Goal: Communication & Community: Answer question/provide support

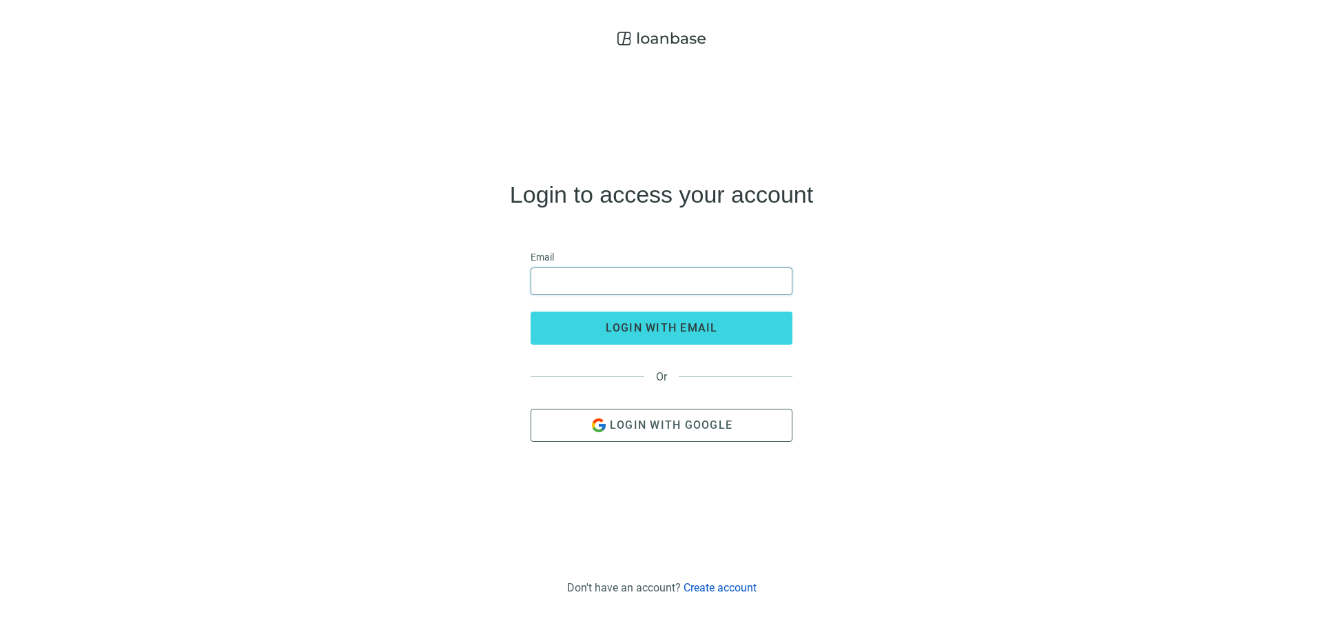
click at [639, 283] on input "email" at bounding box center [661, 281] width 244 height 26
drag, startPoint x: 735, startPoint y: 285, endPoint x: 486, endPoint y: 300, distance: 249.9
click at [486, 300] on div "**********" at bounding box center [661, 311] width 1301 height 519
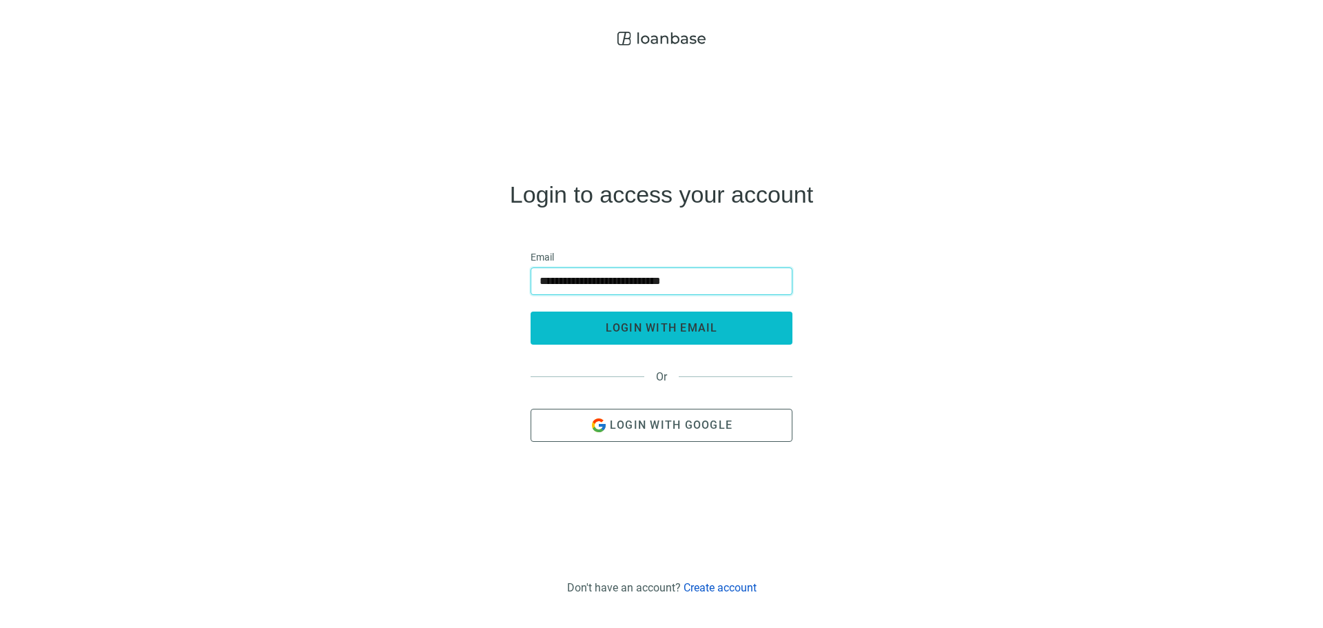
type input "**********"
click at [555, 313] on button "login with email" at bounding box center [662, 327] width 262 height 33
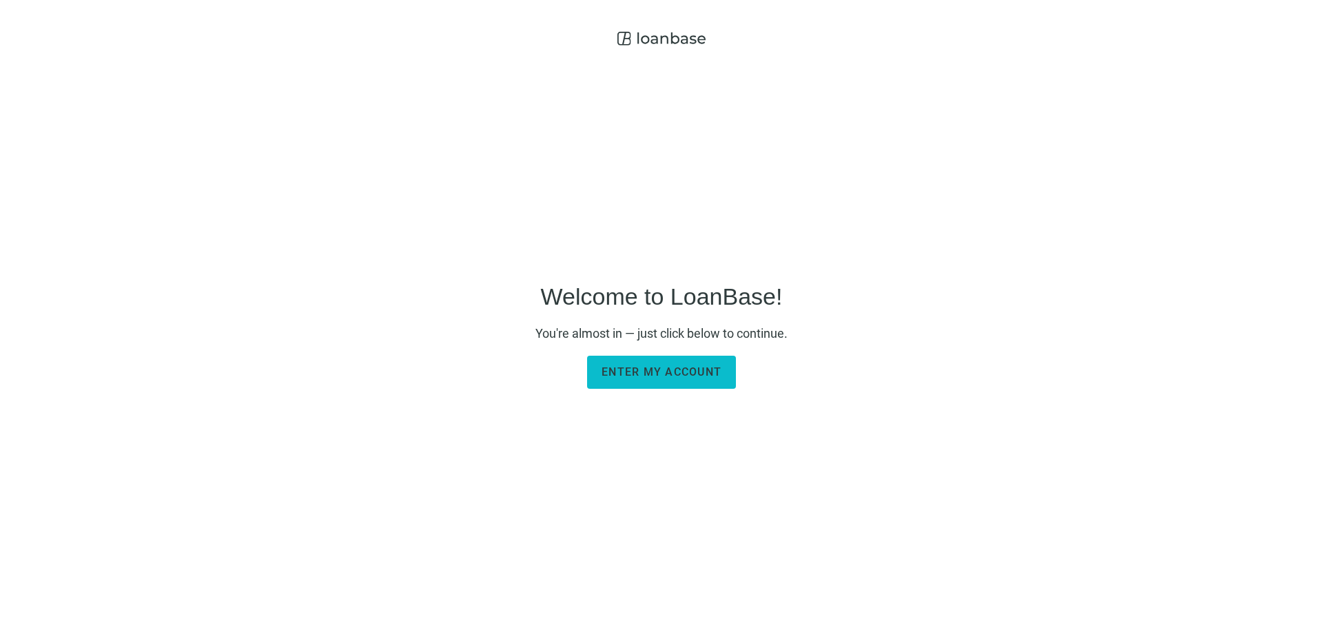
click at [635, 367] on span "Enter my account" at bounding box center [661, 371] width 120 height 13
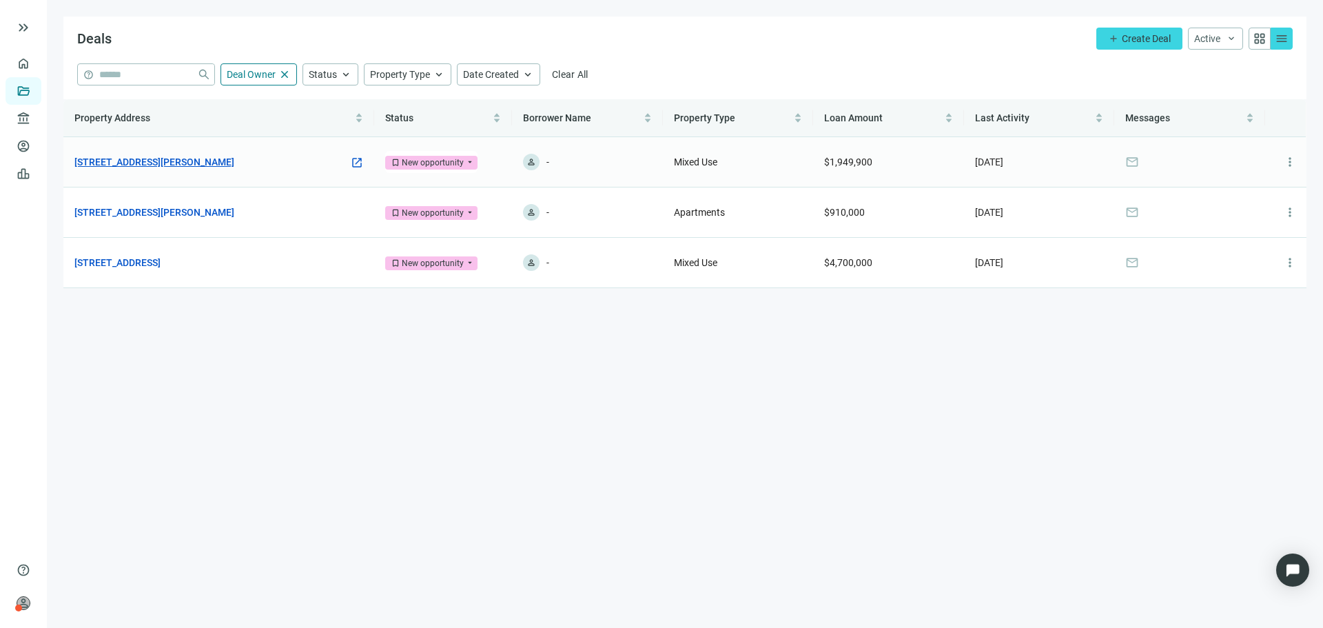
click at [162, 161] on link "[STREET_ADDRESS][PERSON_NAME]" at bounding box center [154, 161] width 160 height 15
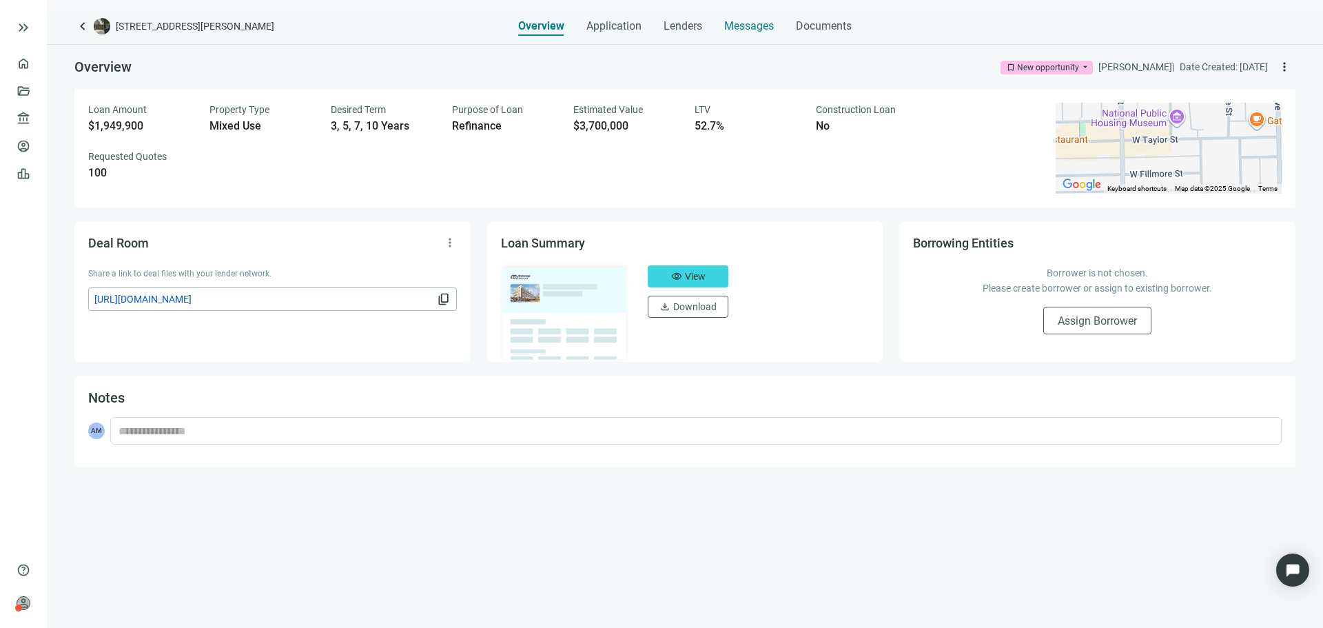
drag, startPoint x: 745, startPoint y: 21, endPoint x: 739, endPoint y: 27, distance: 8.8
click at [745, 22] on span "Messages" at bounding box center [749, 25] width 50 height 13
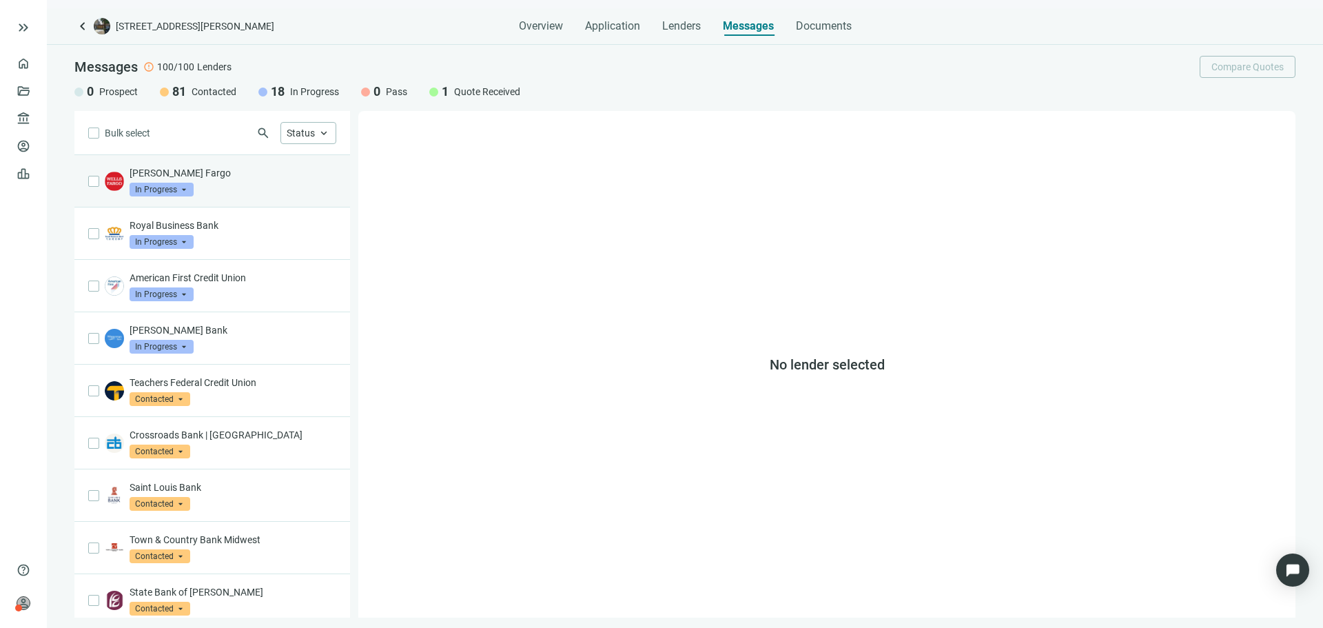
click at [248, 198] on div "Wells Fargo In Progress arrow_drop_down" at bounding box center [212, 181] width 276 height 52
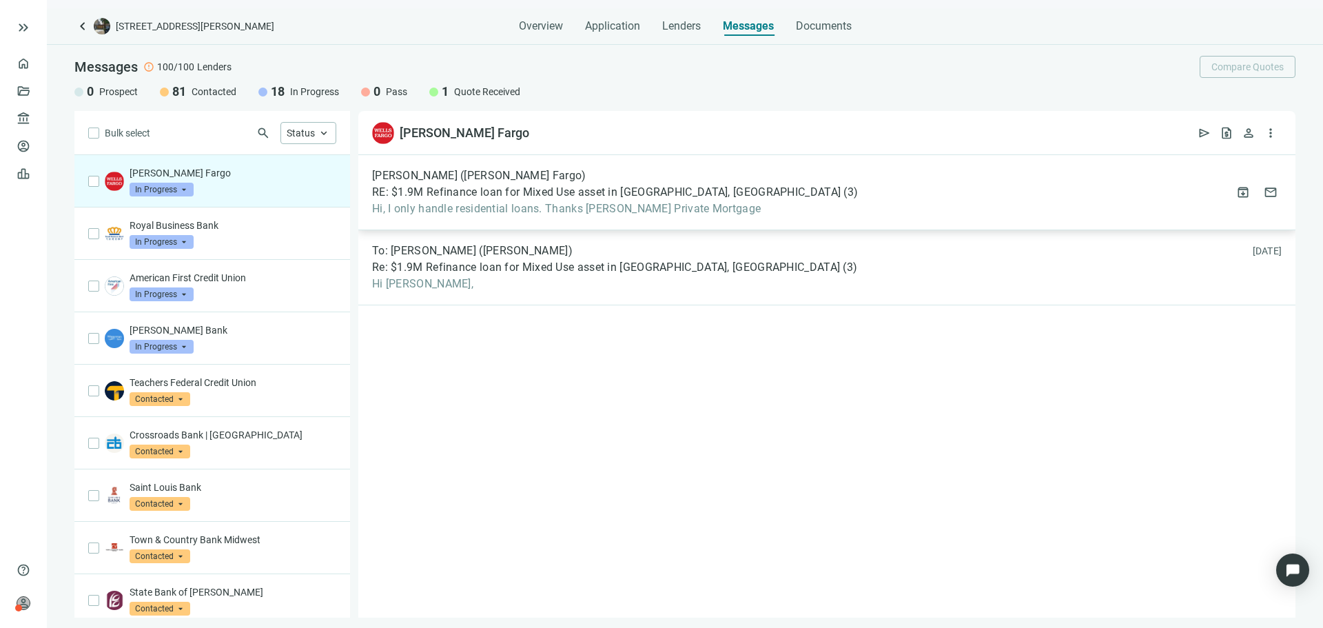
click at [646, 210] on span "Hi, I only handle residential loans. Thanks MATTHEW DIDIER Private Mortgage" at bounding box center [615, 209] width 486 height 14
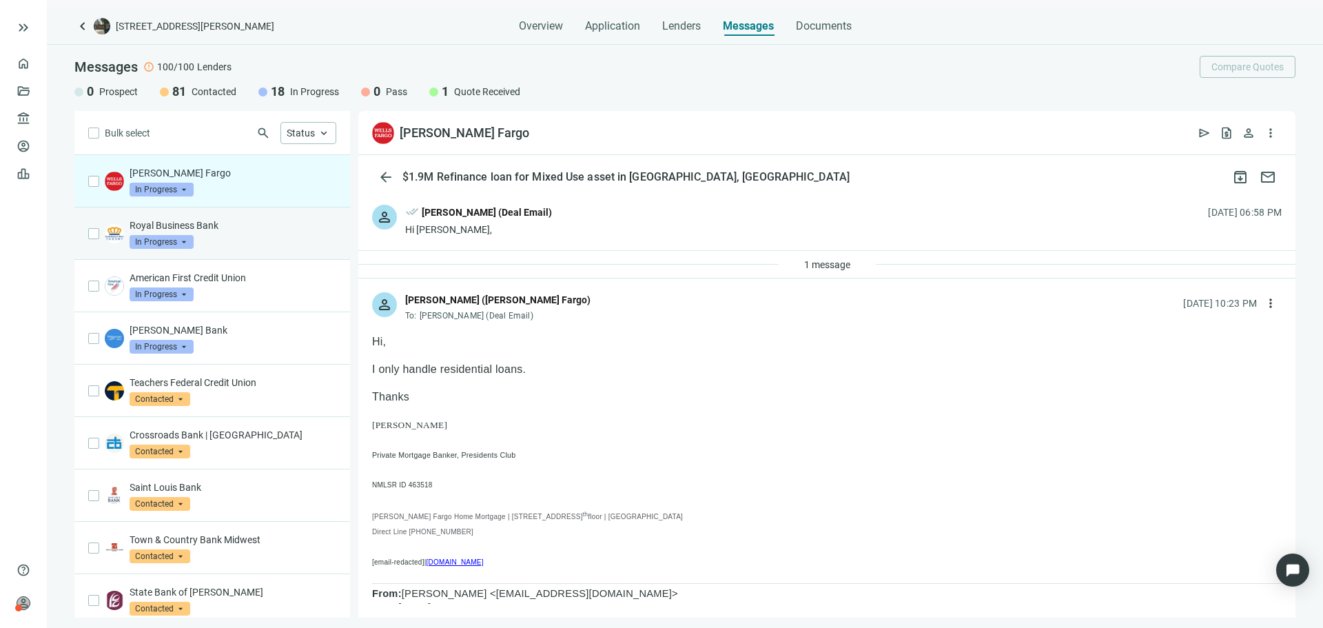
click at [278, 245] on div "Royal Business Bank In Progress arrow_drop_down" at bounding box center [233, 233] width 207 height 30
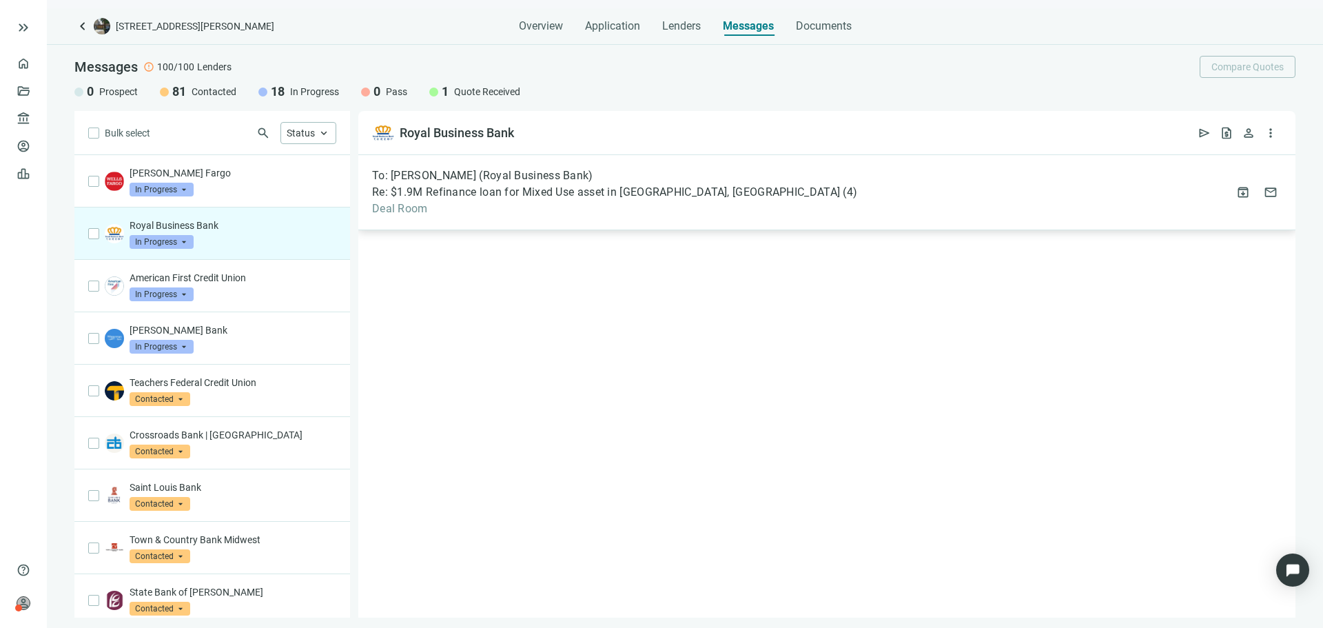
click at [533, 205] on span "Deal Room" at bounding box center [614, 209] width 485 height 14
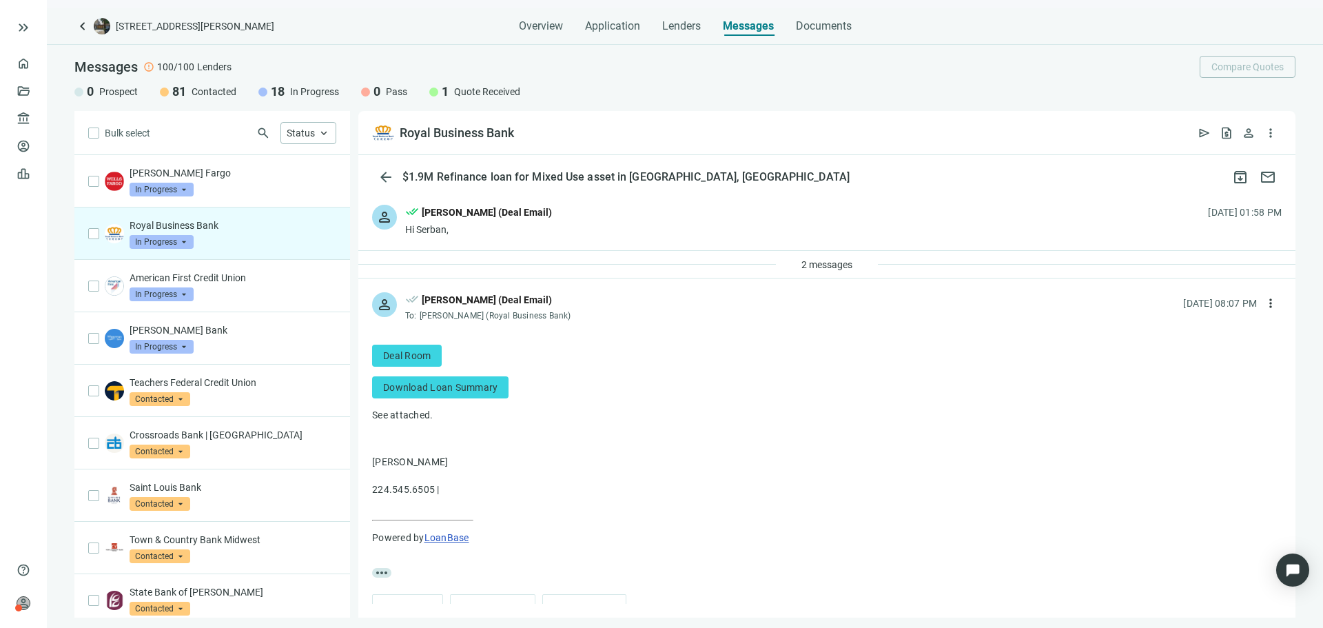
click at [654, 268] on div "2 messages" at bounding box center [826, 265] width 937 height 28
click at [793, 265] on button "2 messages" at bounding box center [827, 265] width 74 height 22
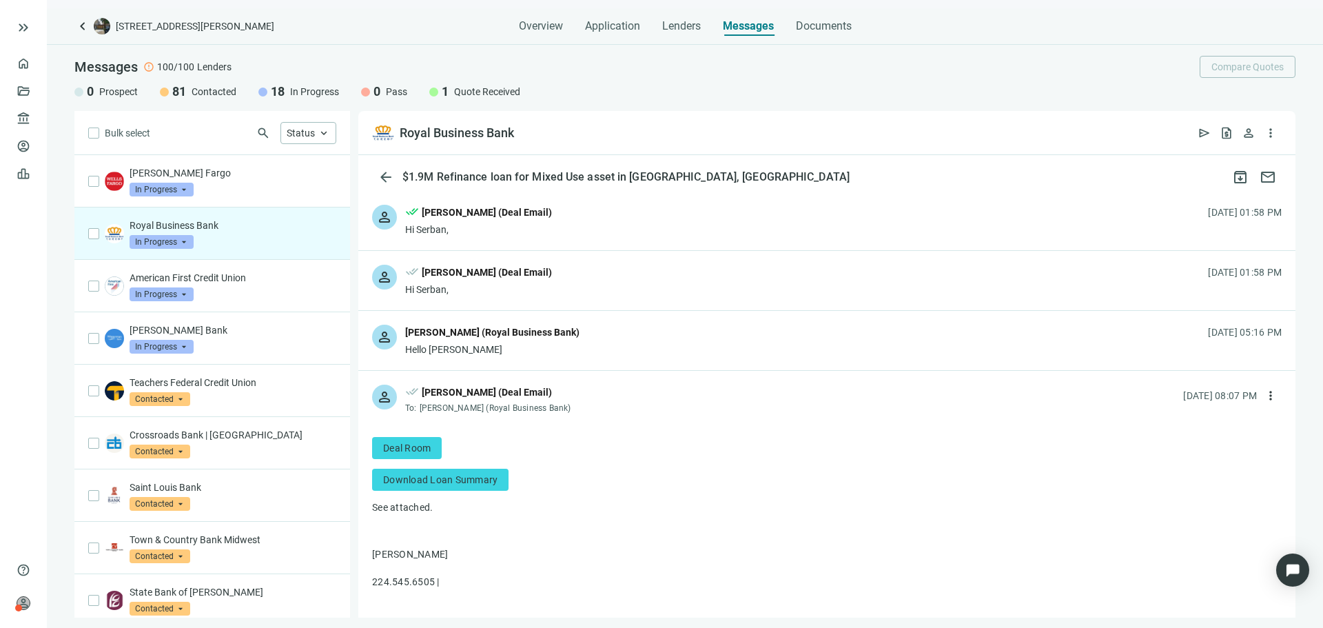
scroll to position [69, 0]
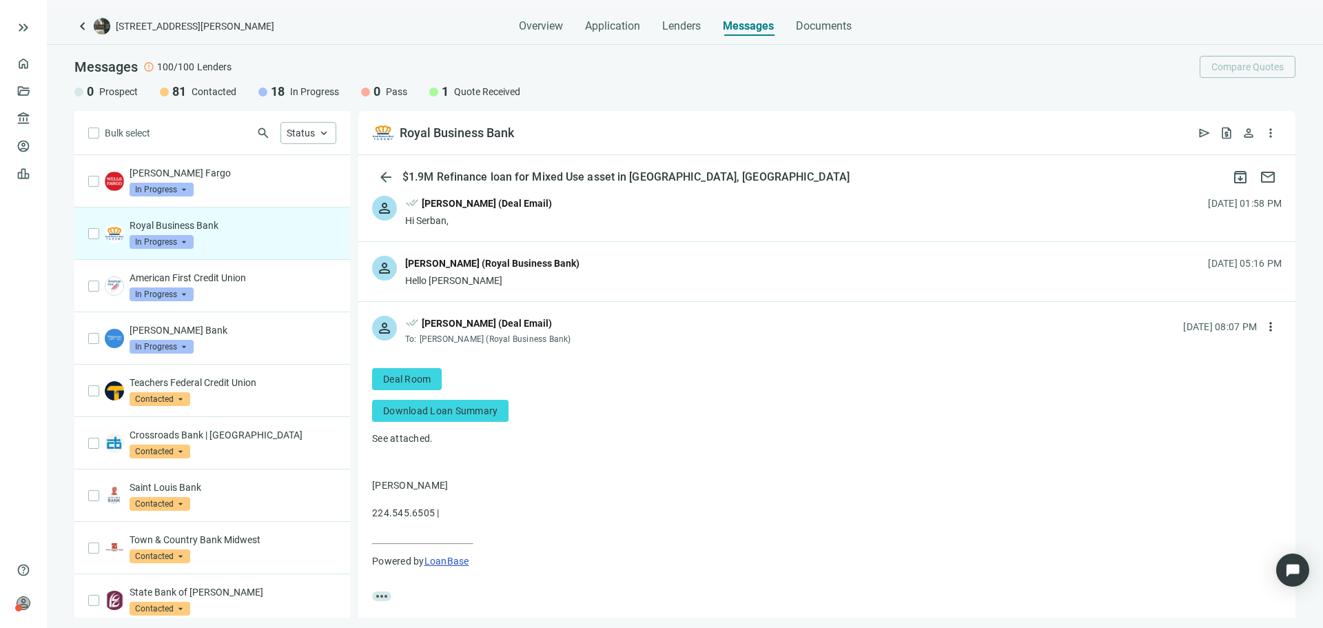
click at [558, 280] on div "Hello [PERSON_NAME]" at bounding box center [492, 281] width 174 height 14
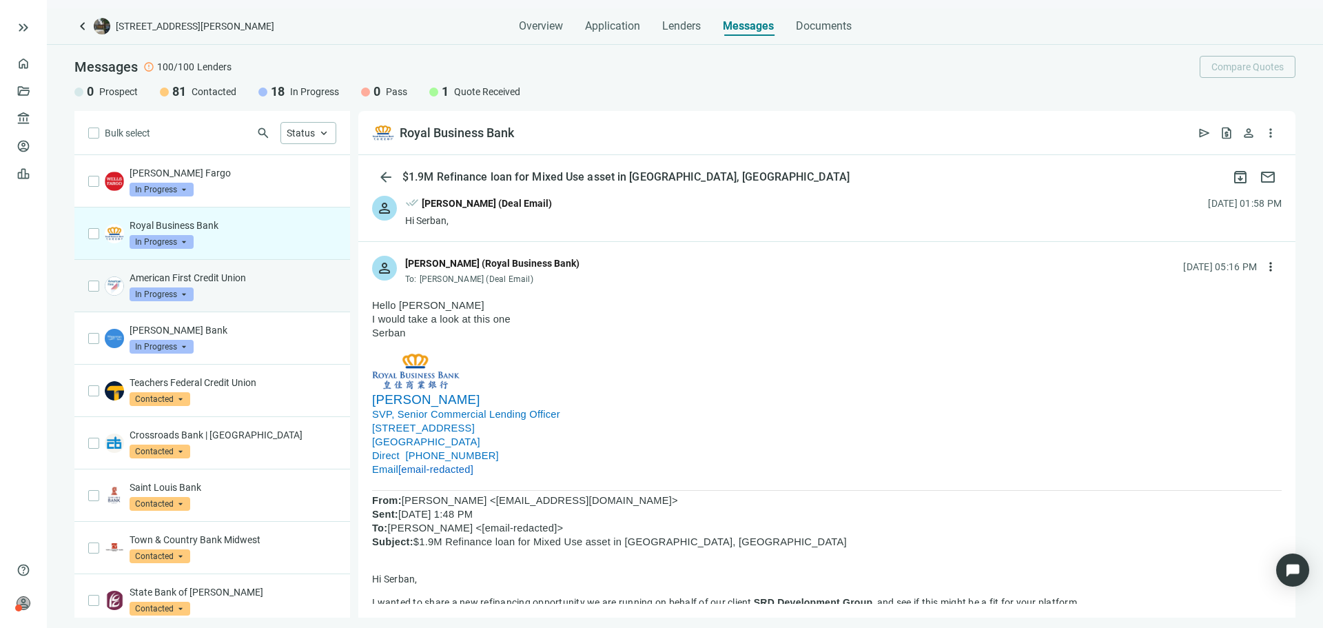
click at [214, 294] on div "American First Credit Union In Progress arrow_drop_down" at bounding box center [233, 286] width 207 height 30
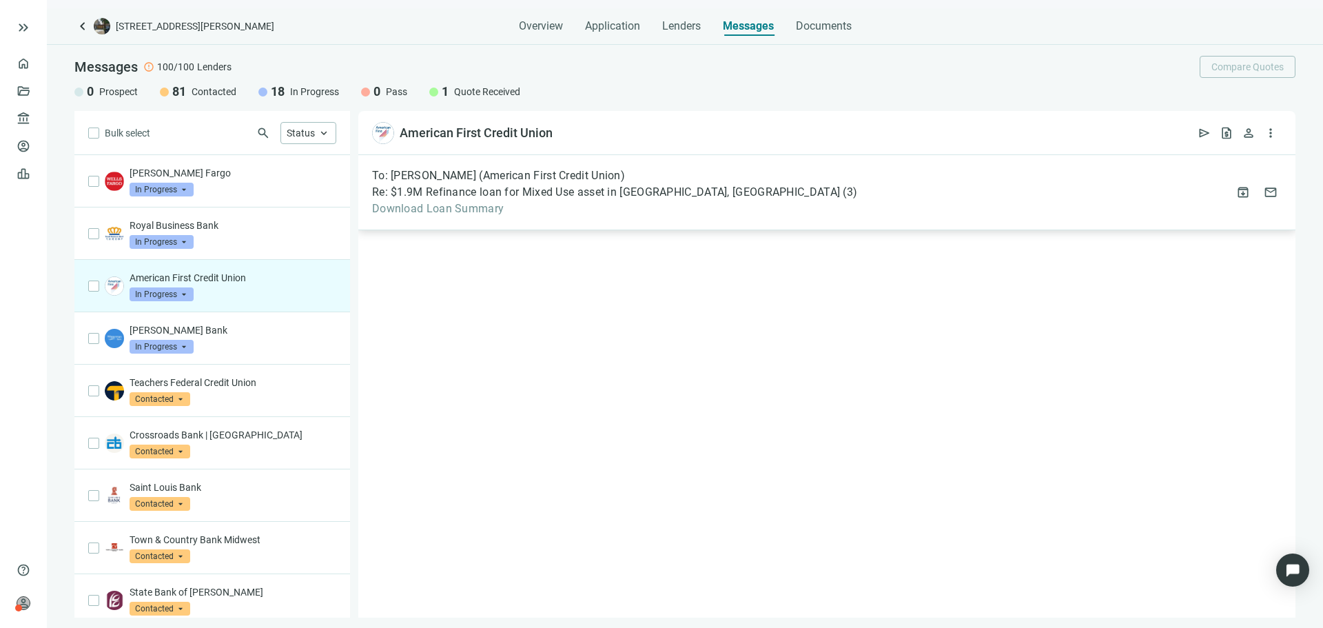
click at [504, 208] on span "Download Loan Summary" at bounding box center [614, 209] width 485 height 14
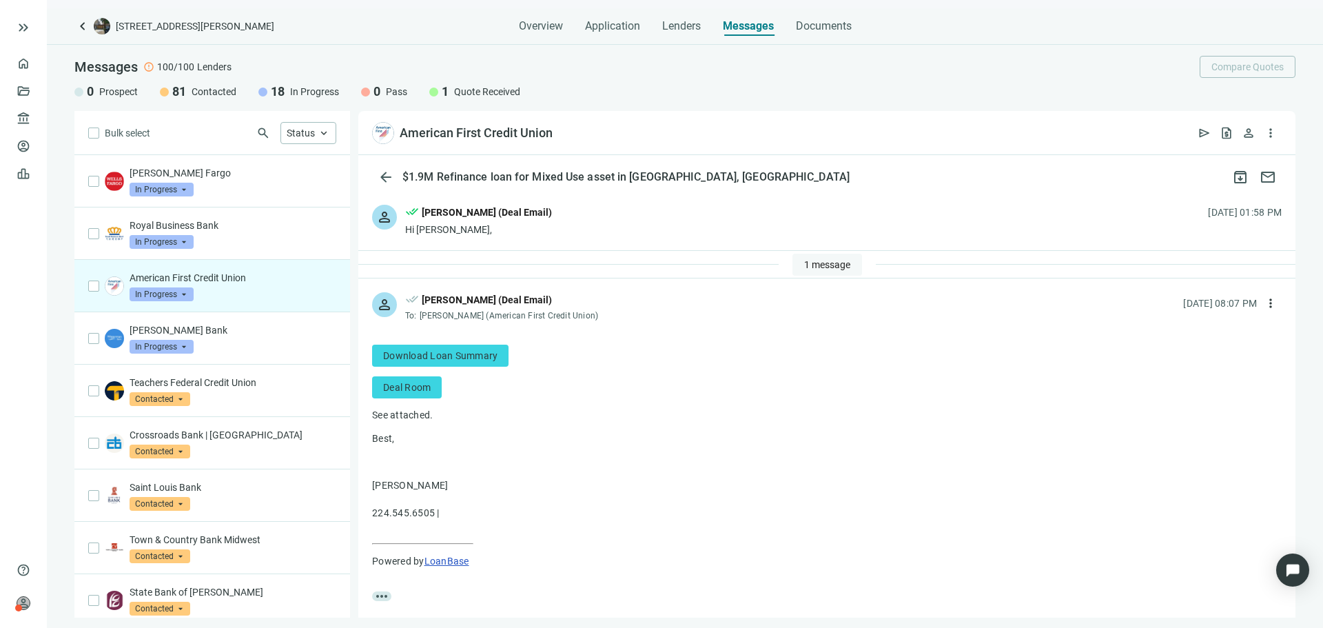
click at [838, 265] on span "1 message" at bounding box center [827, 264] width 46 height 11
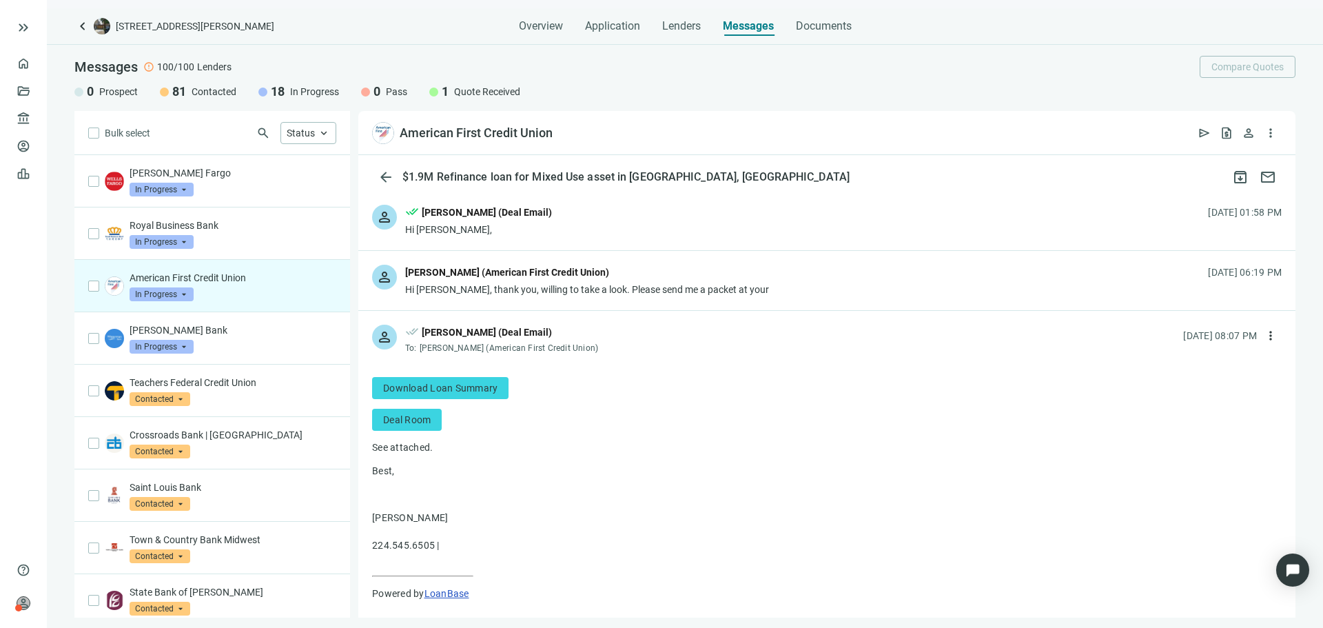
click at [642, 290] on div "Hi [PERSON_NAME], thank you, willing to take a look. Please send me a packet at…" at bounding box center [587, 289] width 364 height 14
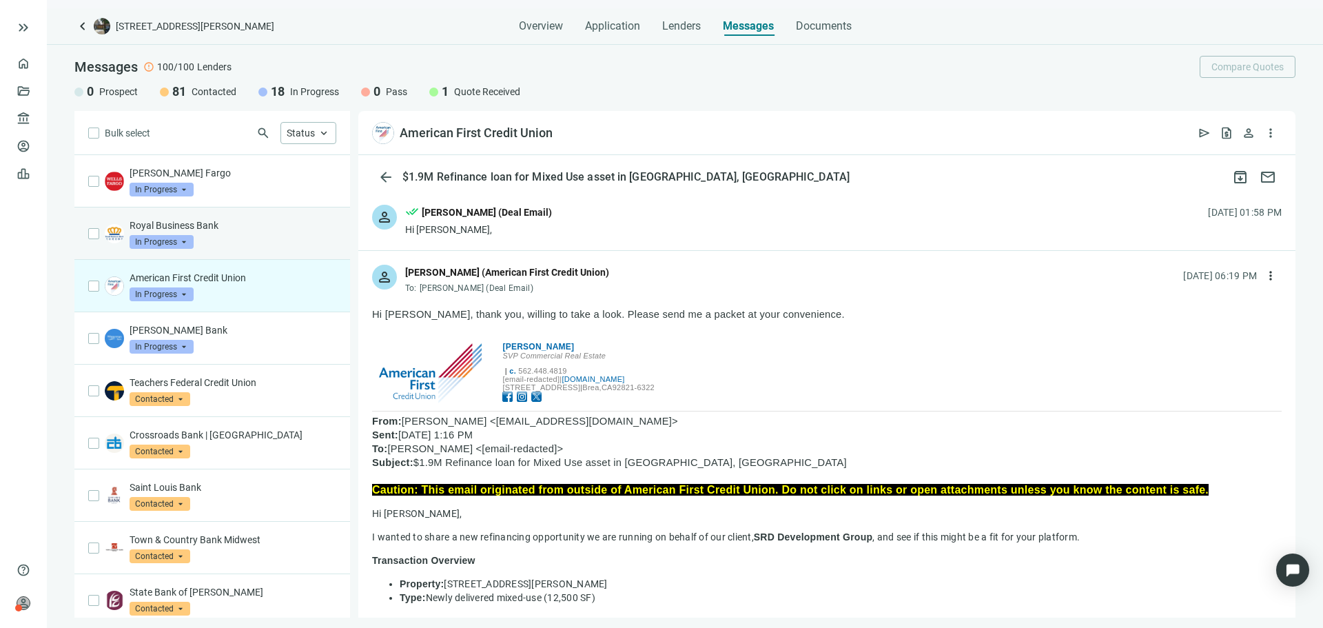
click at [255, 244] on div "Royal Business Bank In Progress arrow_drop_down" at bounding box center [233, 233] width 207 height 30
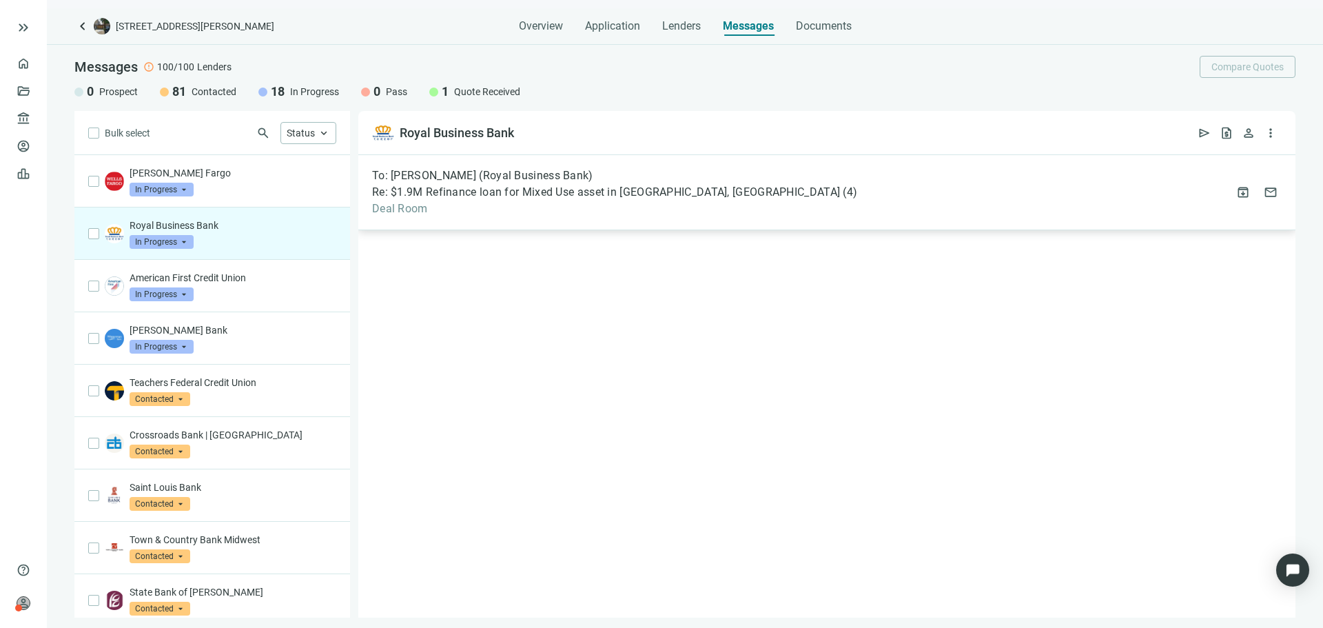
click at [531, 209] on span "Deal Room" at bounding box center [614, 209] width 485 height 14
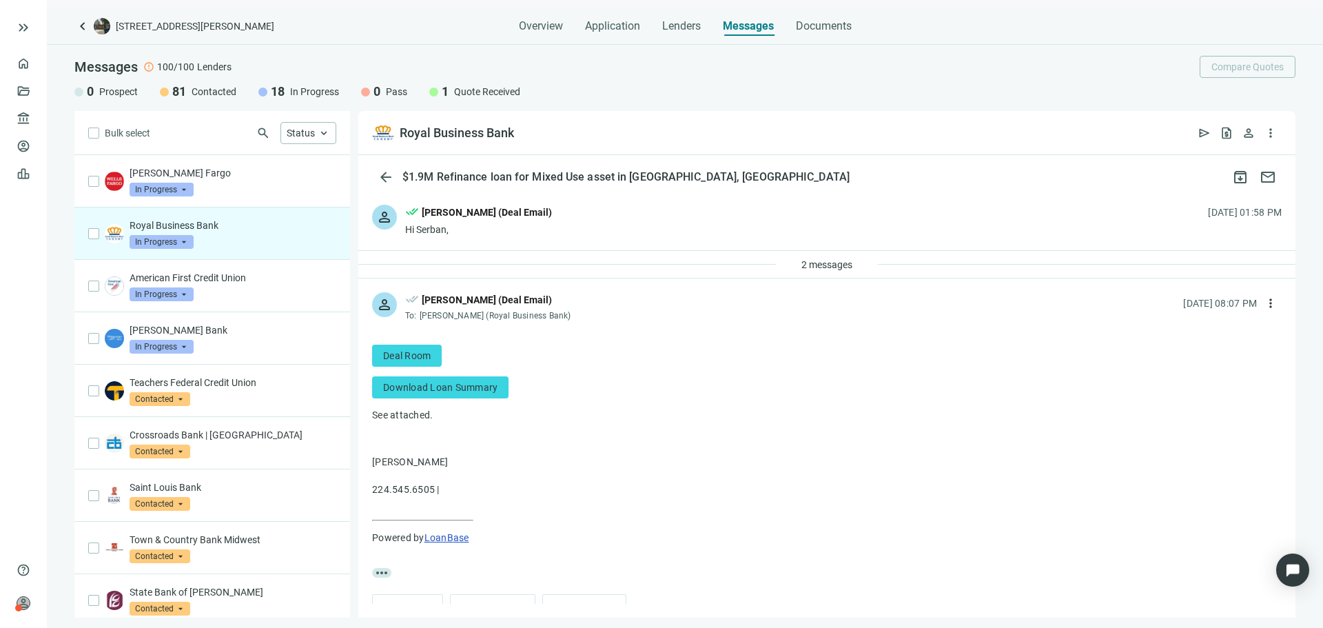
click at [877, 264] on div "2 messages" at bounding box center [826, 265] width 937 height 28
click at [838, 264] on span "2 messages" at bounding box center [826, 264] width 51 height 11
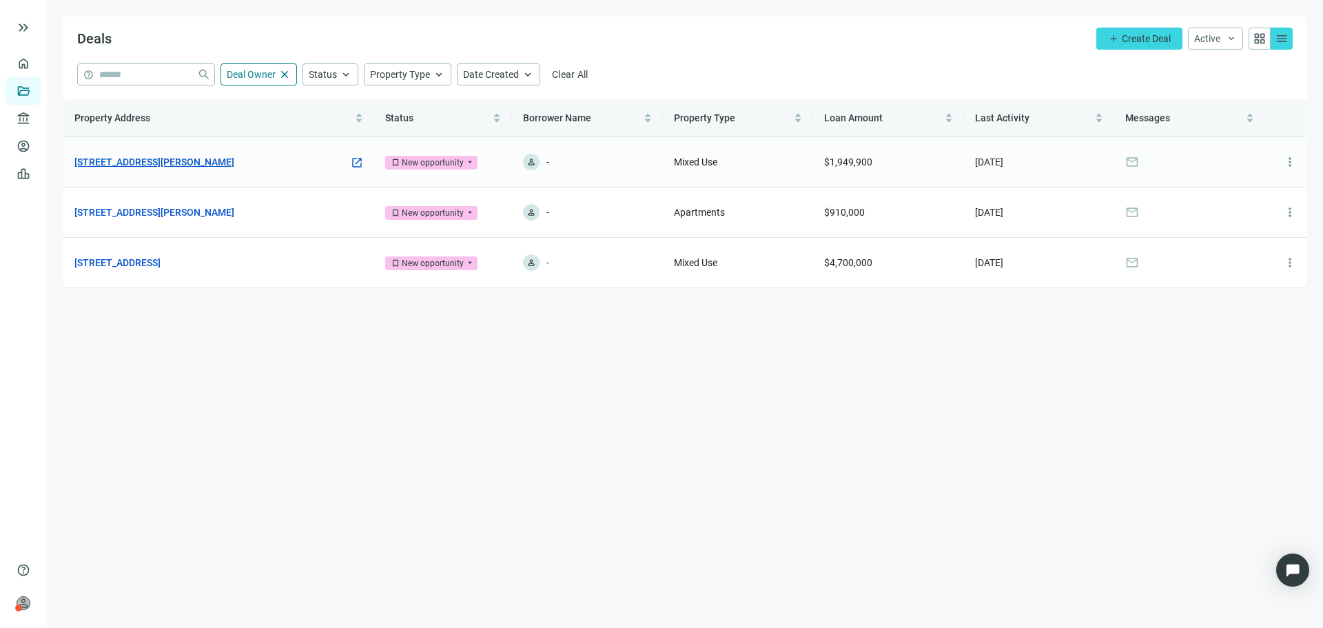
click at [218, 167] on link "[STREET_ADDRESS][PERSON_NAME]" at bounding box center [154, 161] width 160 height 15
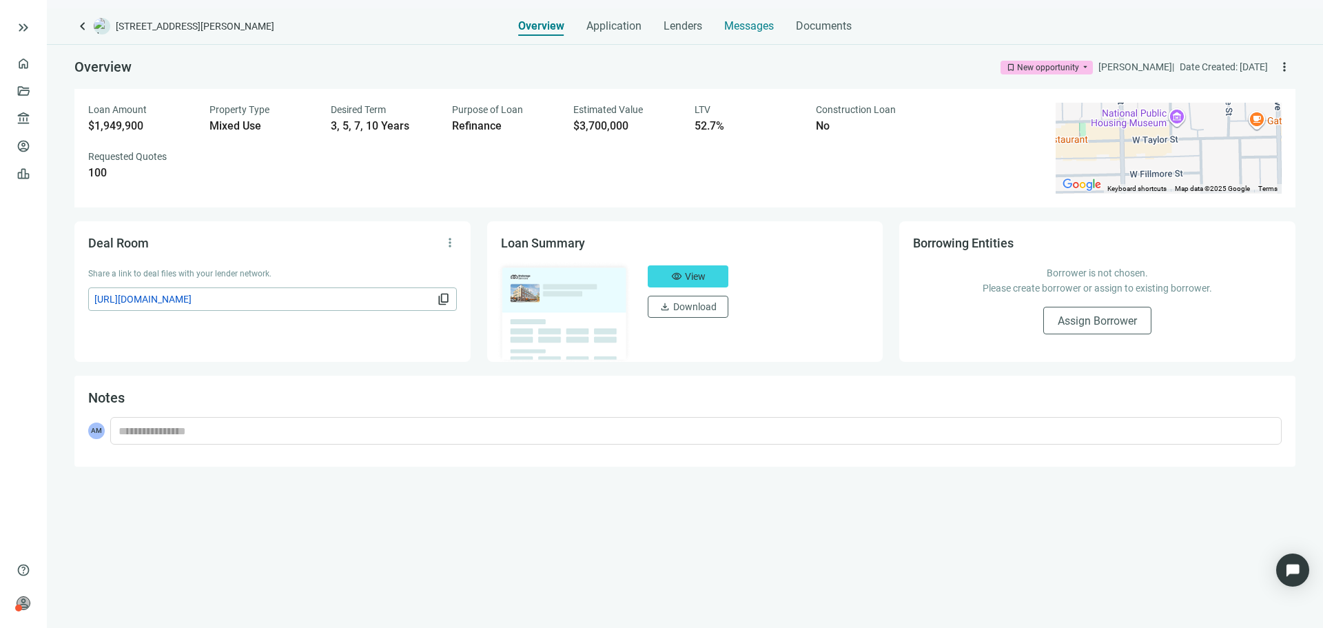
click at [745, 35] on div "keyboard_arrow_left [STREET_ADDRESS][PERSON_NAME] Overview Application Lenders …" at bounding box center [685, 317] width 1276 height 619
click at [761, 27] on span "Messages" at bounding box center [749, 25] width 50 height 13
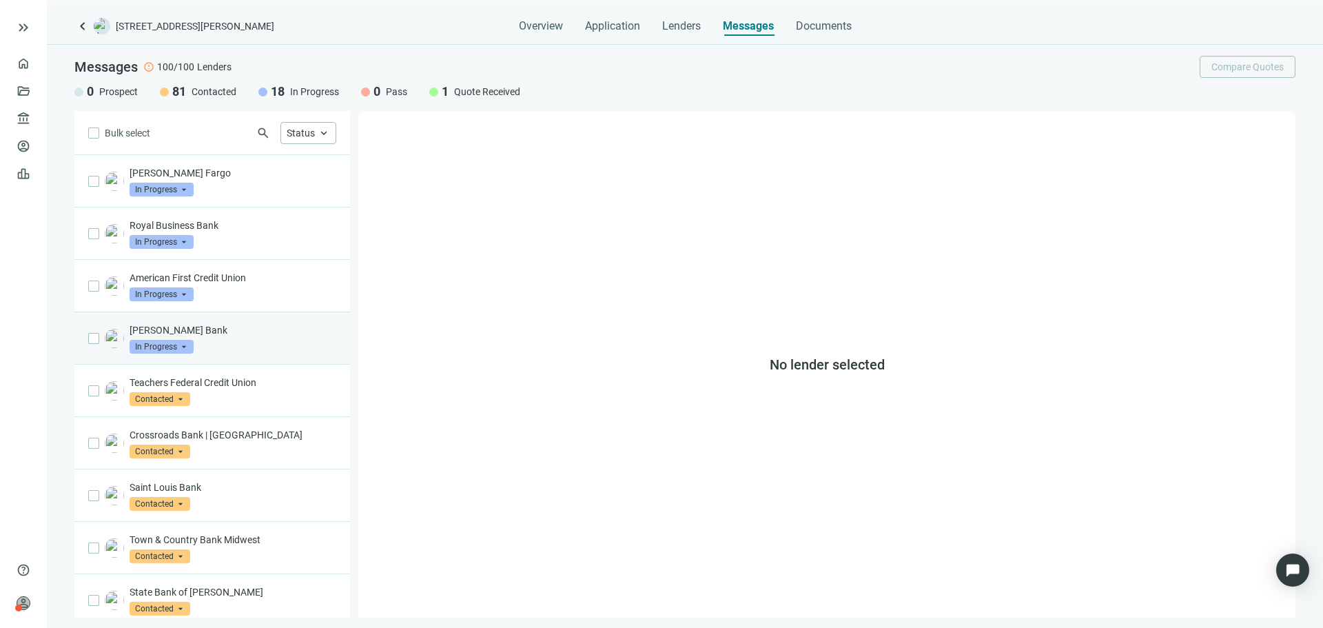
click at [265, 327] on p "[PERSON_NAME] Bank" at bounding box center [233, 330] width 207 height 14
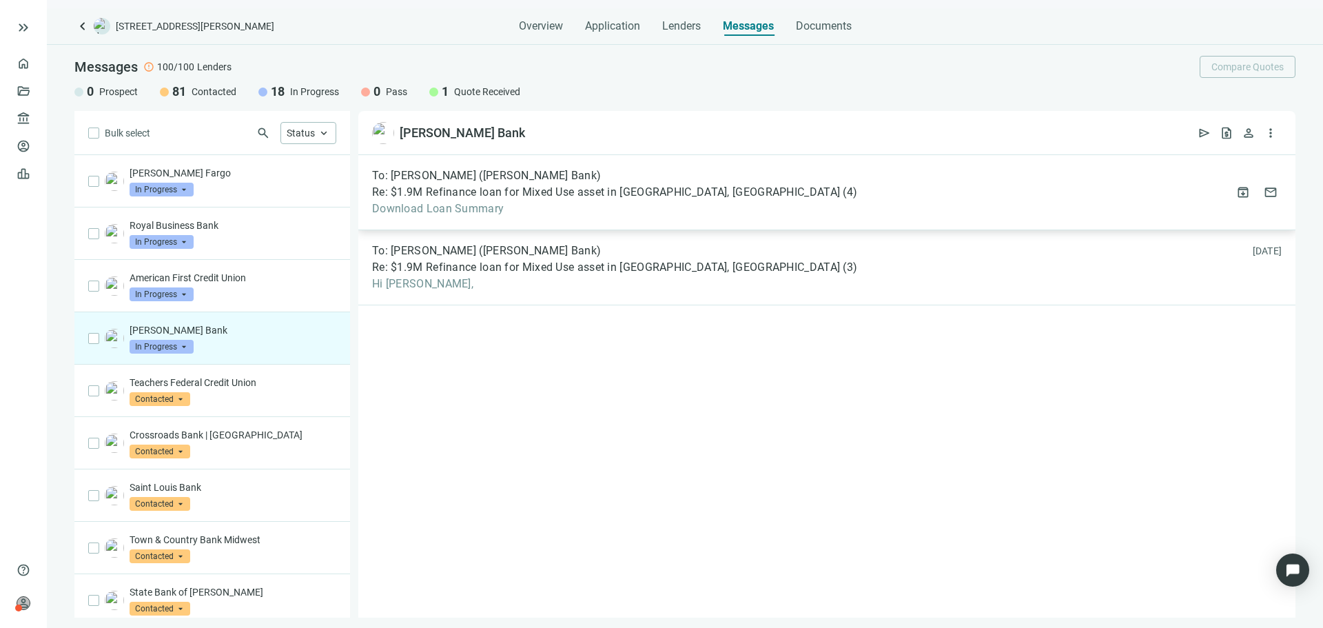
click at [550, 210] on span "Download Loan Summary" at bounding box center [614, 209] width 485 height 14
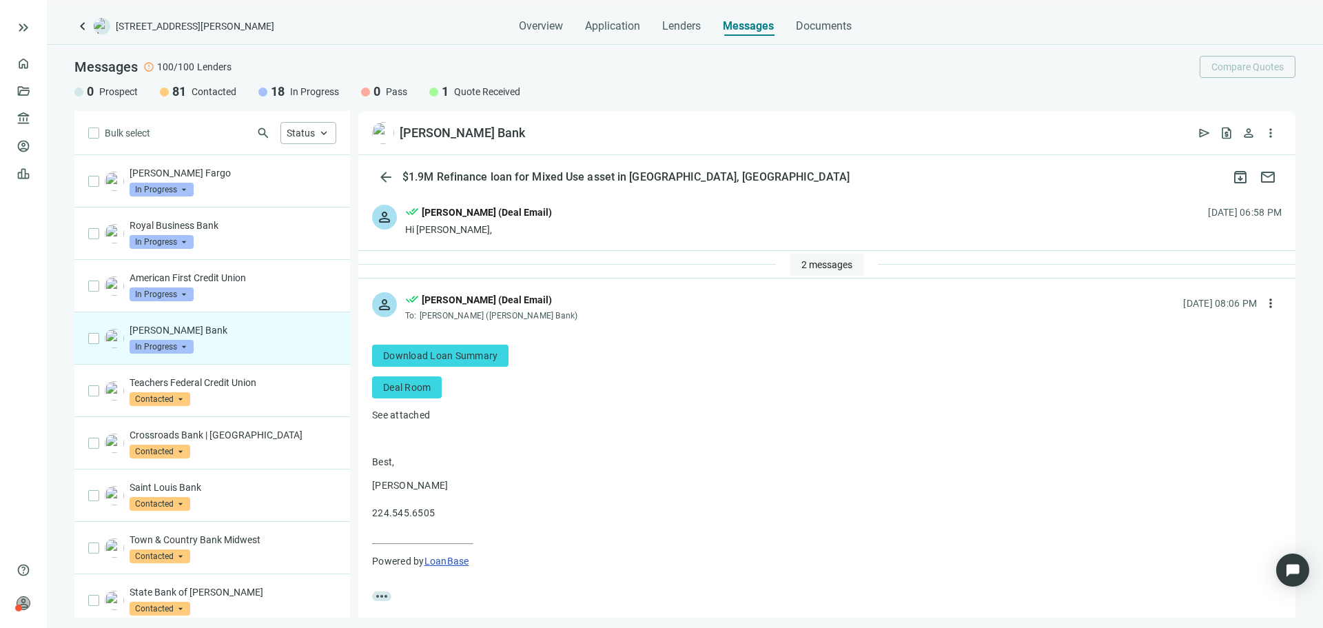
click at [807, 262] on span "2 messages" at bounding box center [826, 264] width 51 height 11
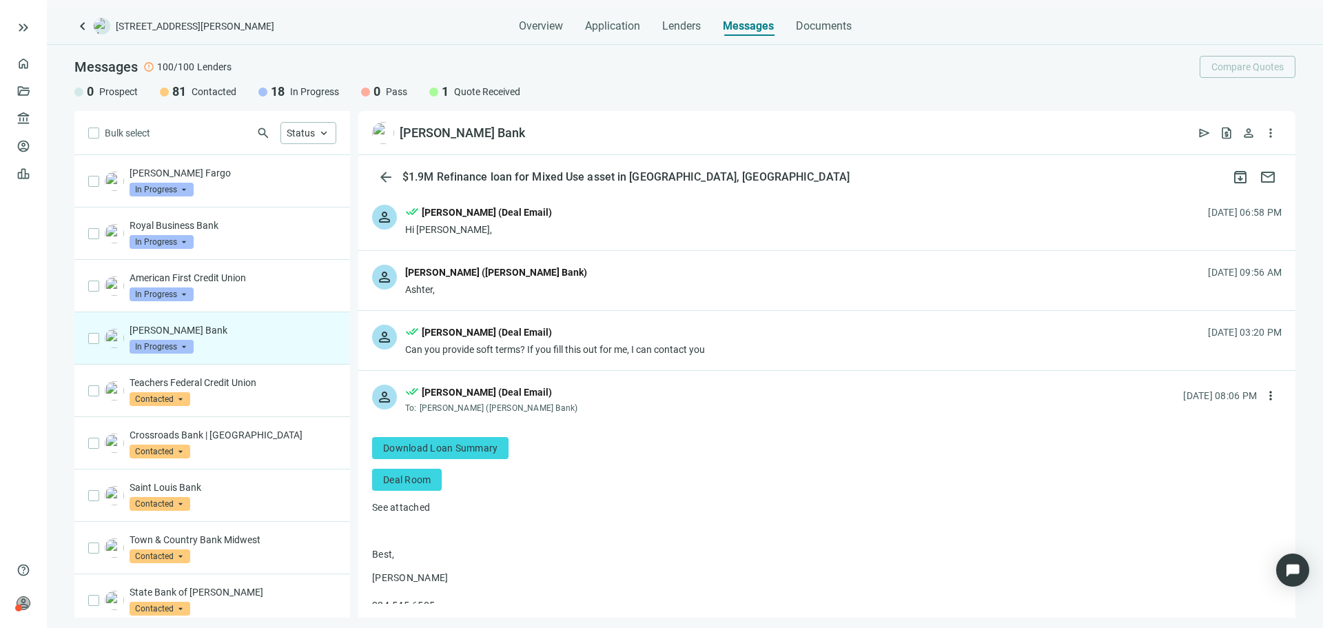
click at [542, 340] on div "done_all [PERSON_NAME] (Deal Email)" at bounding box center [555, 334] width 300 height 18
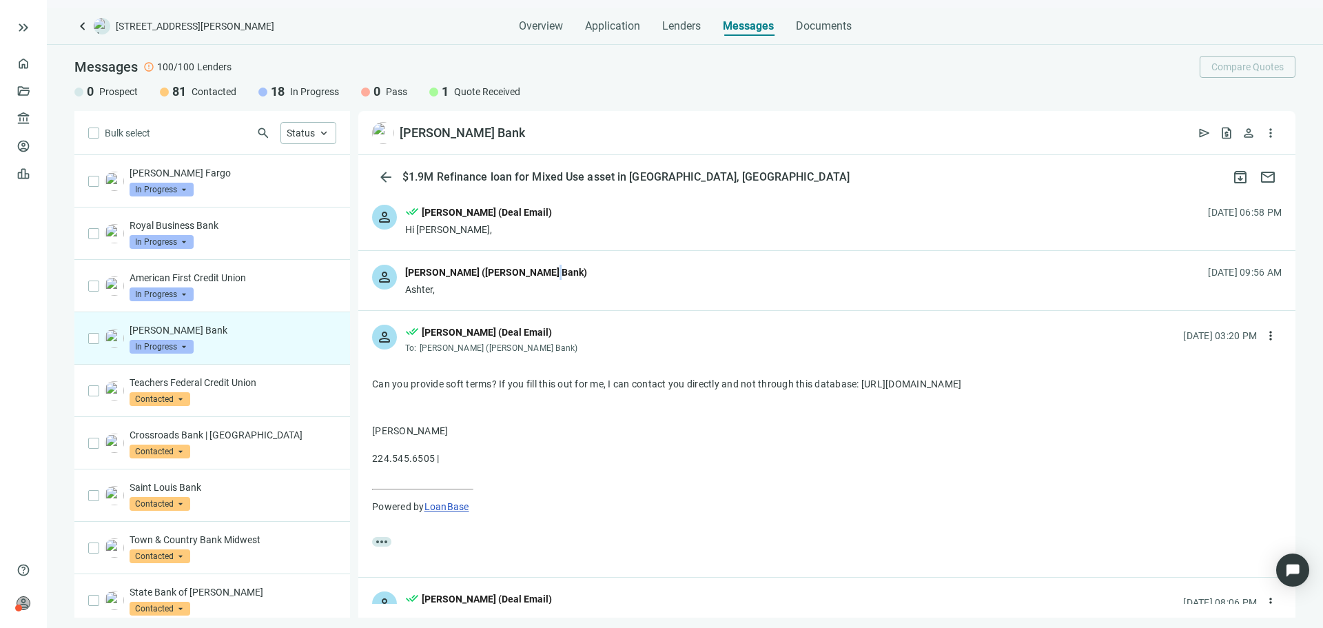
click at [544, 267] on div "[PERSON_NAME] ([PERSON_NAME] Bank)" at bounding box center [496, 272] width 182 height 15
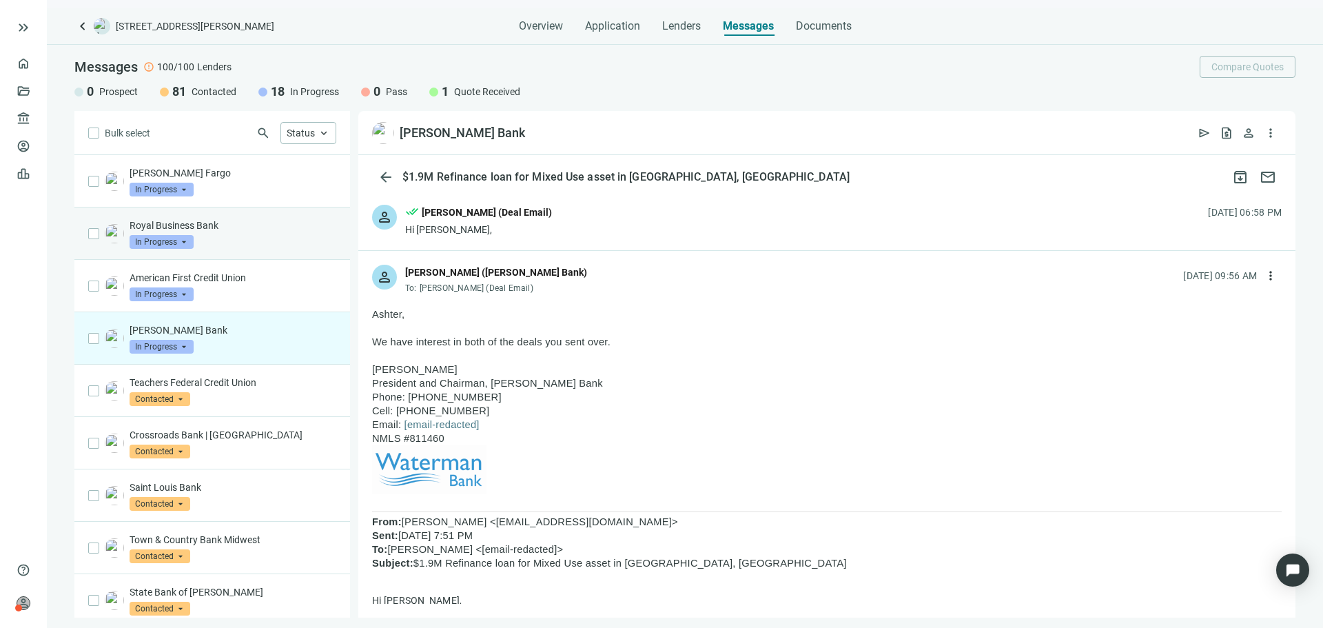
click at [238, 240] on div "Royal Business Bank In Progress arrow_drop_down" at bounding box center [233, 233] width 207 height 30
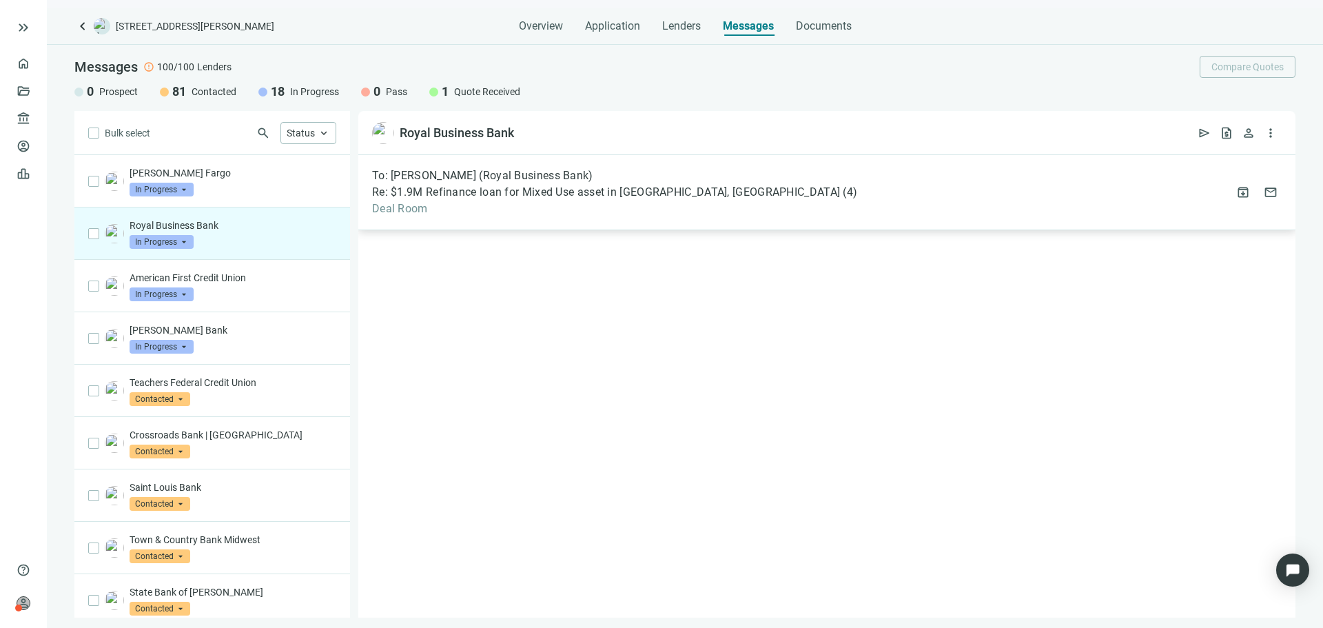
click at [585, 201] on div "To: [PERSON_NAME] (Royal Business Bank) Re: $1.9M Refinance loan for Mixed Use …" at bounding box center [614, 192] width 485 height 47
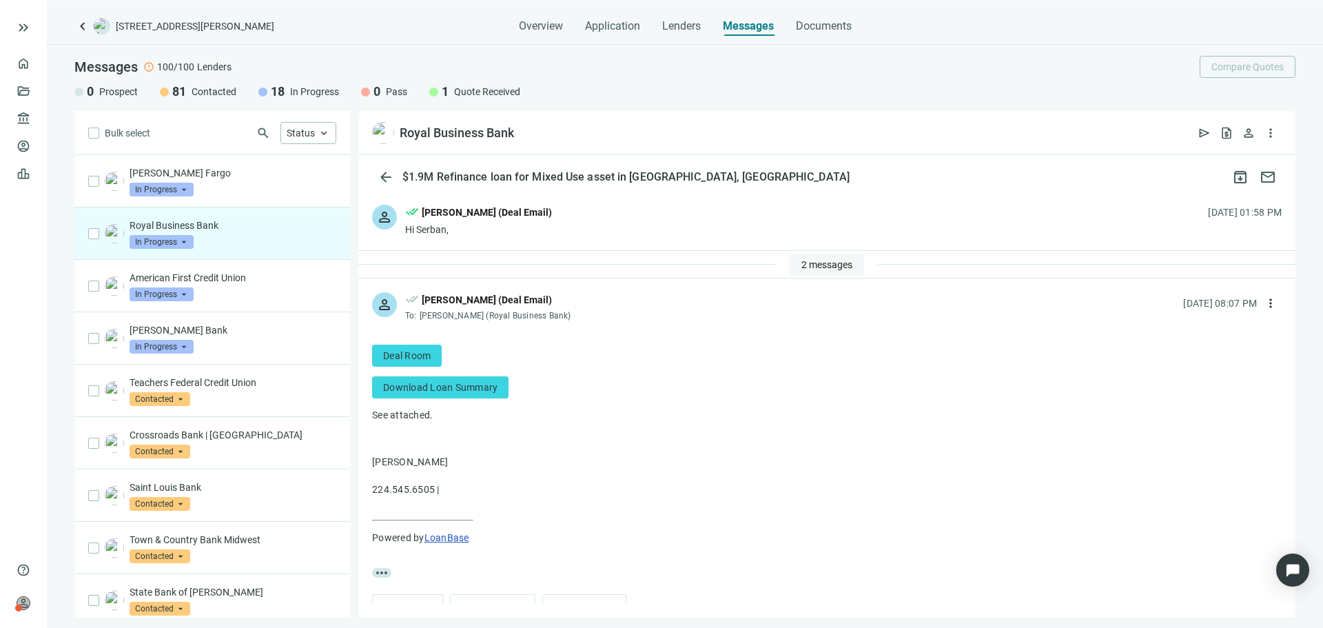
click at [806, 263] on span "2 messages" at bounding box center [826, 264] width 51 height 11
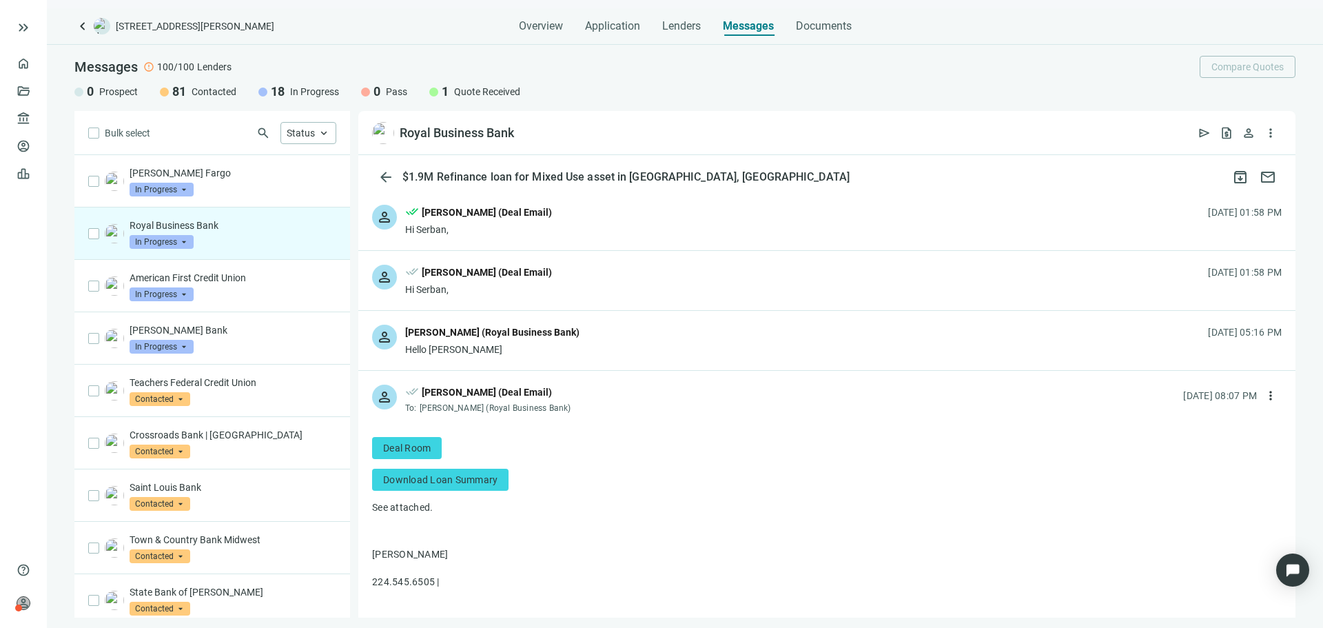
click at [834, 332] on div "person [PERSON_NAME] (Royal Business Bank) Hello [PERSON_NAME] [DATE] 05:16 PM" at bounding box center [826, 340] width 937 height 59
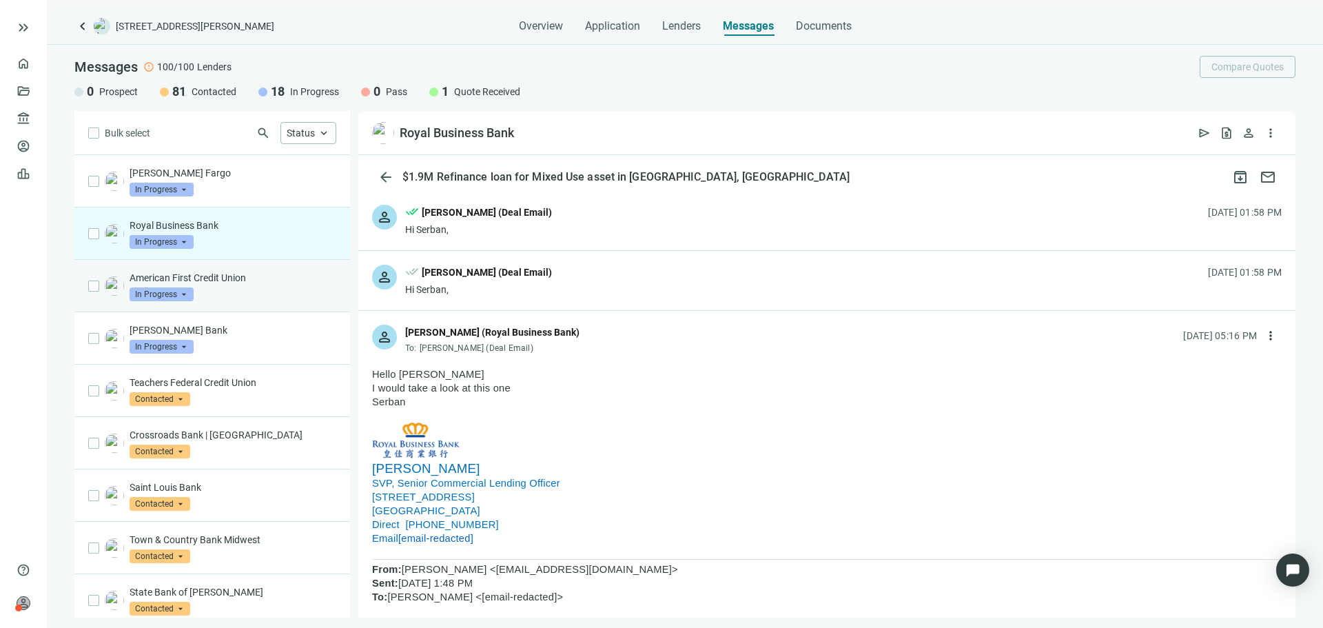
click at [190, 285] on span at bounding box center [162, 294] width 64 height 21
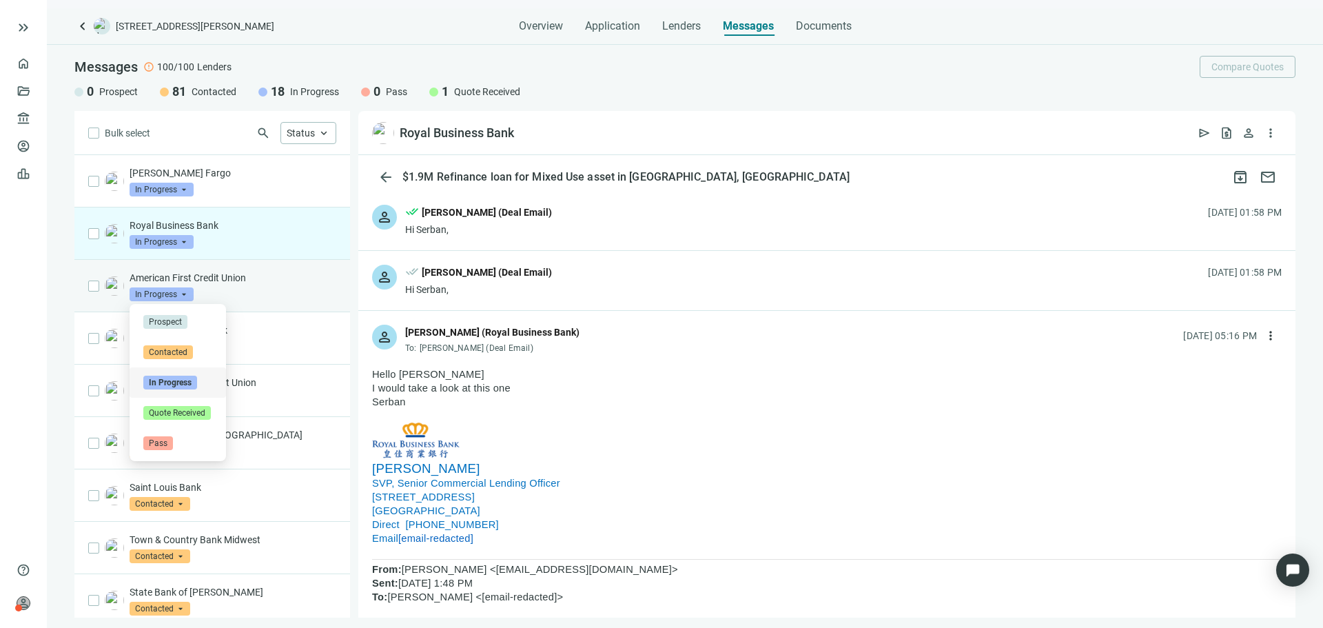
click at [241, 283] on p "American First Credit Union" at bounding box center [233, 278] width 207 height 14
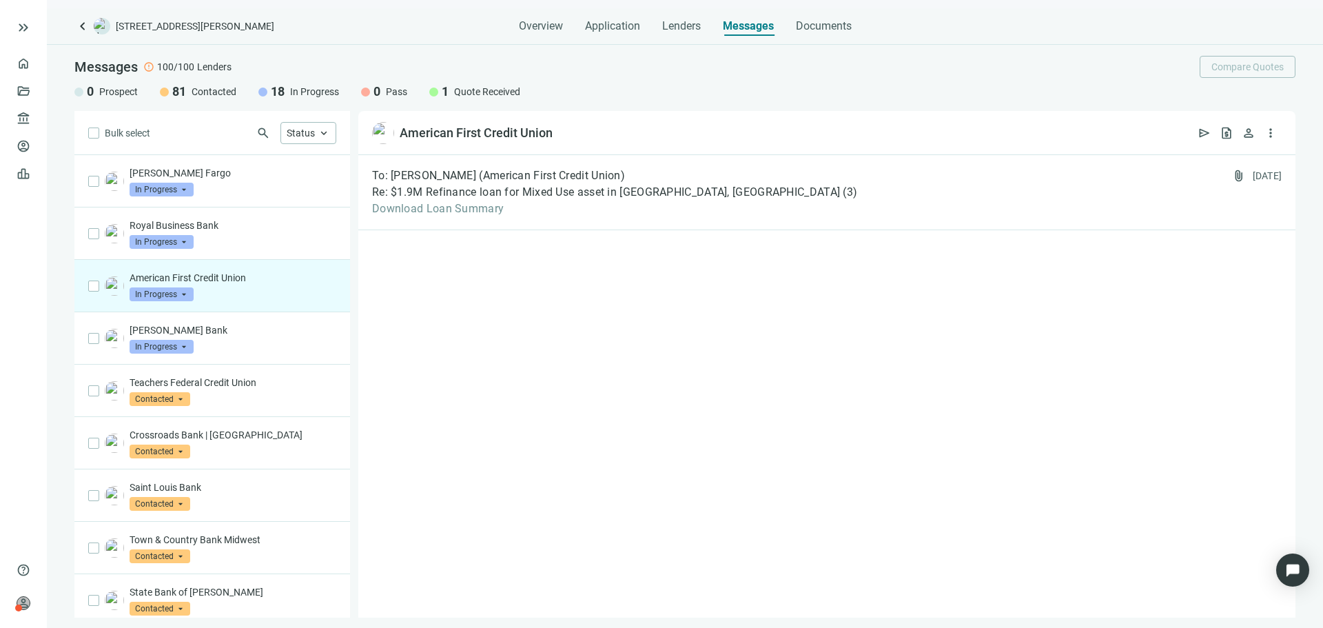
click at [408, 235] on div "To: [PERSON_NAME] (American First Credit Union) Re: $1.9M Refinance loan for Mi…" at bounding box center [826, 386] width 937 height 462
click at [420, 215] on span "Download Loan Summary" at bounding box center [614, 209] width 485 height 14
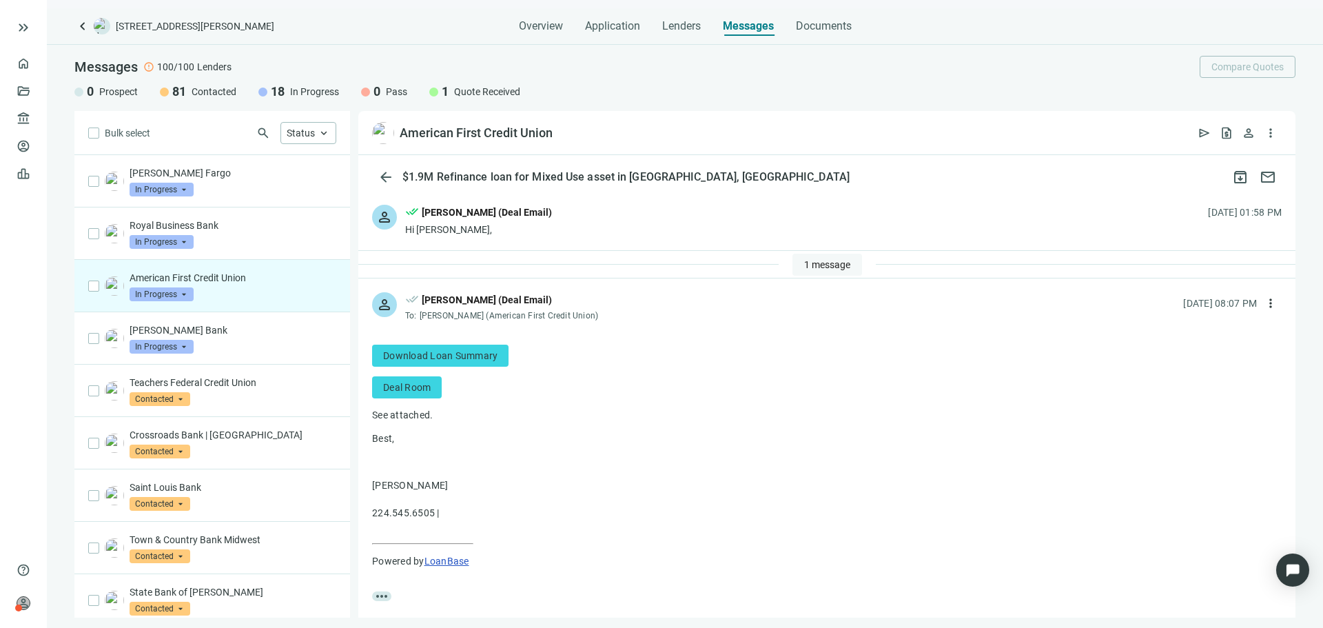
click at [822, 262] on span "1 message" at bounding box center [827, 264] width 46 height 11
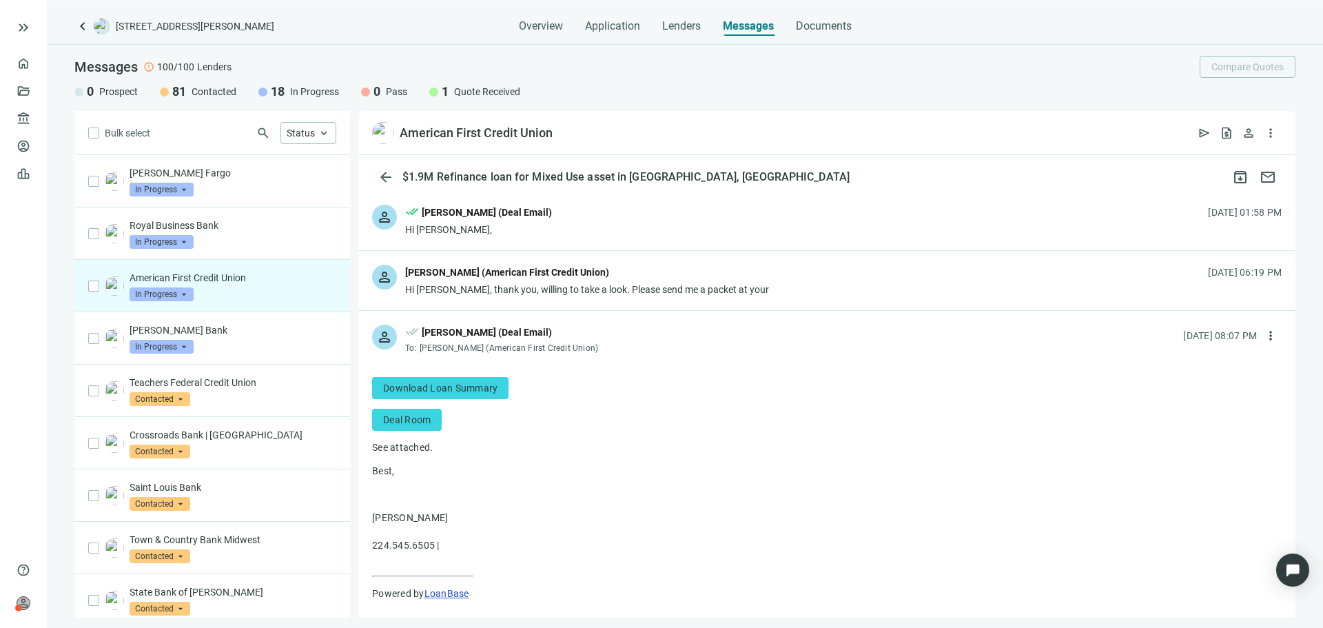
click at [578, 274] on div "[PERSON_NAME] (American First Credit Union)" at bounding box center [507, 272] width 204 height 15
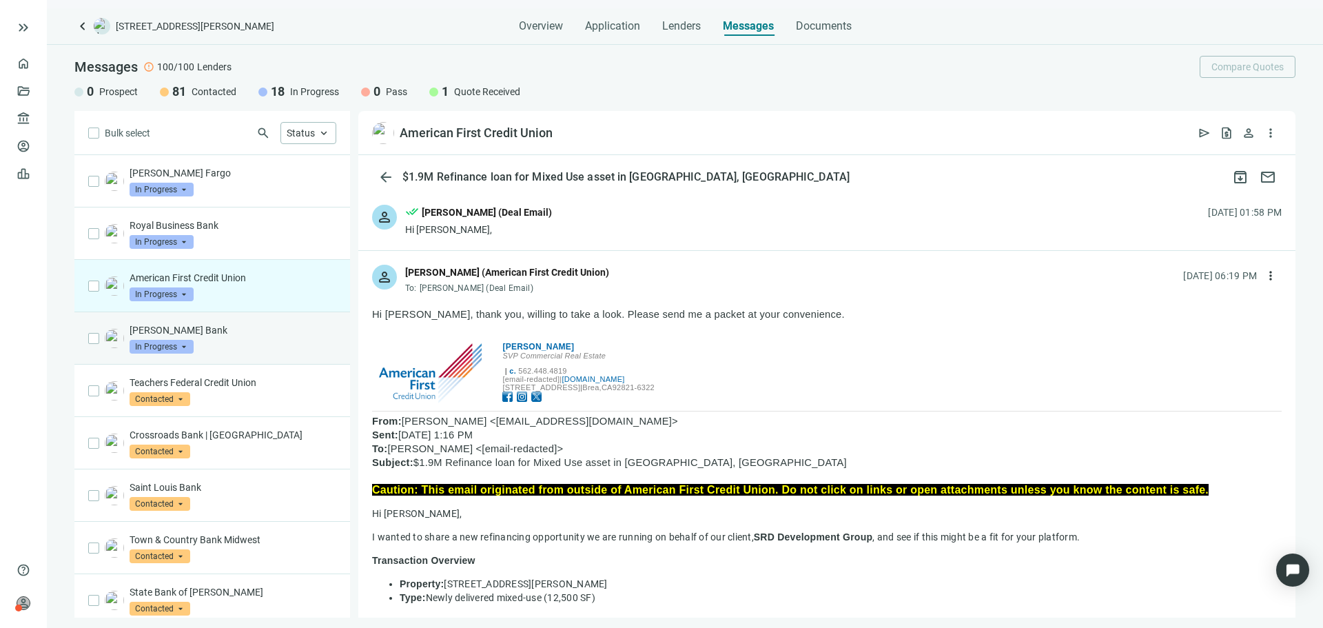
click at [282, 350] on div "[PERSON_NAME] Bank In Progress arrow_drop_down" at bounding box center [233, 338] width 207 height 30
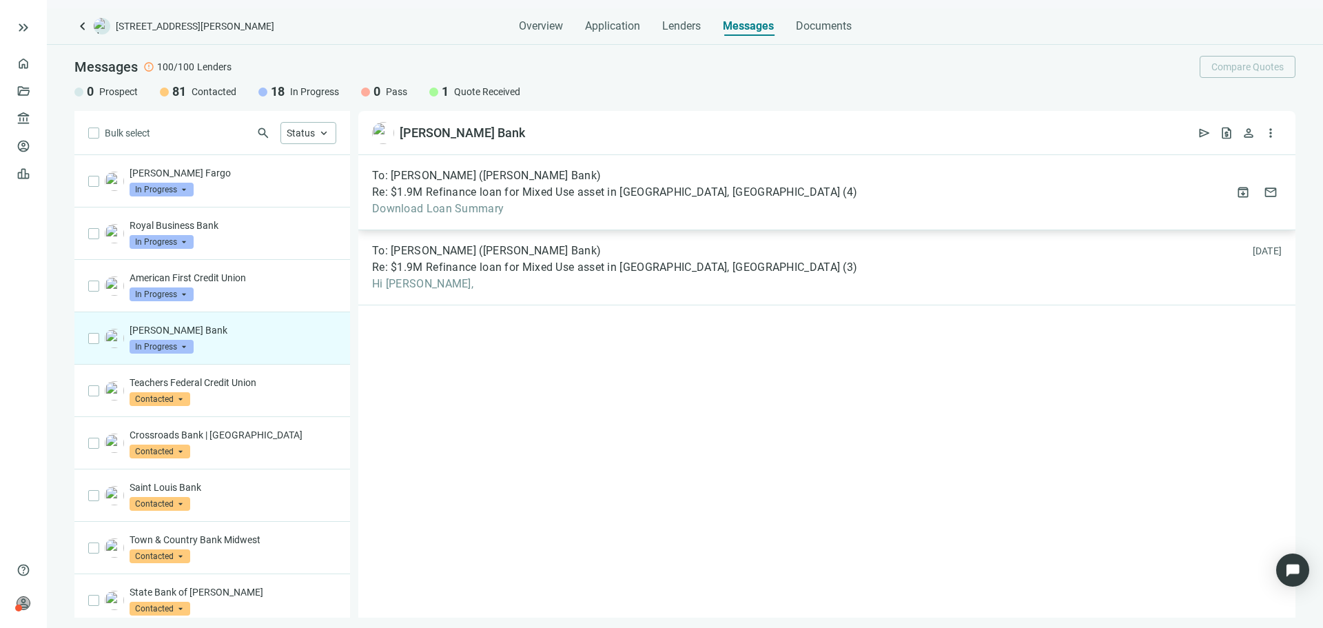
click at [491, 218] on div "To: [PERSON_NAME] ([PERSON_NAME] Bank) Re: $1.9M Refinance loan for Mixed Use a…" at bounding box center [826, 192] width 937 height 75
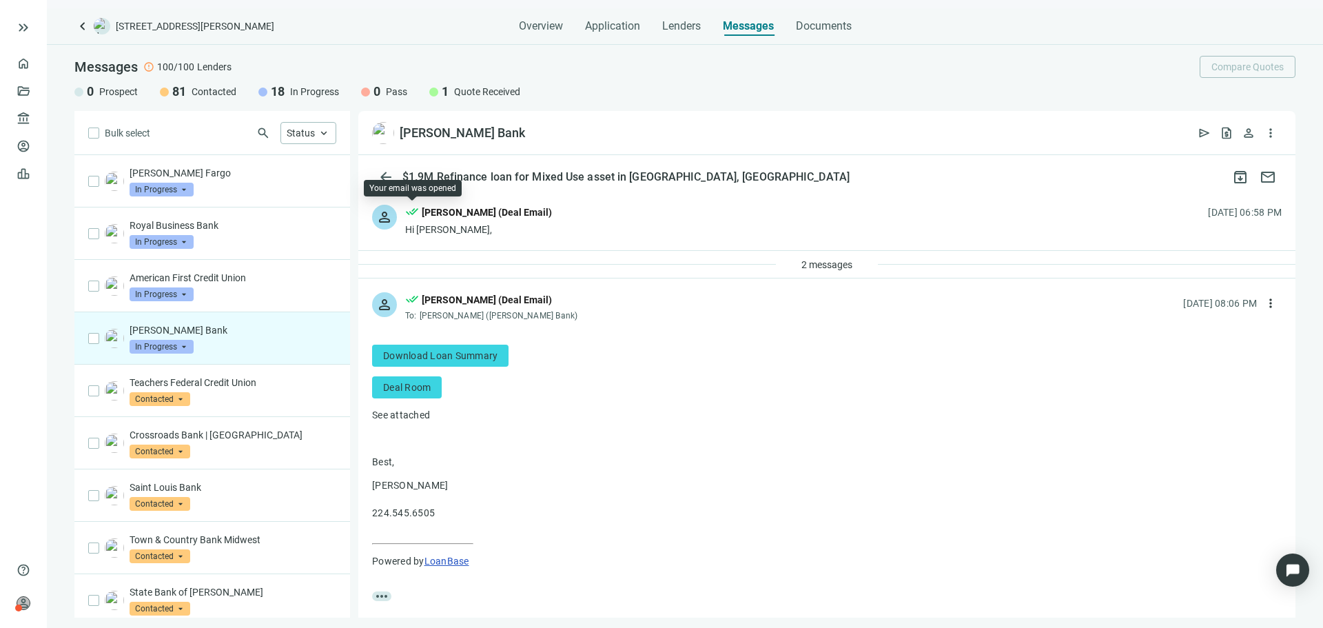
click at [385, 217] on span "person" at bounding box center [384, 217] width 17 height 17
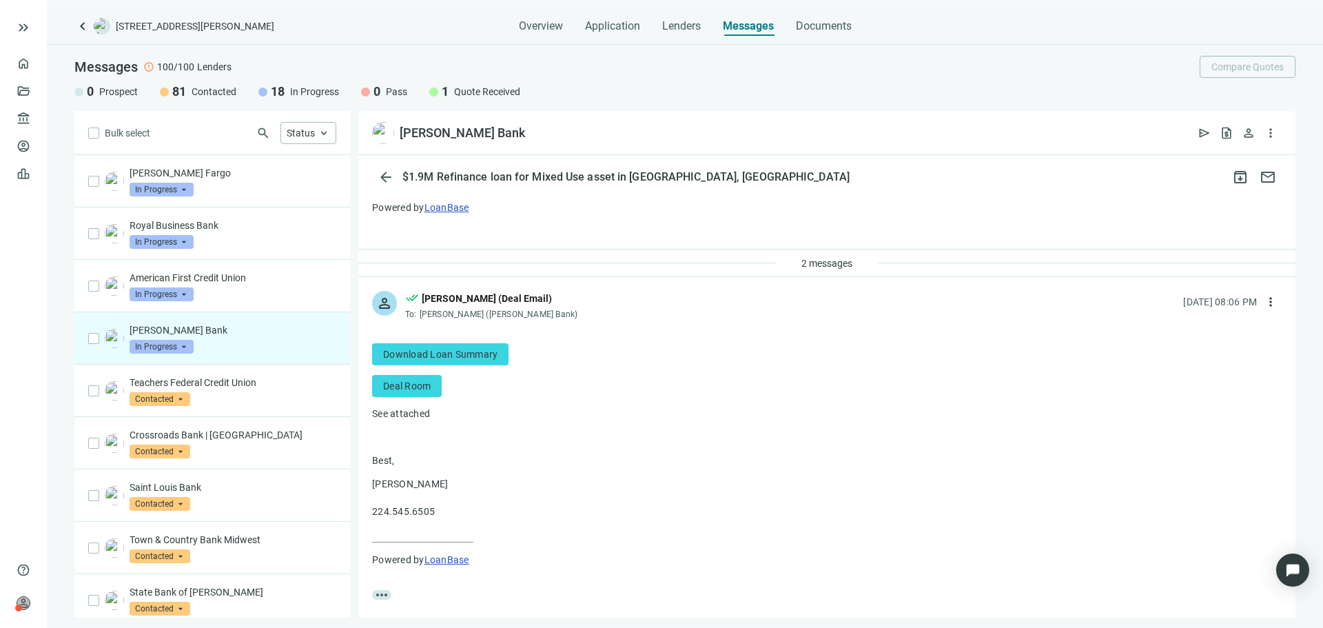
scroll to position [670, 0]
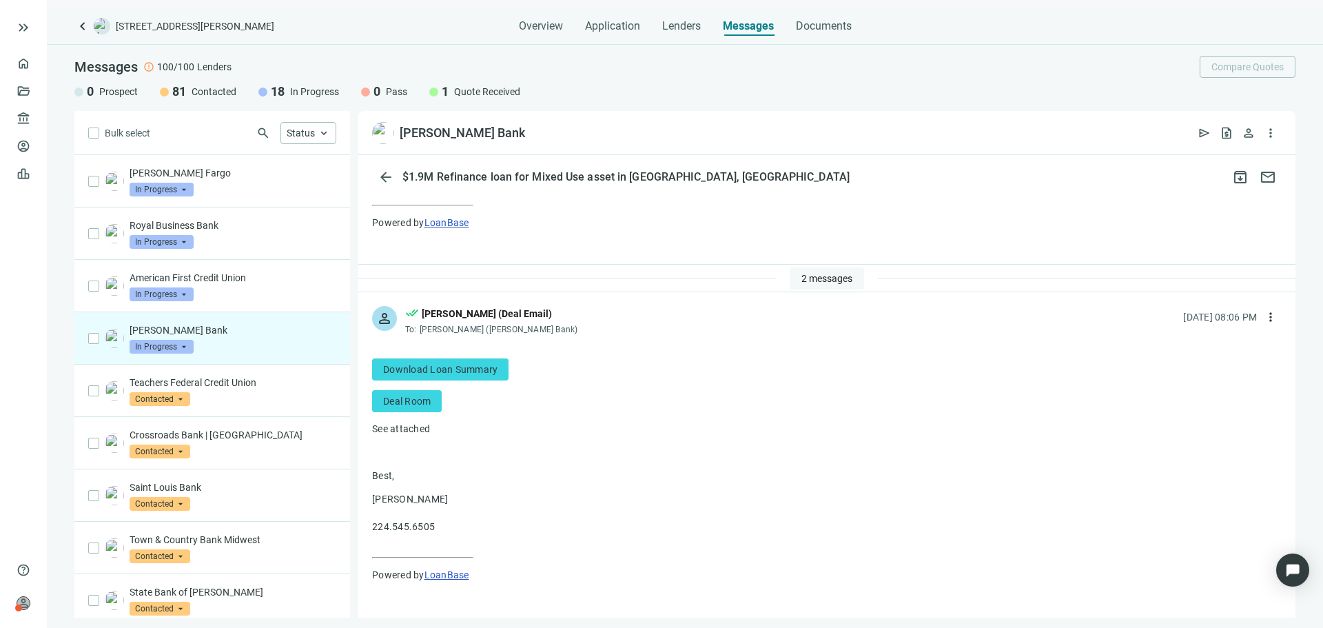
click at [803, 280] on span "2 messages" at bounding box center [826, 278] width 51 height 11
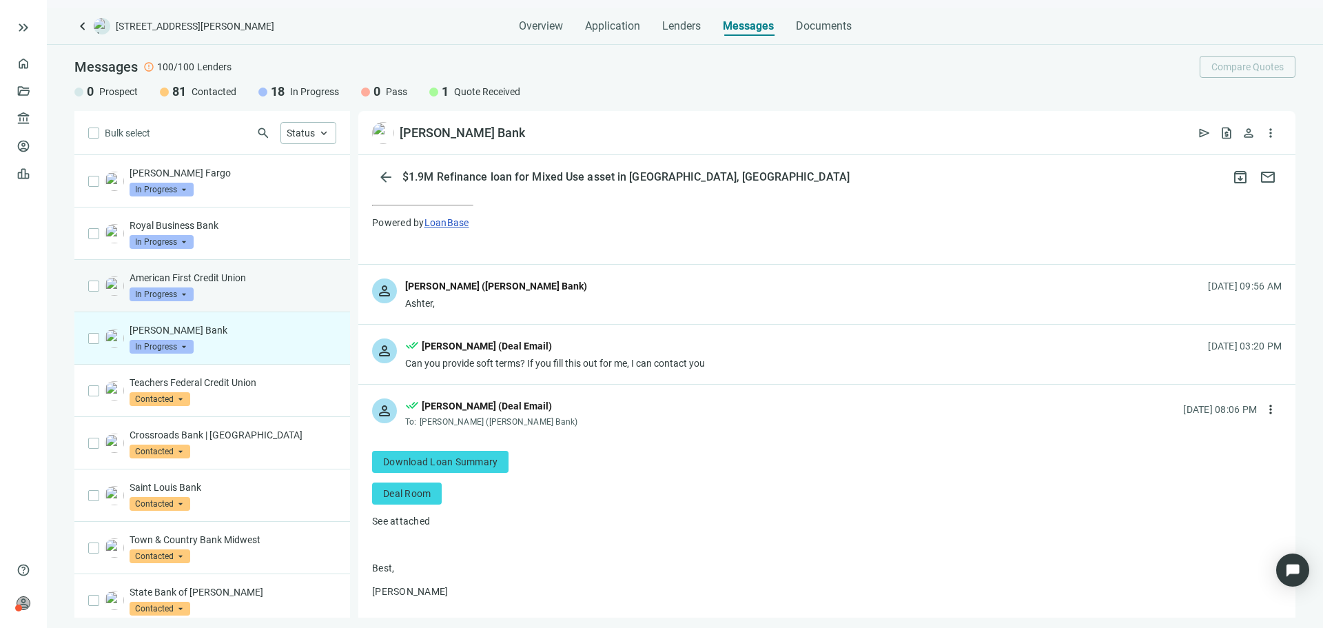
click at [166, 280] on p "American First Credit Union" at bounding box center [233, 278] width 207 height 14
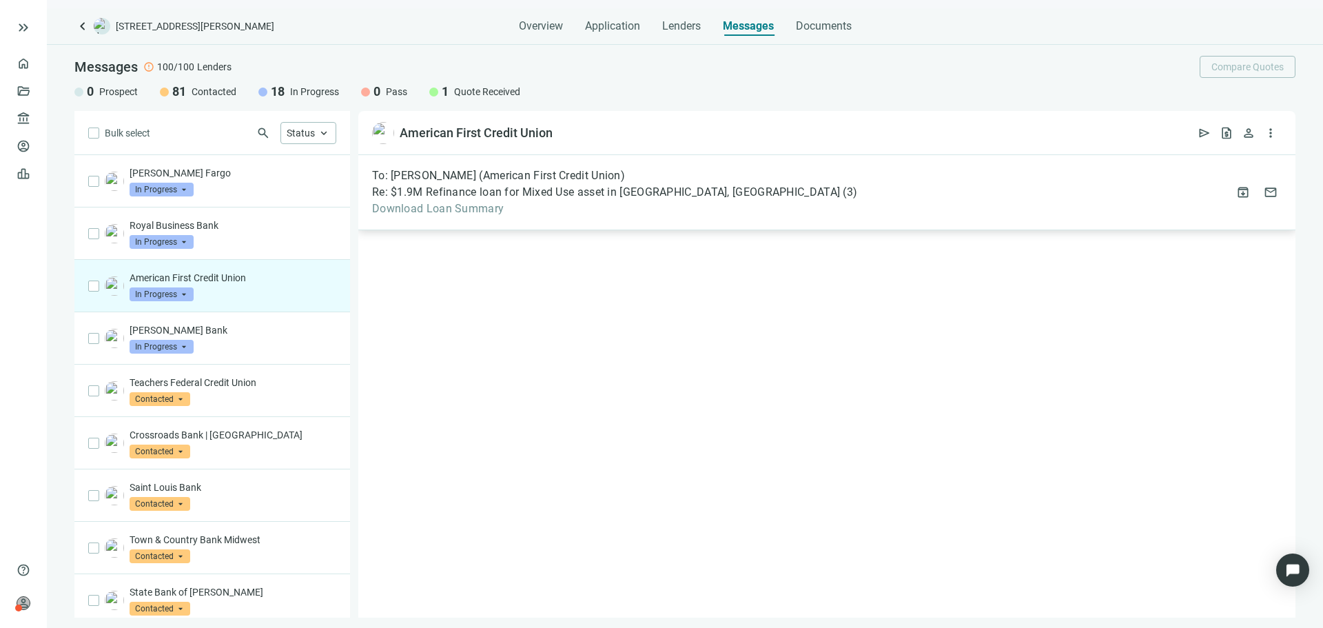
click at [445, 205] on span "Download Loan Summary" at bounding box center [614, 209] width 485 height 14
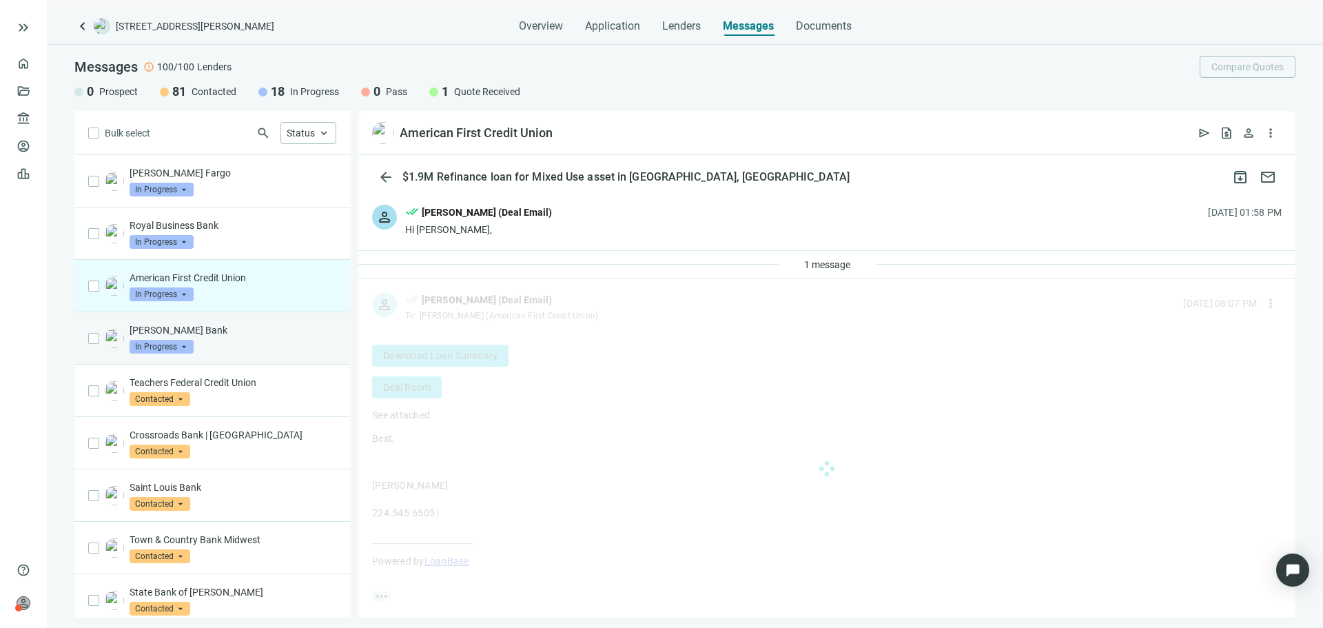
click at [245, 338] on div "[PERSON_NAME] Bank In Progress arrow_drop_down" at bounding box center [233, 338] width 207 height 30
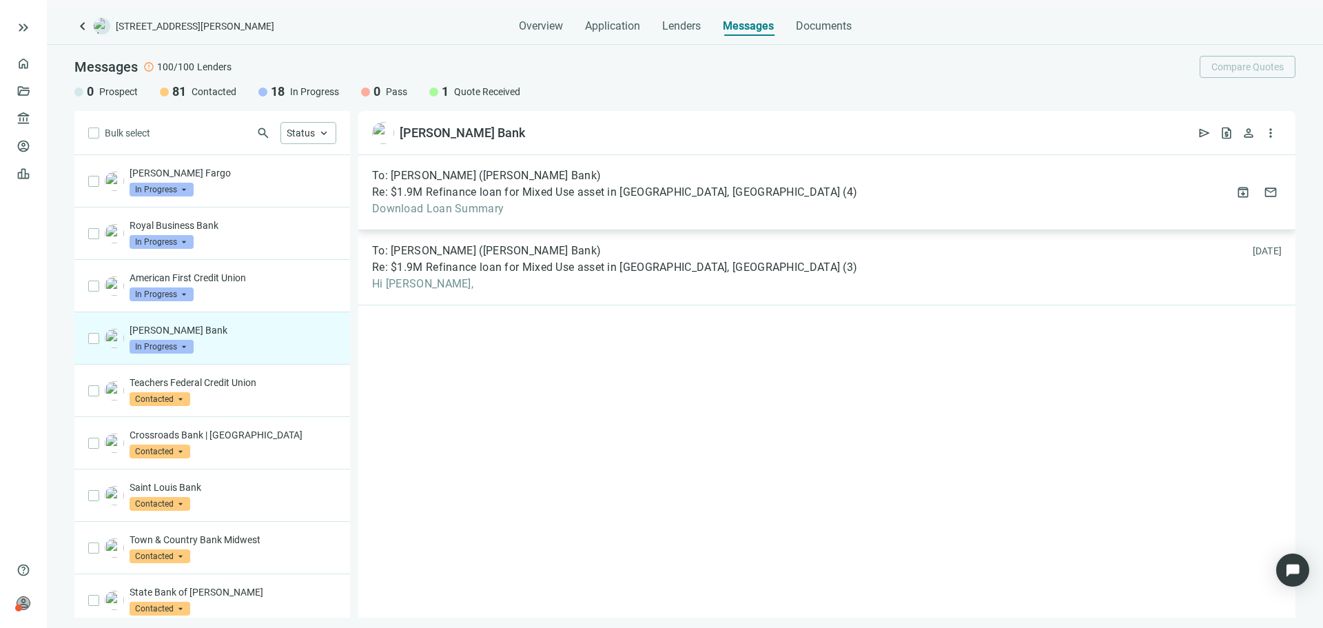
click at [566, 197] on span "Re: $1.9M Refinance loan for Mixed Use asset in [GEOGRAPHIC_DATA], [GEOGRAPHIC_…" at bounding box center [606, 192] width 468 height 14
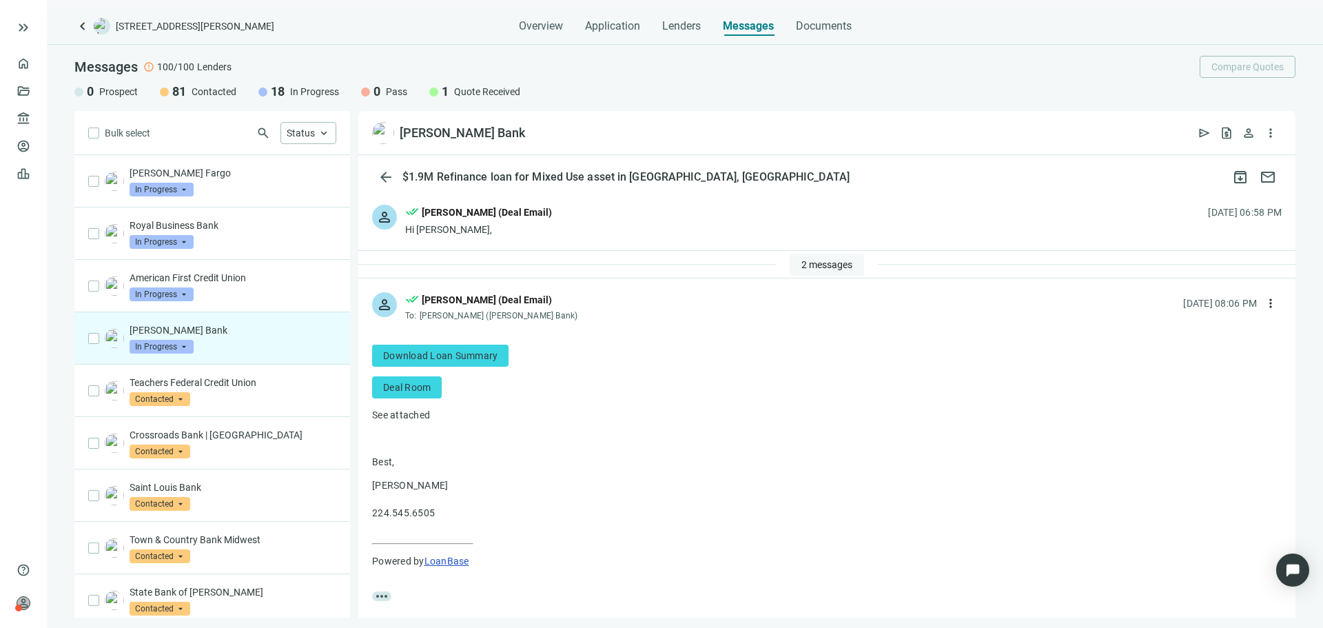
click at [790, 258] on button "2 messages" at bounding box center [827, 265] width 74 height 22
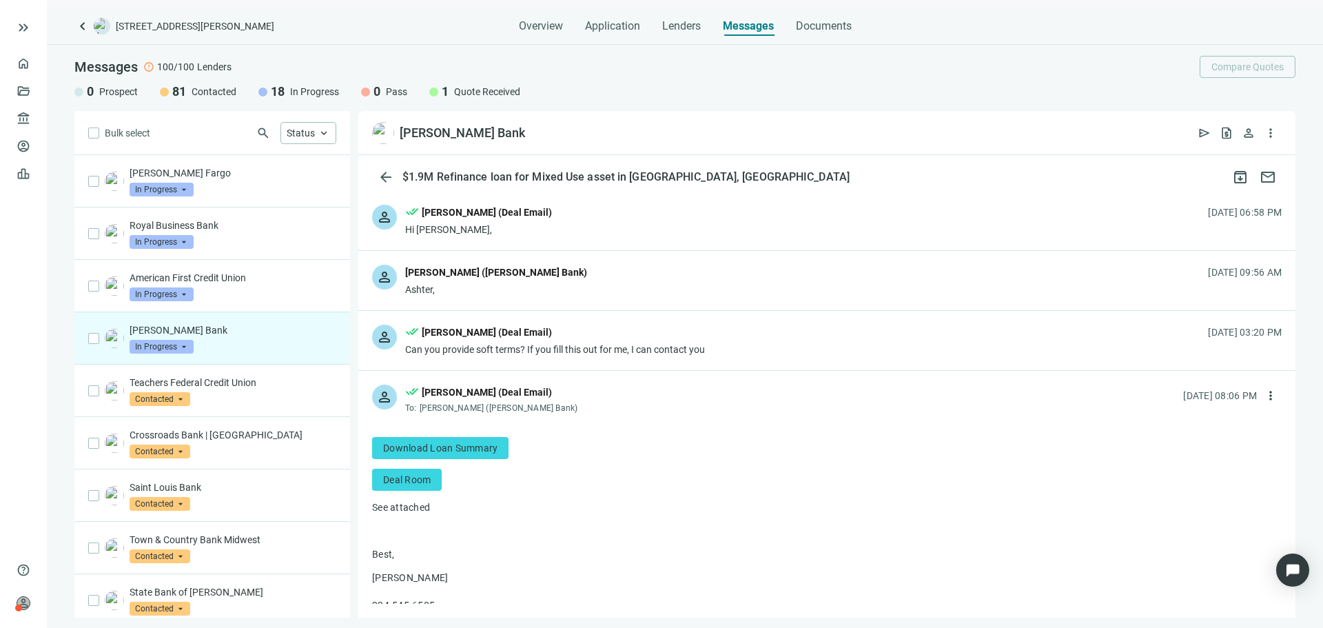
click at [693, 340] on div "done_all [PERSON_NAME] (Deal Email)" at bounding box center [555, 334] width 300 height 18
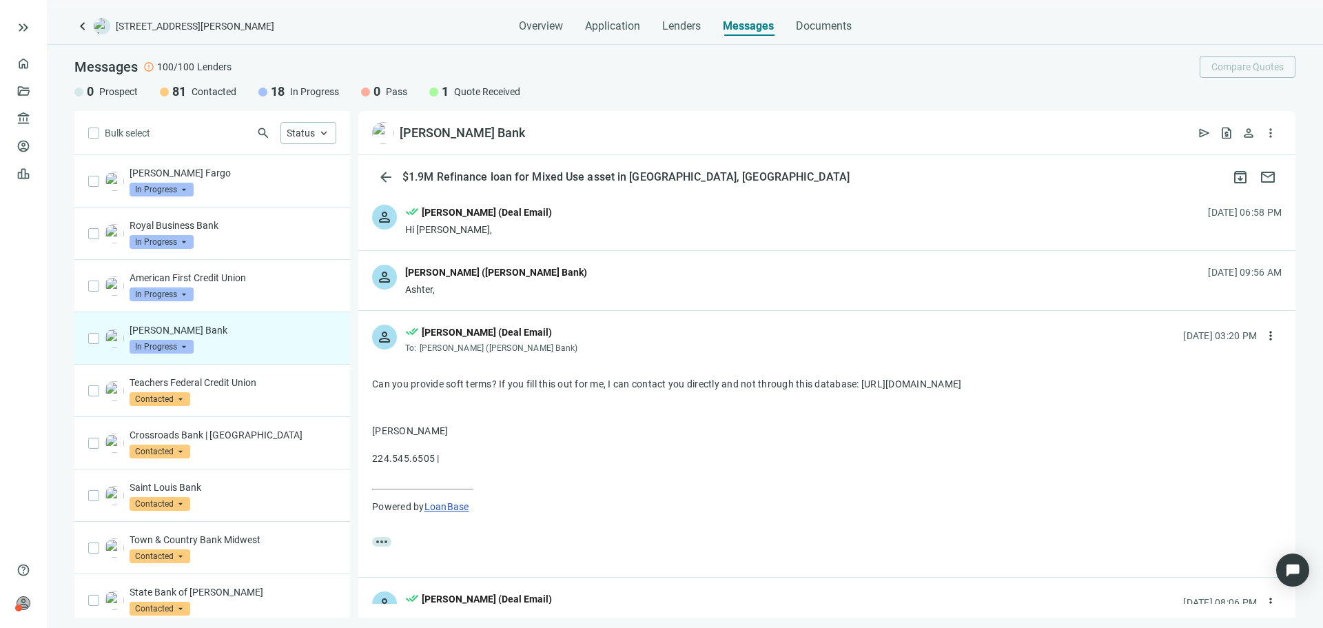
click at [578, 285] on div "person [PERSON_NAME] ([PERSON_NAME] Bank) Ashter, [DATE] 09:56 AM" at bounding box center [826, 280] width 937 height 59
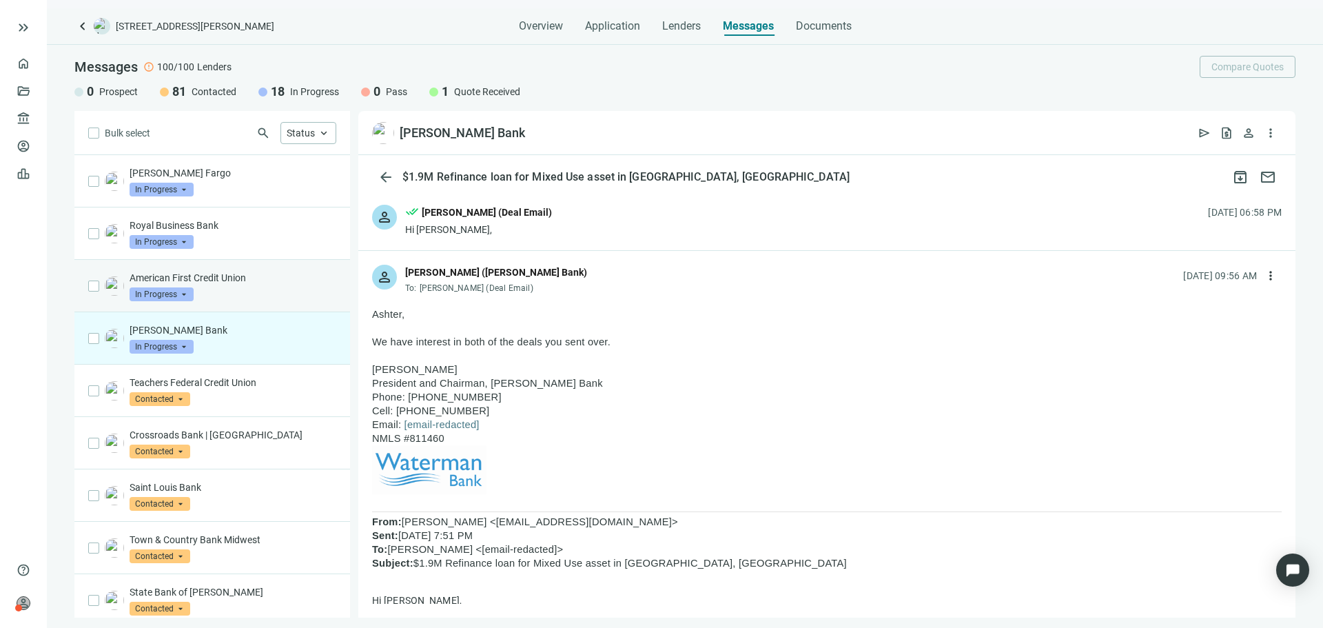
click at [252, 289] on div "American First Credit Union In Progress arrow_drop_down contacted in_progress q…" at bounding box center [233, 286] width 207 height 30
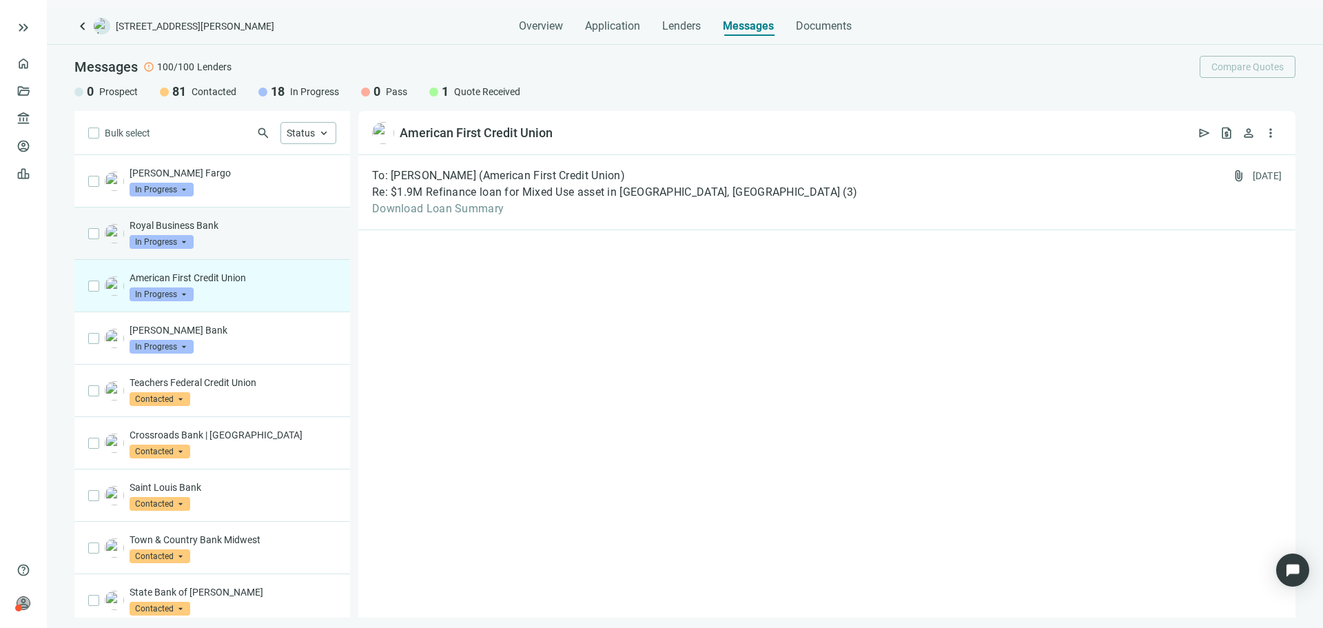
click at [249, 237] on div "Royal Business Bank In Progress arrow_drop_down" at bounding box center [233, 233] width 207 height 30
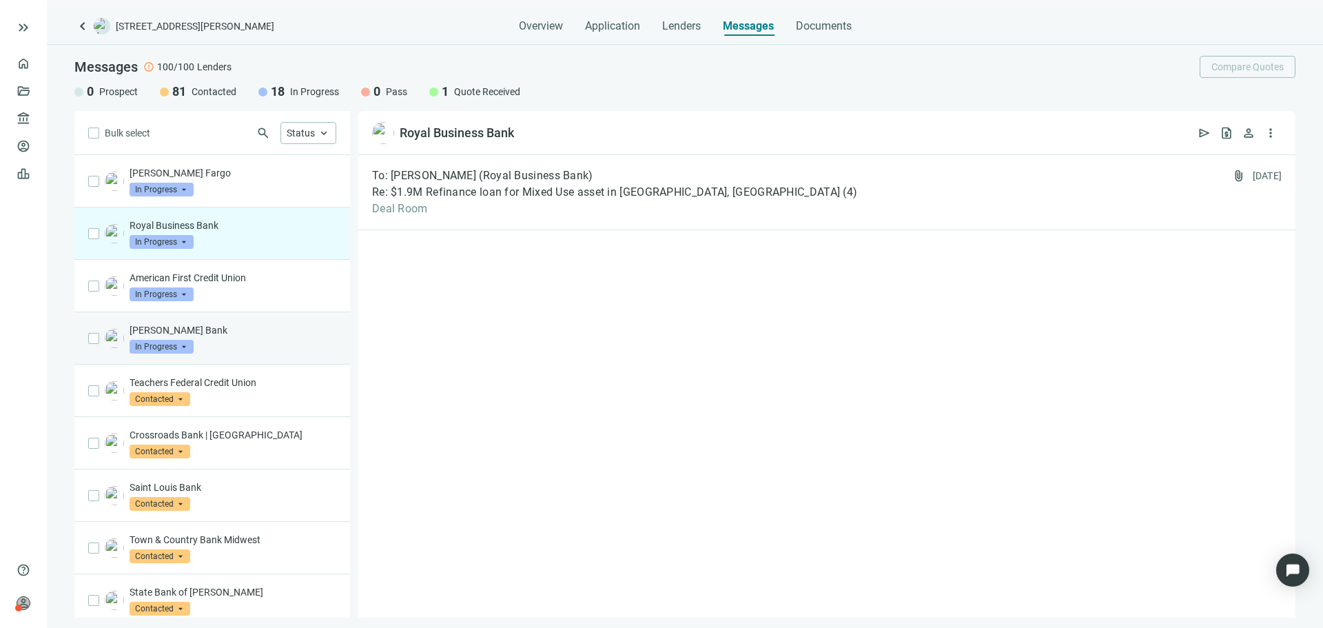
click at [249, 343] on div "[PERSON_NAME] Bank In Progress arrow_drop_down" at bounding box center [233, 338] width 207 height 30
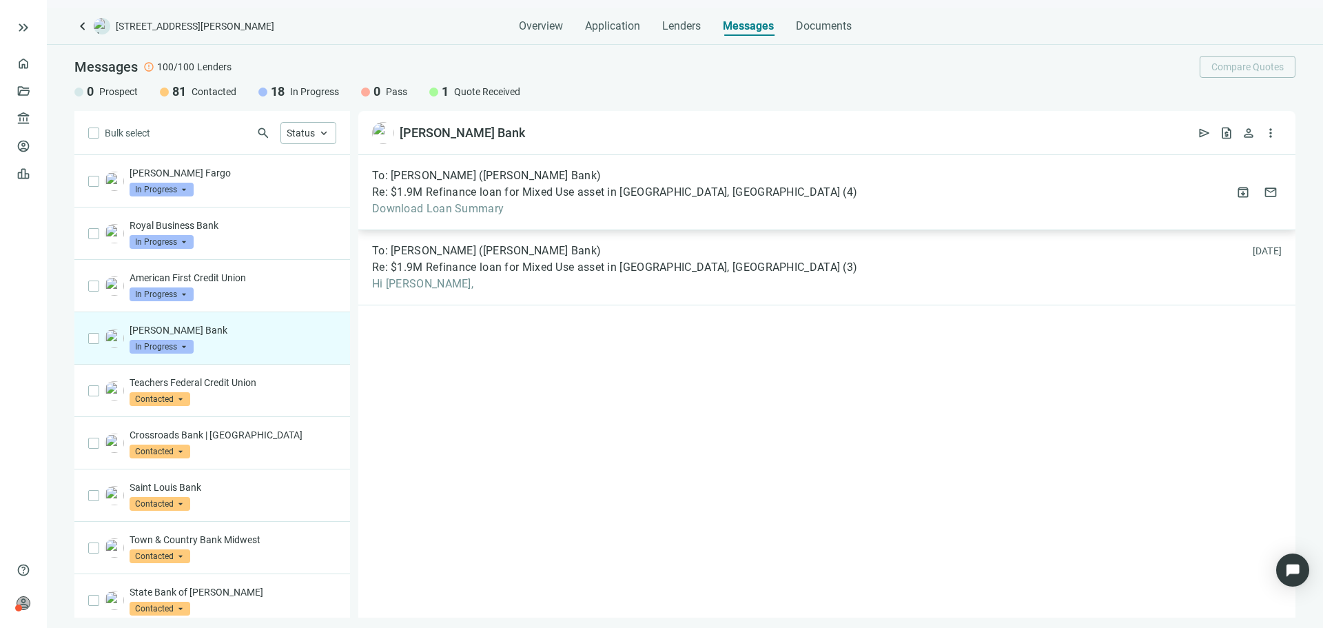
click at [635, 200] on div "To: [PERSON_NAME] ([PERSON_NAME] Bank) Re: $1.9M Refinance loan for Mixed Use a…" at bounding box center [614, 192] width 485 height 47
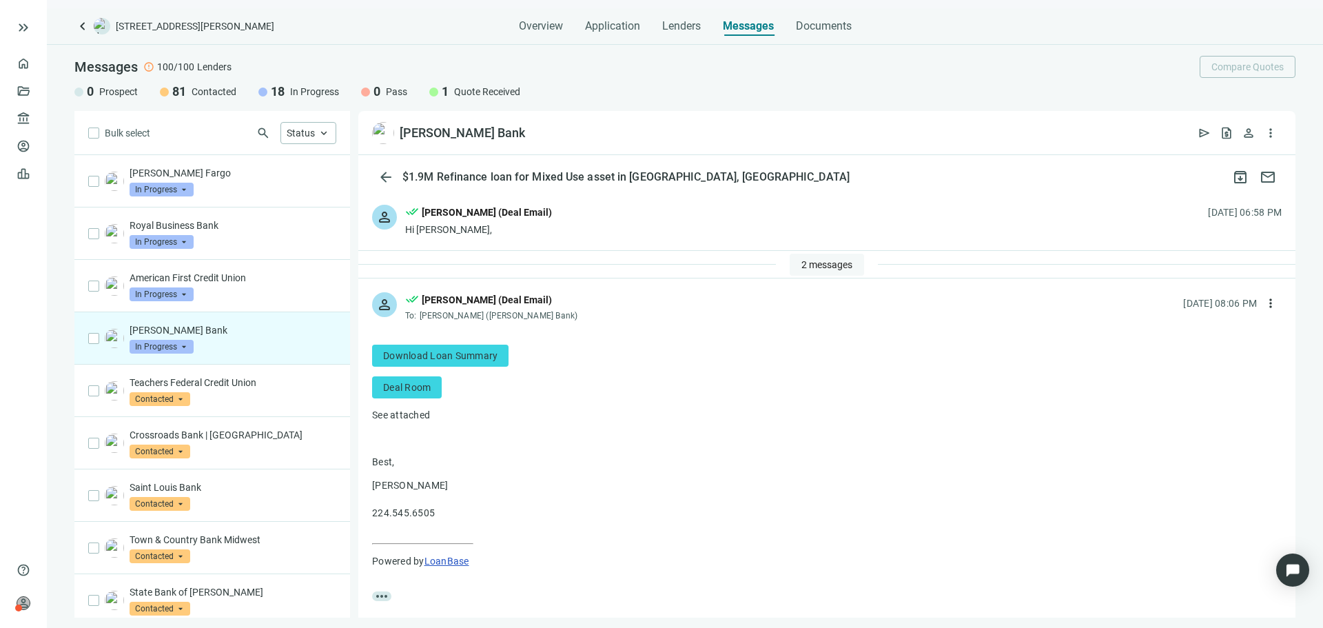
click at [827, 265] on span "2 messages" at bounding box center [826, 264] width 51 height 11
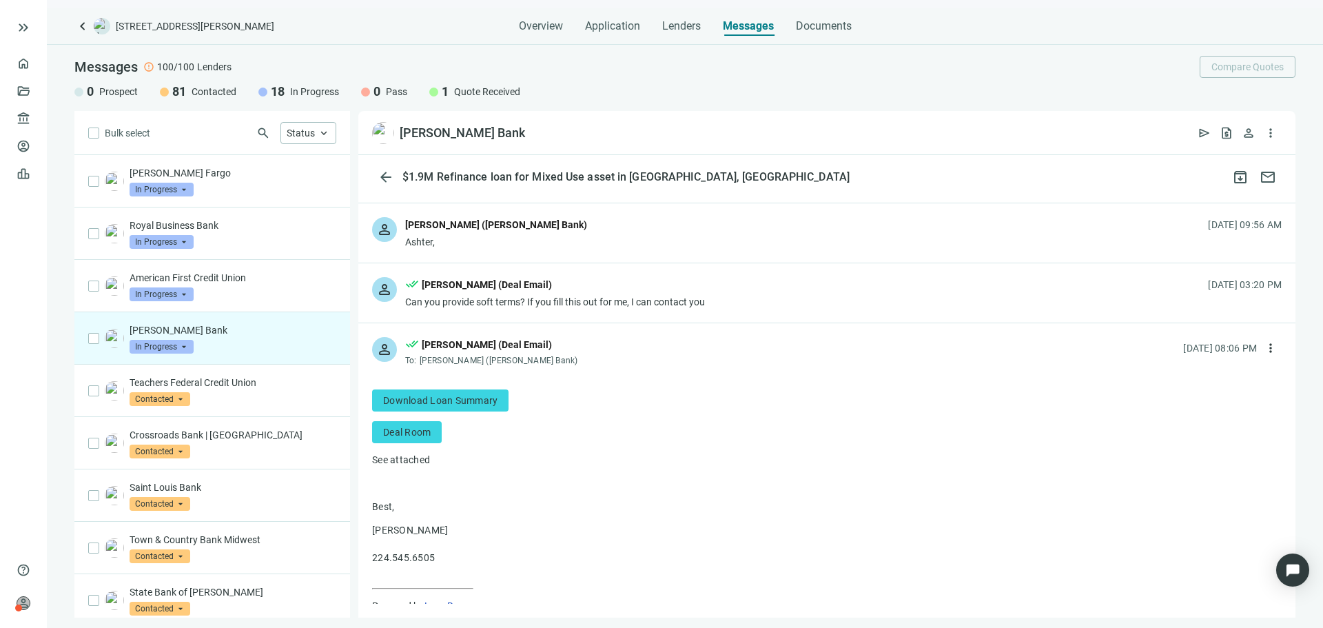
scroll to position [69, 0]
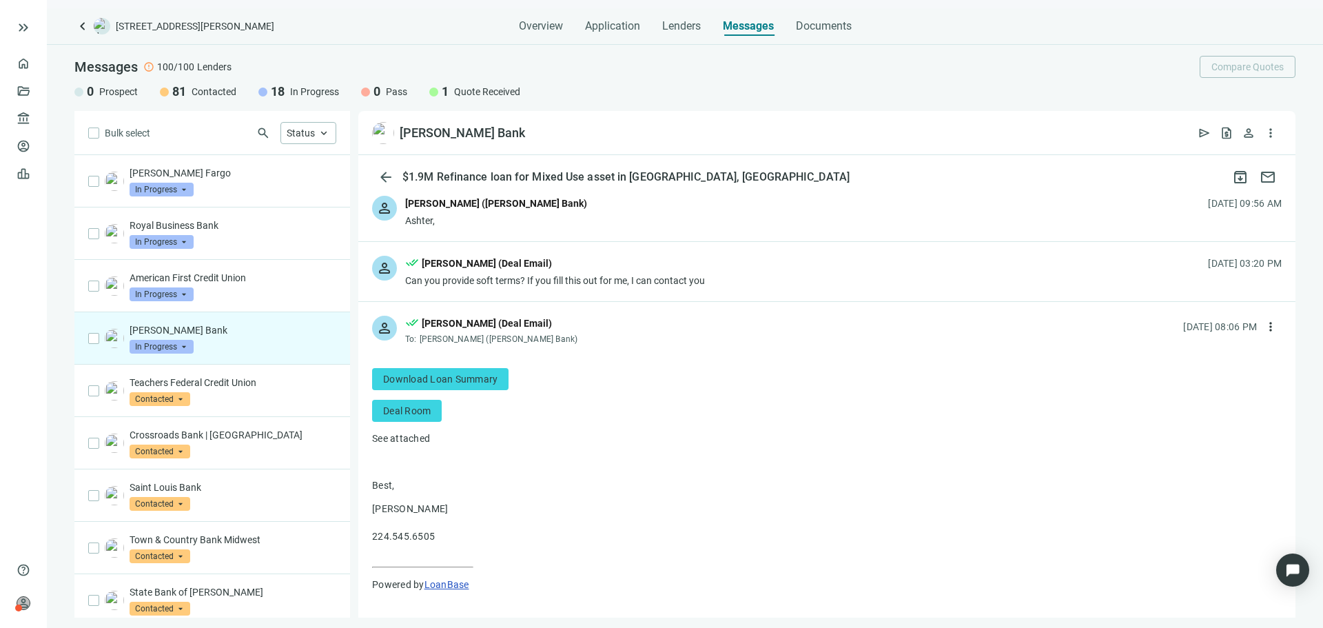
click at [717, 231] on div "person [PERSON_NAME] ([PERSON_NAME] Bank) Ashter, [DATE] 09:56 AM" at bounding box center [826, 211] width 937 height 59
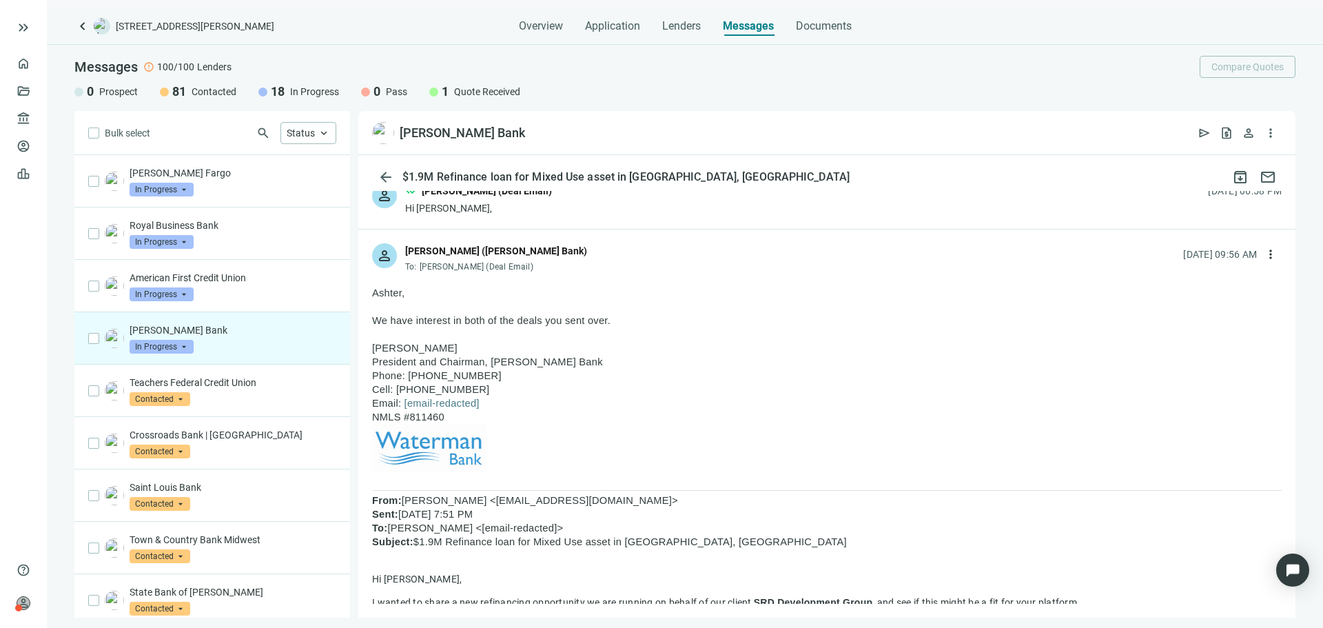
scroll to position [0, 0]
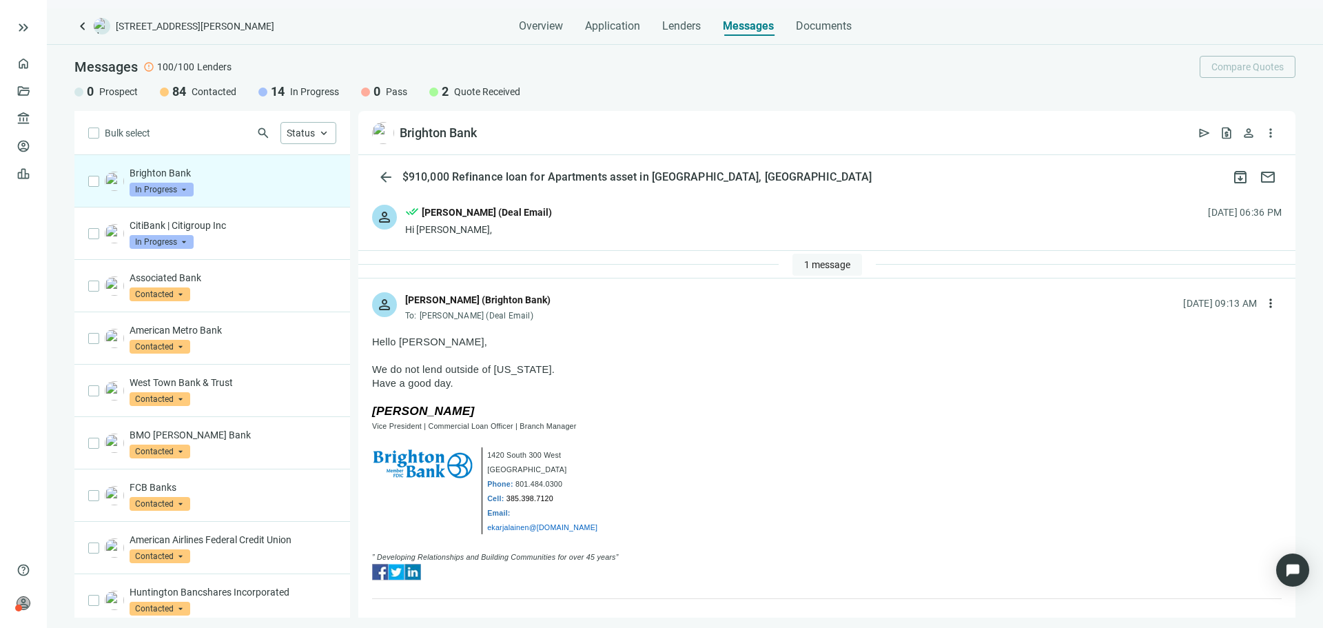
click at [813, 267] on span "1 message" at bounding box center [827, 264] width 46 height 11
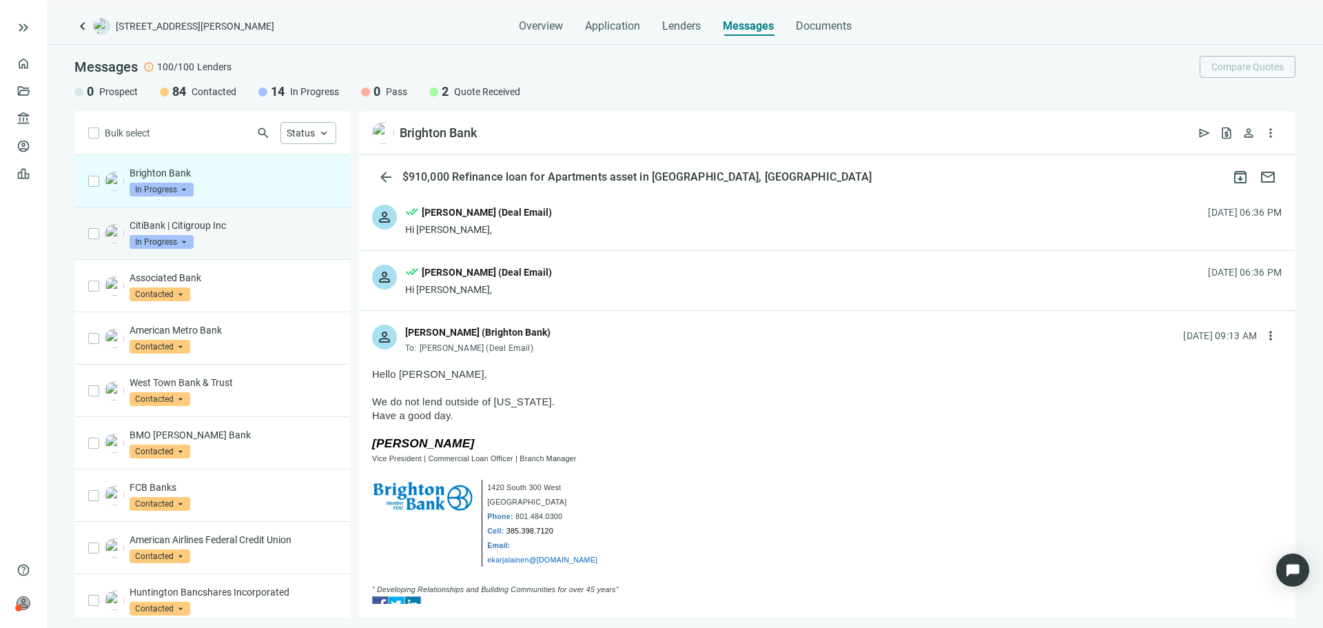
click at [274, 240] on div "CitiBank | Citigroup Inc In Progress arrow_drop_down" at bounding box center [233, 233] width 207 height 30
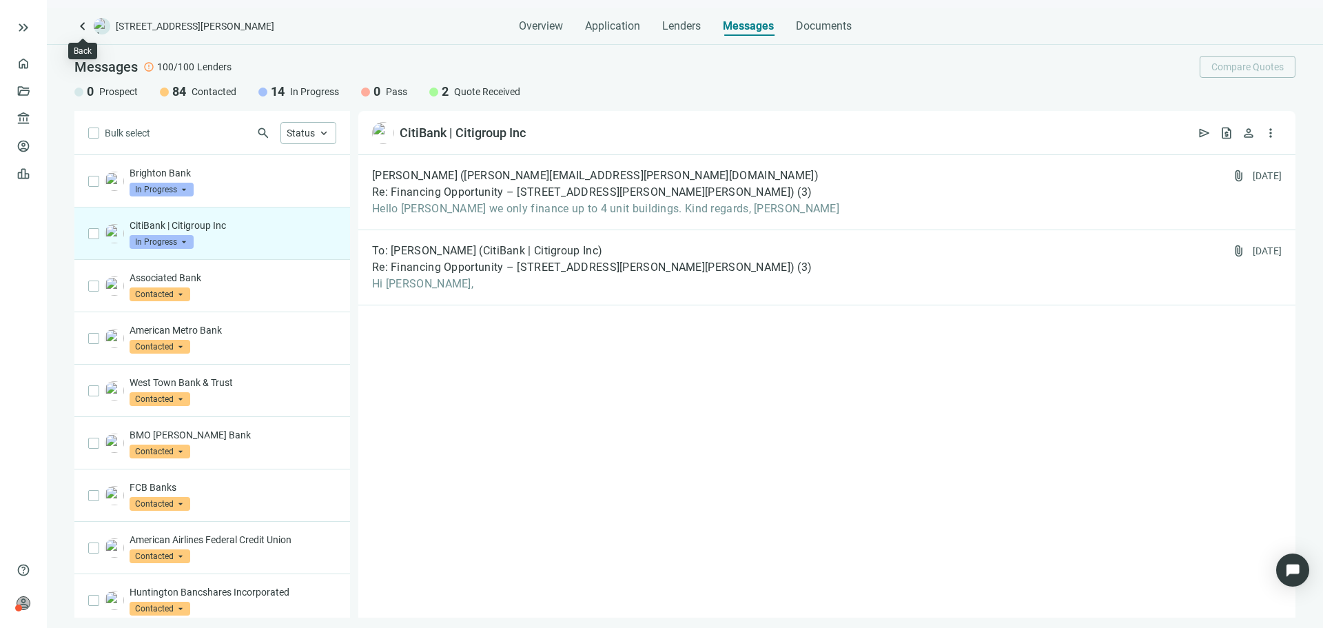
click at [87, 21] on span "keyboard_arrow_left" at bounding box center [82, 26] width 17 height 17
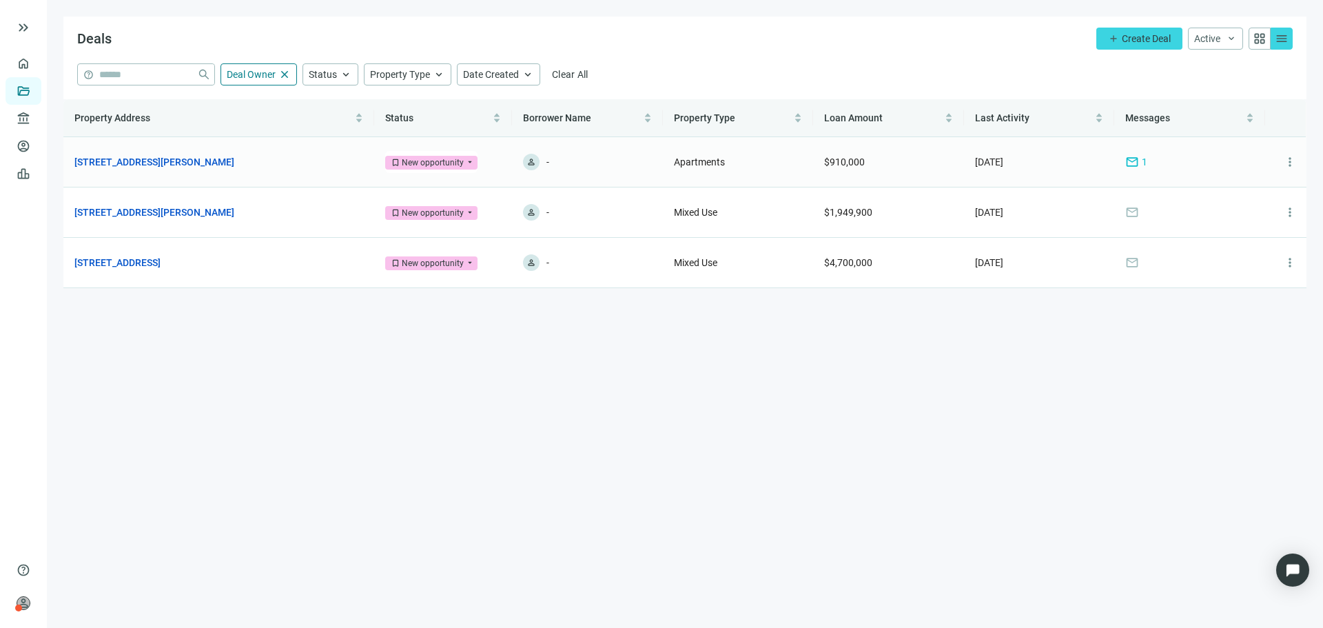
click at [207, 152] on td "6912 N Wayne Ave, Chicago, IL 60626 open_in_new" at bounding box center [218, 162] width 311 height 50
click at [190, 163] on link "[STREET_ADDRESS][PERSON_NAME]" at bounding box center [154, 161] width 160 height 15
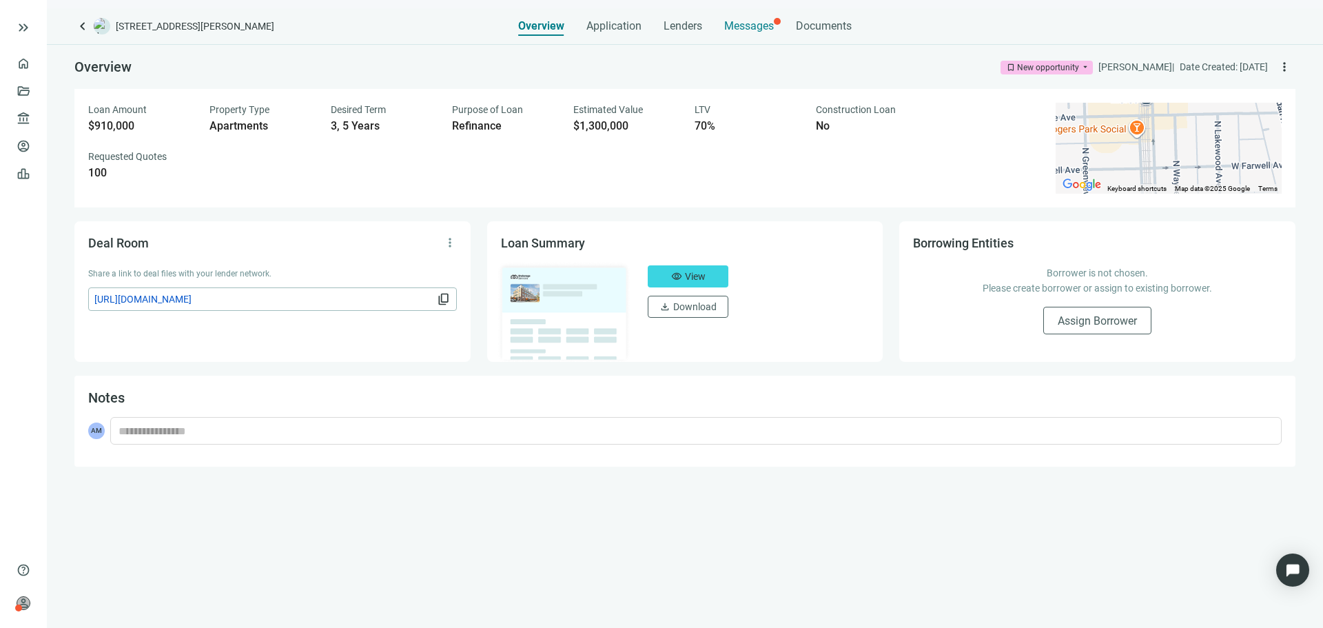
click at [752, 10] on div "Messages" at bounding box center [749, 22] width 50 height 28
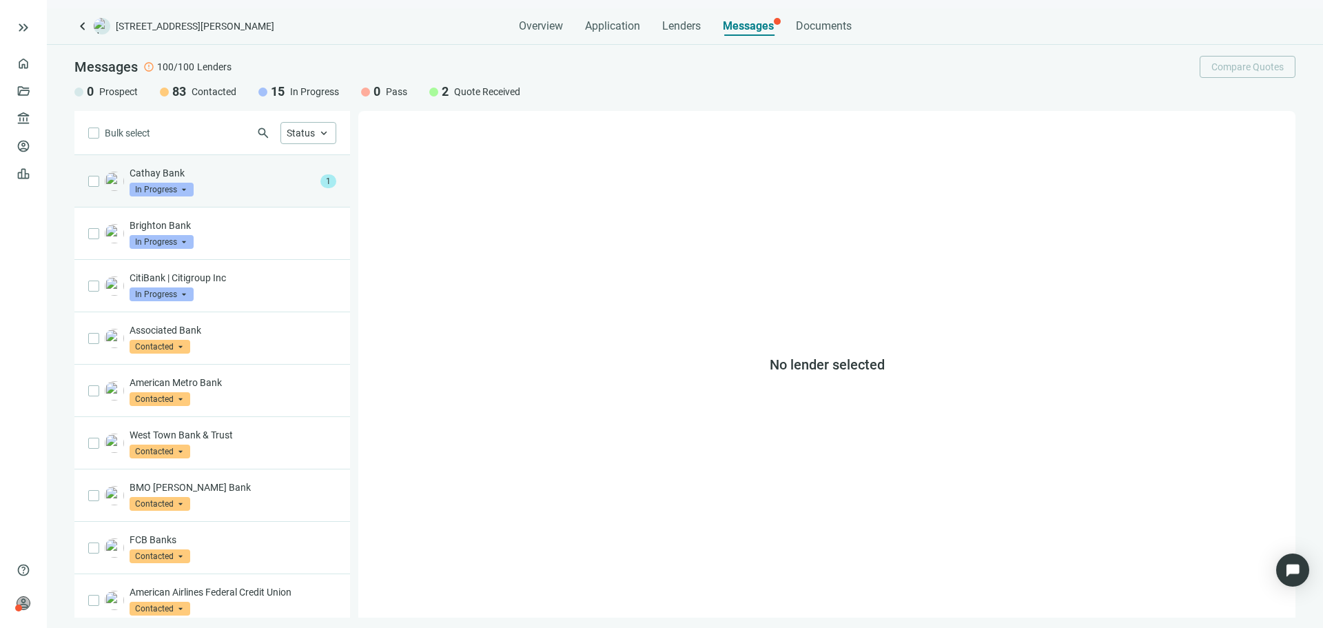
click at [255, 185] on div "Cathay Bank In Progress arrow_drop_down" at bounding box center [222, 181] width 185 height 30
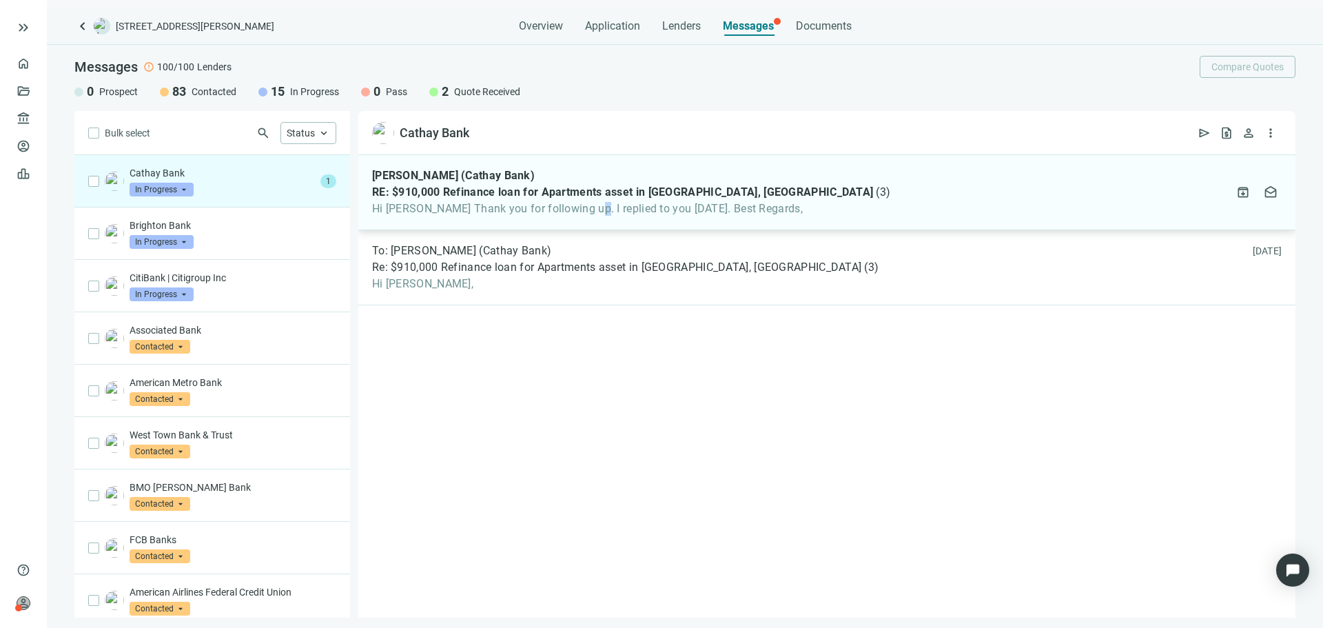
click at [584, 202] on span "Hi Asher Thank you for following up. I replied to you yesterday. Best Regards," at bounding box center [631, 209] width 518 height 14
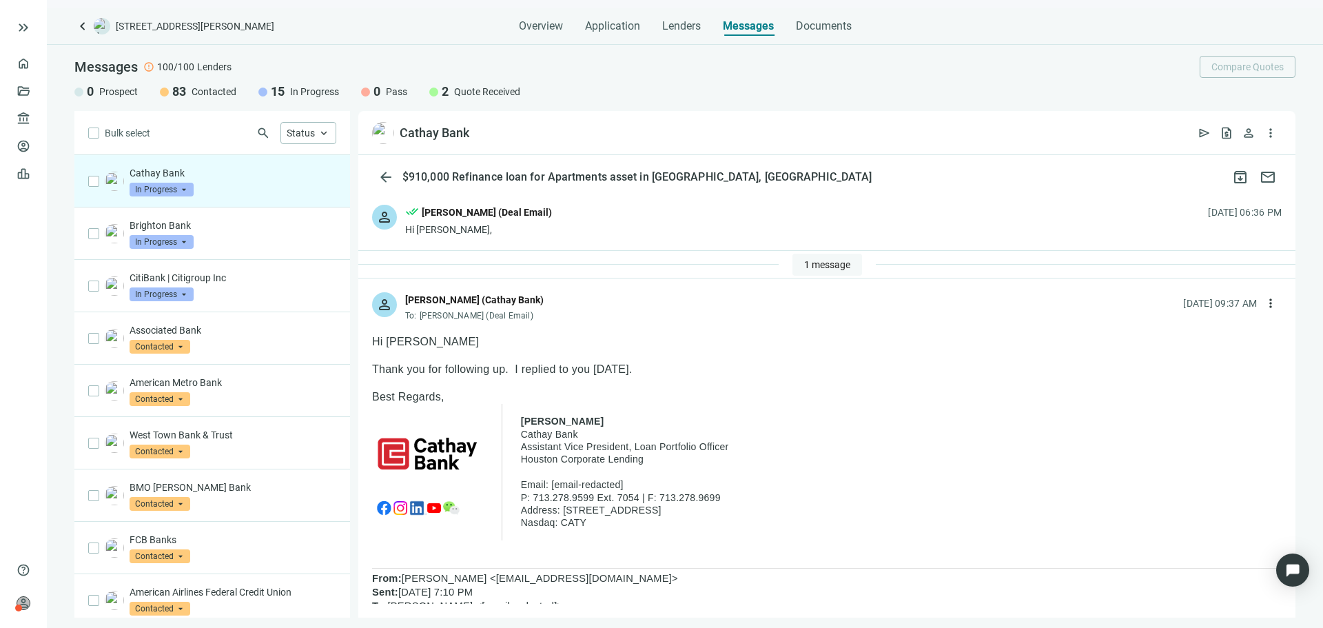
click at [830, 269] on span "1 message" at bounding box center [827, 264] width 46 height 11
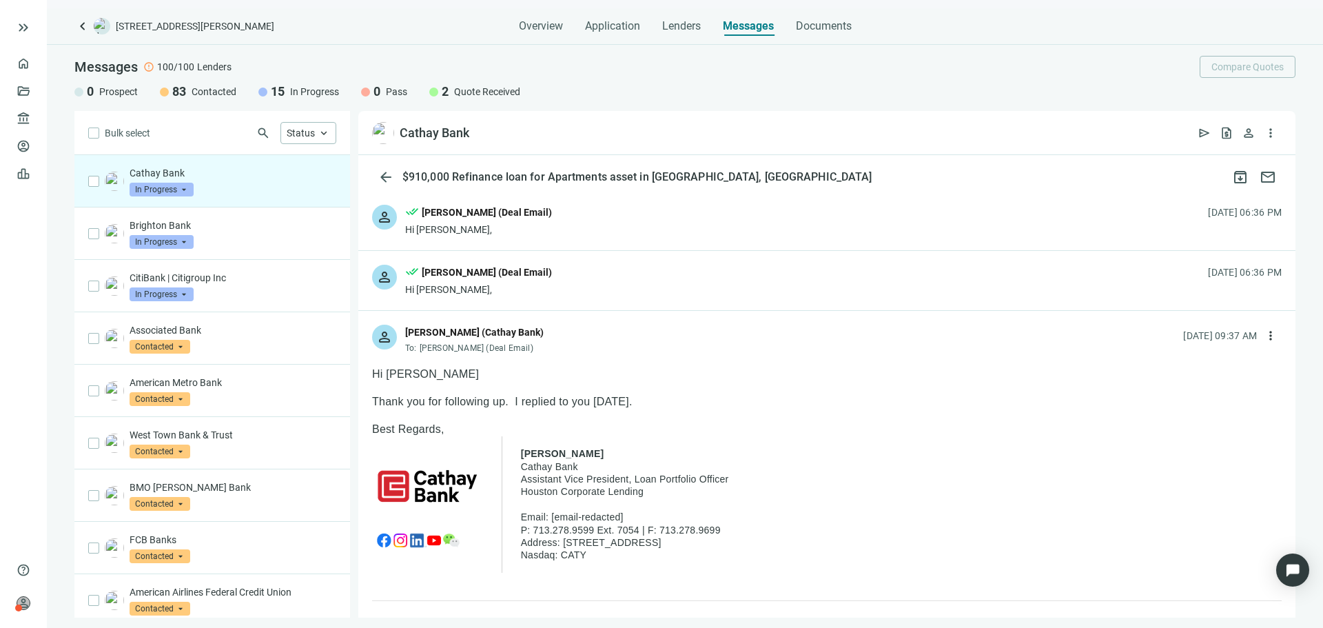
click at [681, 300] on div "person done_all Asher Motew (Deal Email) Hi Elise, 09.15.2025, 06:36 PM" at bounding box center [826, 280] width 937 height 59
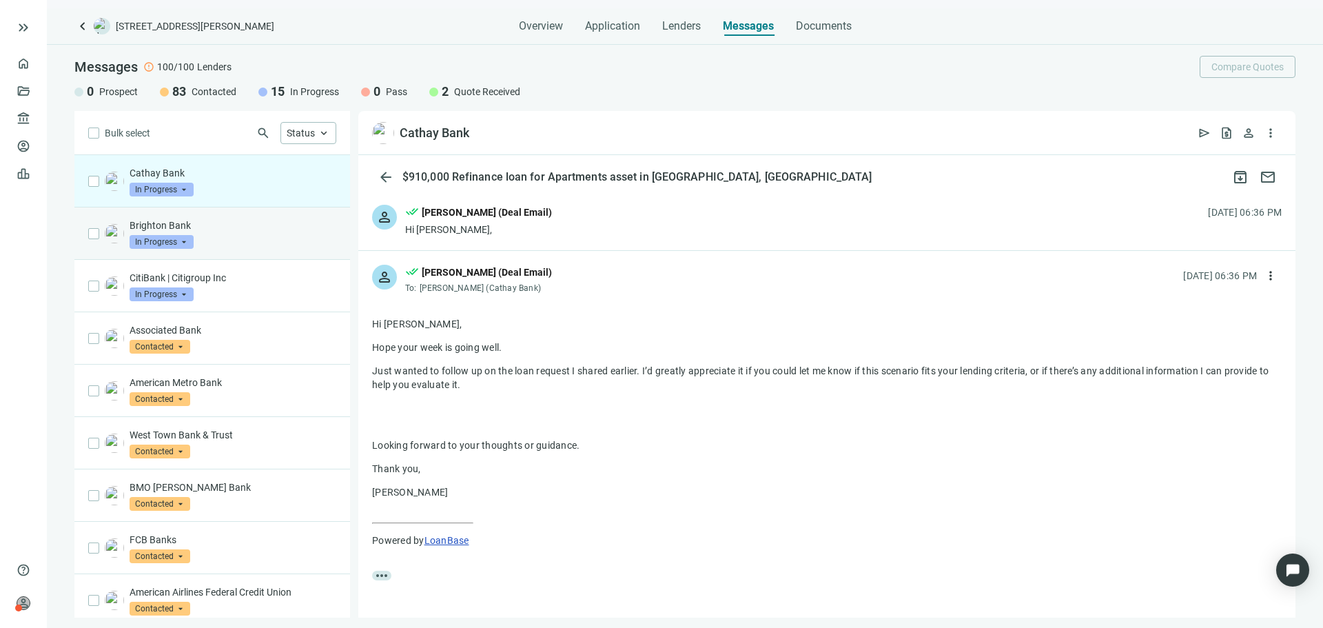
click at [240, 247] on div "Brighton Bank In Progress arrow_drop_down" at bounding box center [233, 233] width 207 height 30
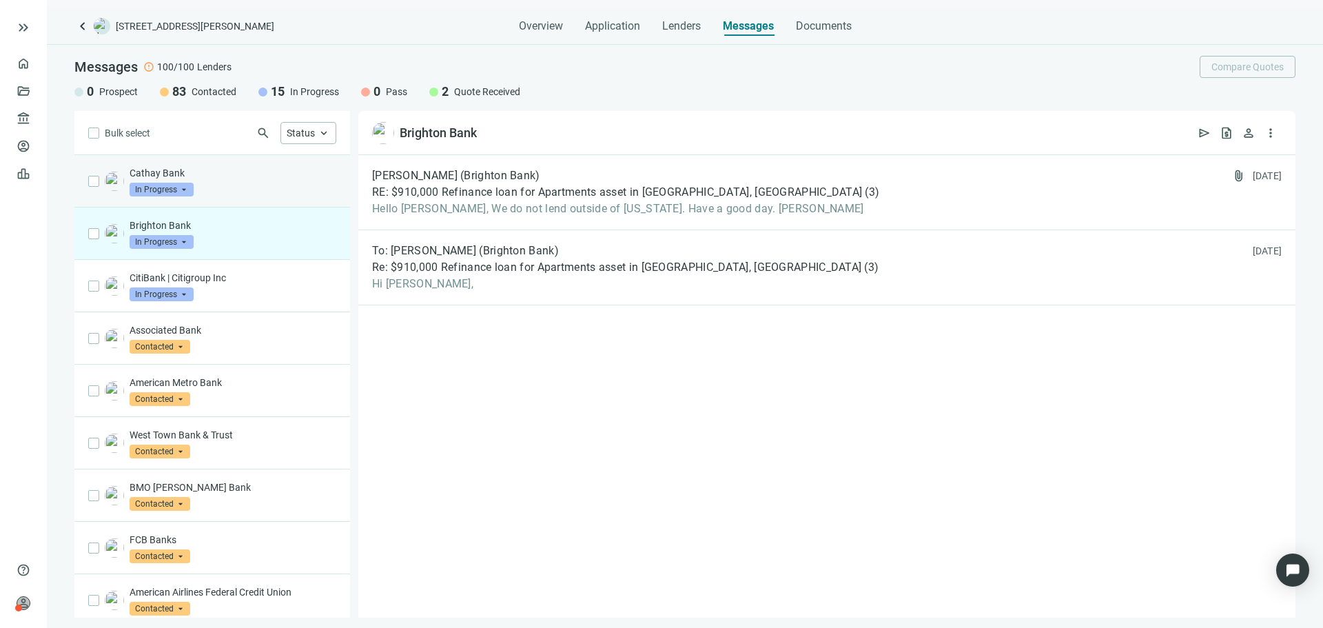
click at [243, 198] on div "Cathay Bank In Progress arrow_drop_down" at bounding box center [212, 181] width 276 height 52
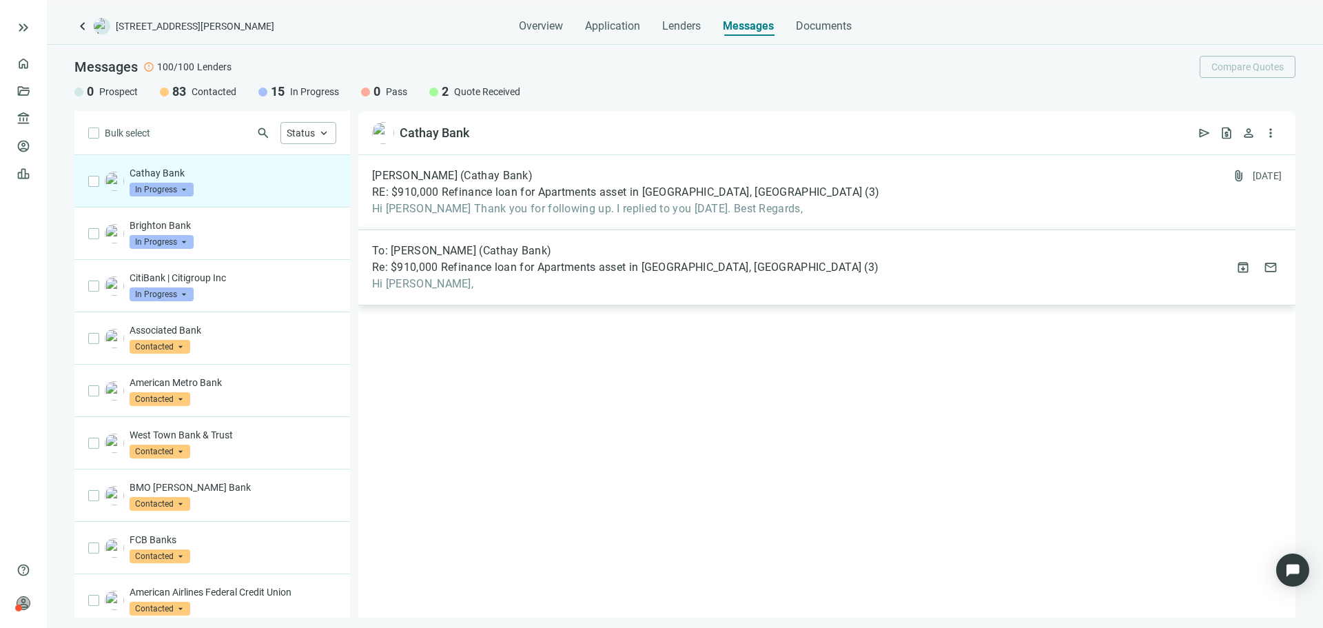
click at [613, 267] on span "Re: $910,000 Refinance loan for Apartments asset in Chicago, IL" at bounding box center [616, 267] width 489 height 14
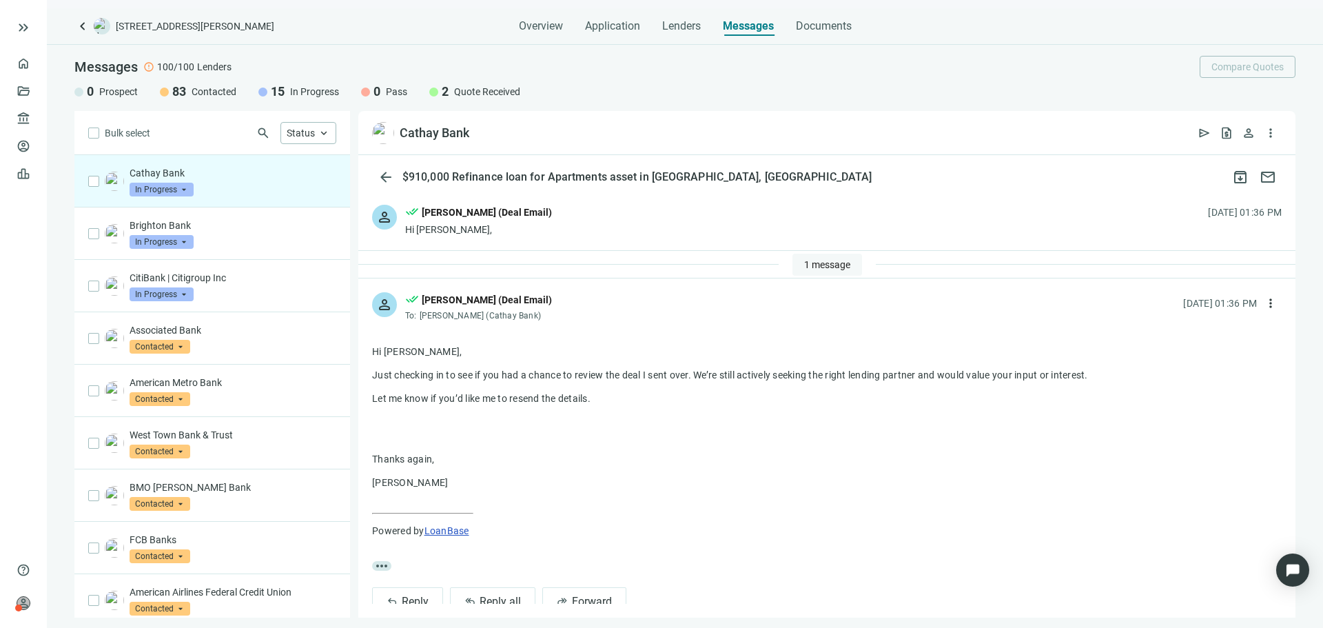
click at [828, 261] on span "1 message" at bounding box center [827, 264] width 46 height 11
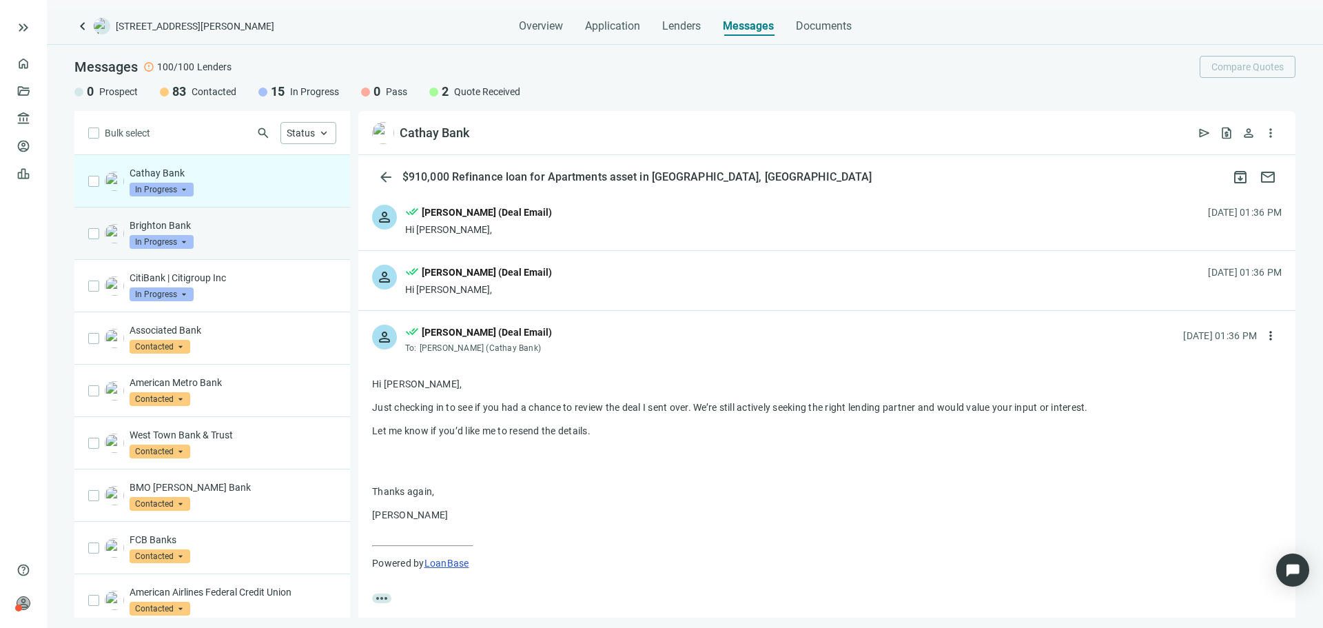
click at [278, 242] on div "Brighton Bank In Progress arrow_drop_down" at bounding box center [233, 233] width 207 height 30
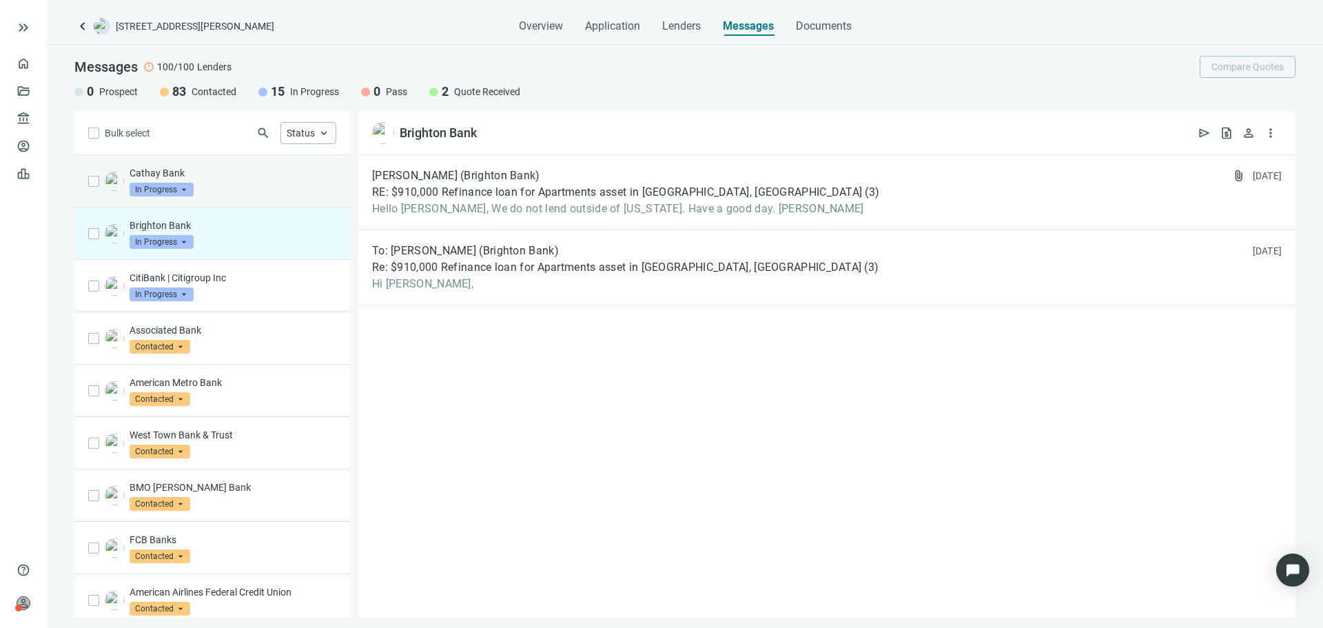
click at [273, 193] on div "Cathay Bank In Progress arrow_drop_down" at bounding box center [233, 181] width 207 height 30
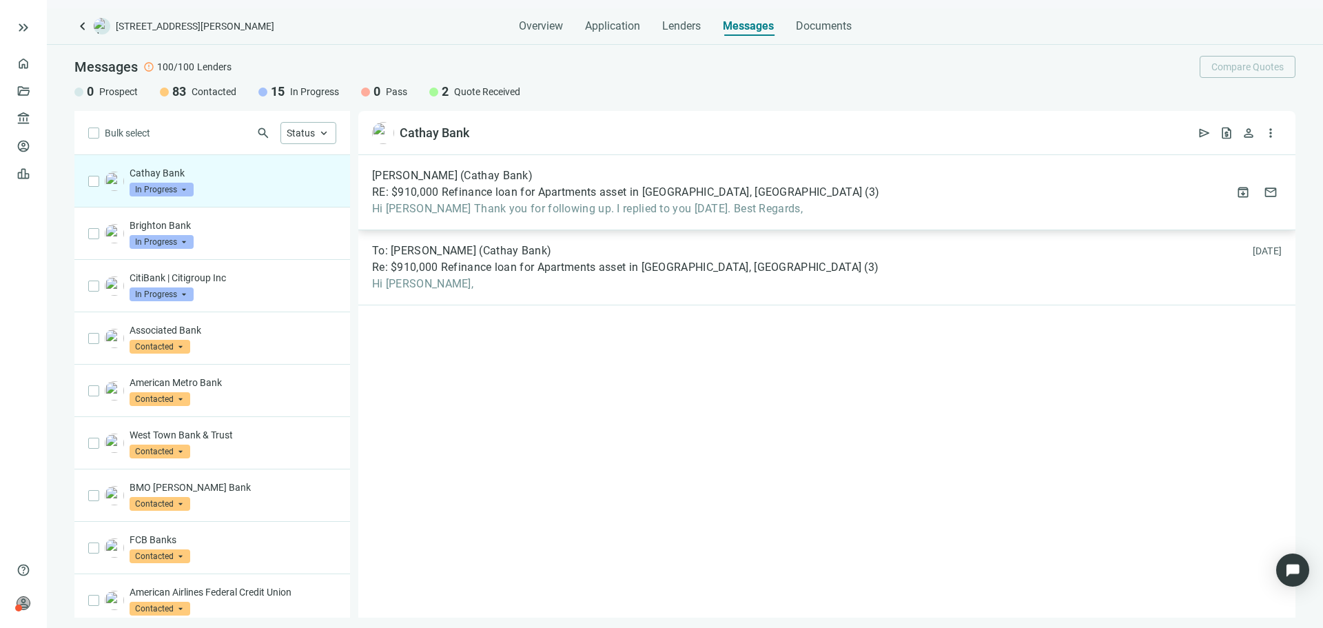
click at [800, 195] on div "Elise Chang (Cathay Bank) RE: $910,000 Refinance loan for Apartments asset in C…" at bounding box center [826, 192] width 937 height 75
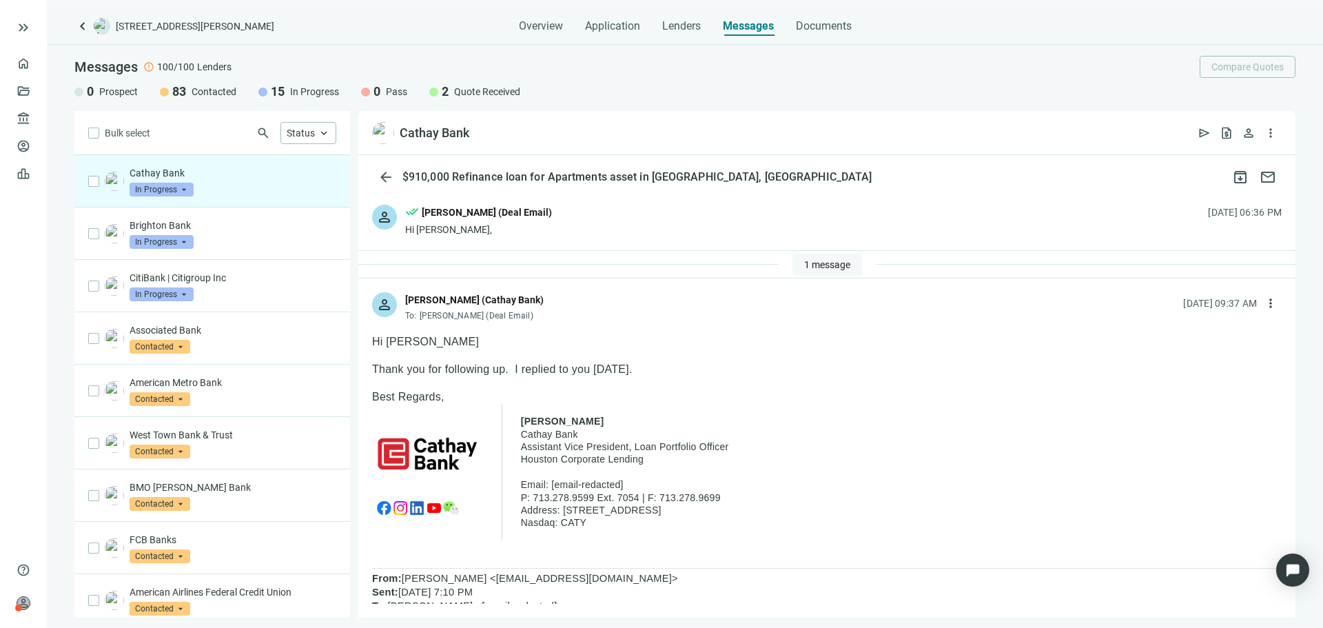
click at [831, 262] on span "1 message" at bounding box center [827, 264] width 46 height 11
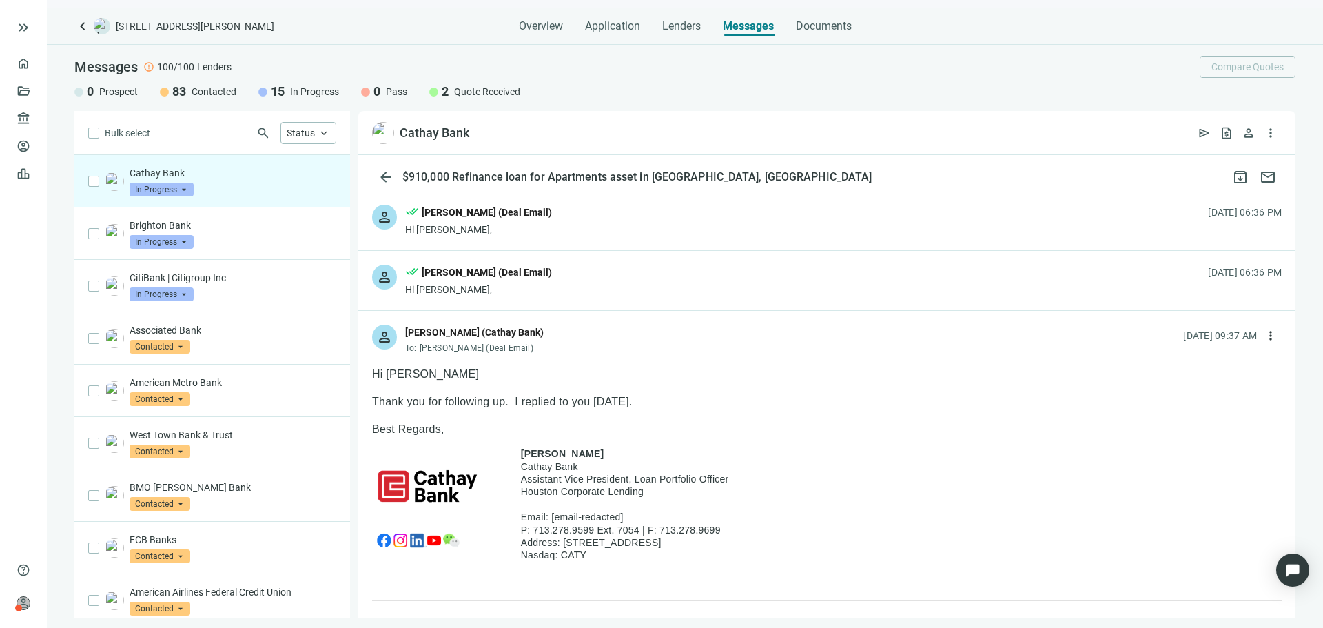
click at [466, 281] on div "done_all [PERSON_NAME] (Deal Email)" at bounding box center [478, 274] width 147 height 18
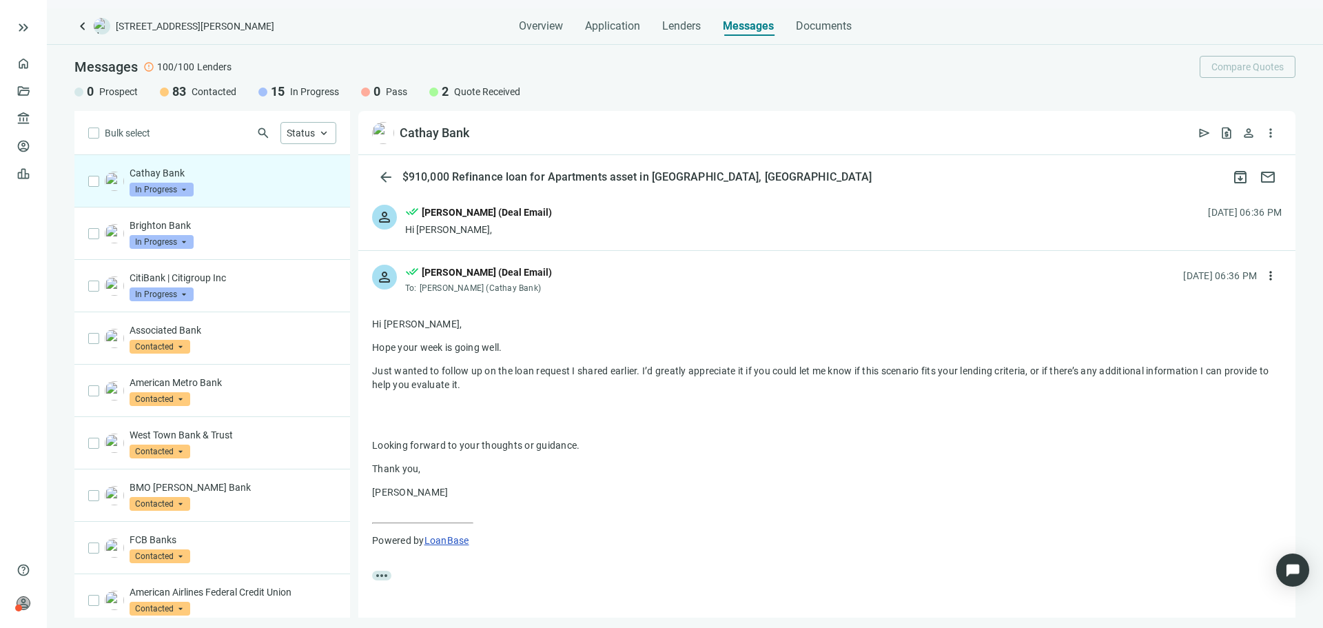
click at [561, 272] on div "person done_all Asher Motew (Deal Email) To: Elise Chang (Cathay Bank) 09.15.20…" at bounding box center [826, 273] width 937 height 45
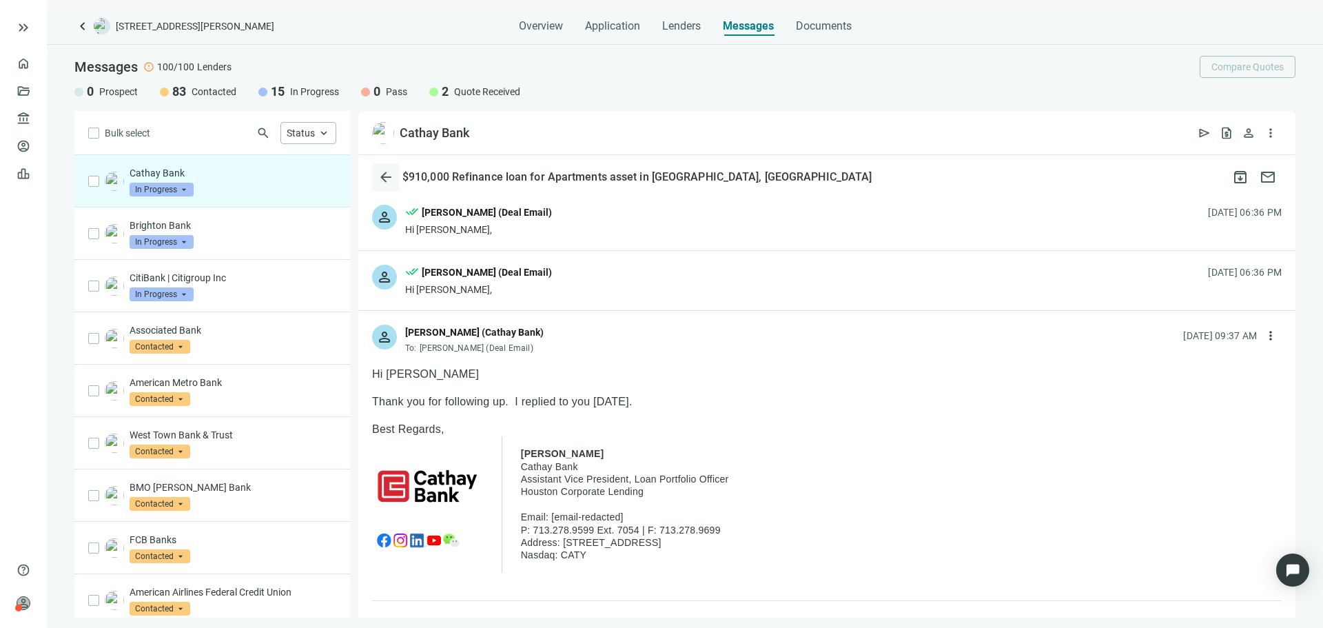
click at [387, 182] on span "arrow_back" at bounding box center [386, 177] width 17 height 17
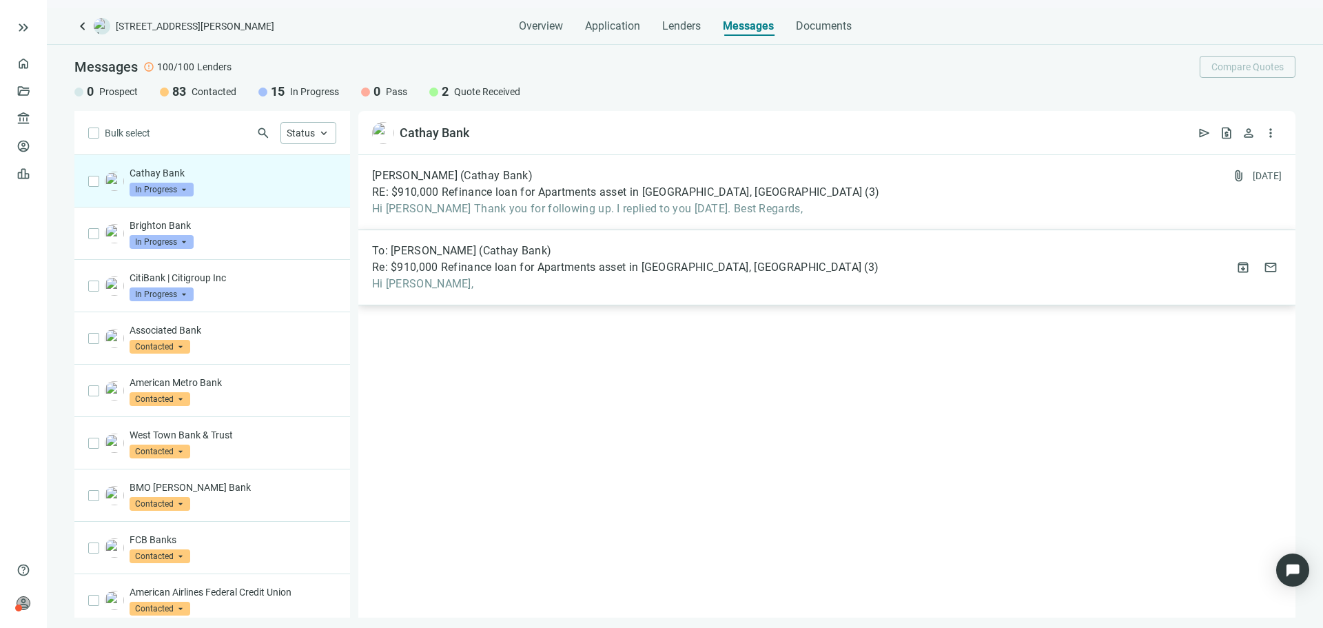
click at [578, 283] on span "Hi Catherine," at bounding box center [625, 284] width 506 height 14
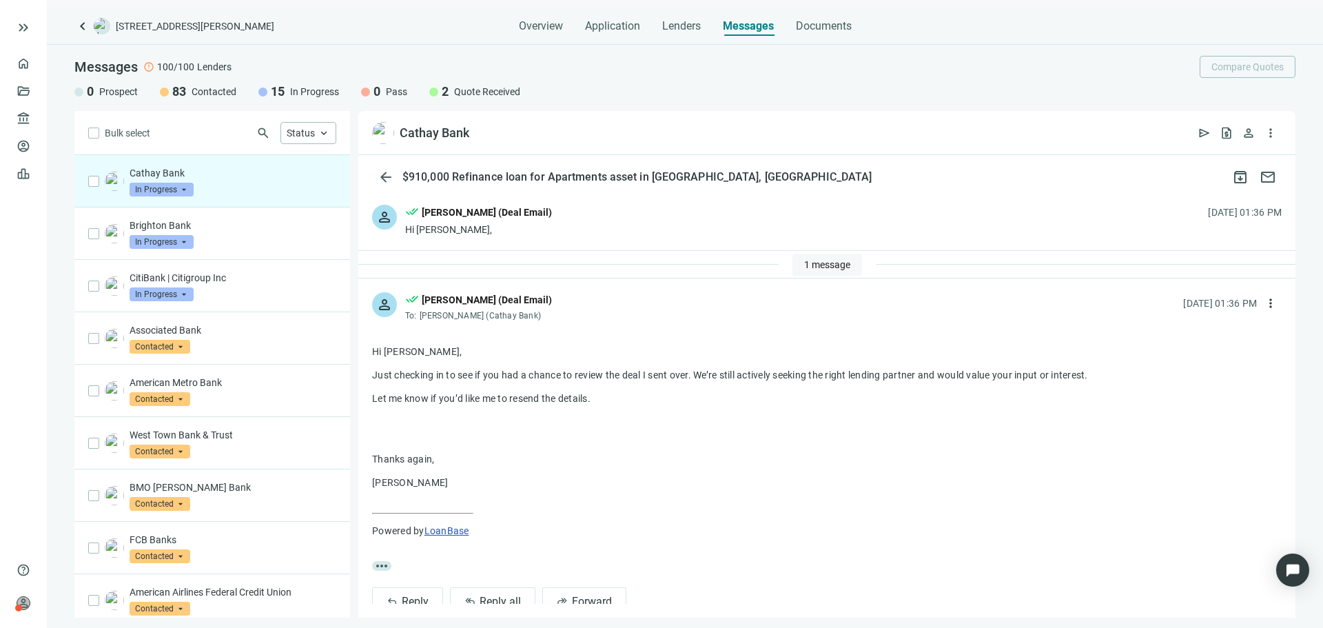
click at [807, 269] on span "1 message" at bounding box center [827, 264] width 46 height 11
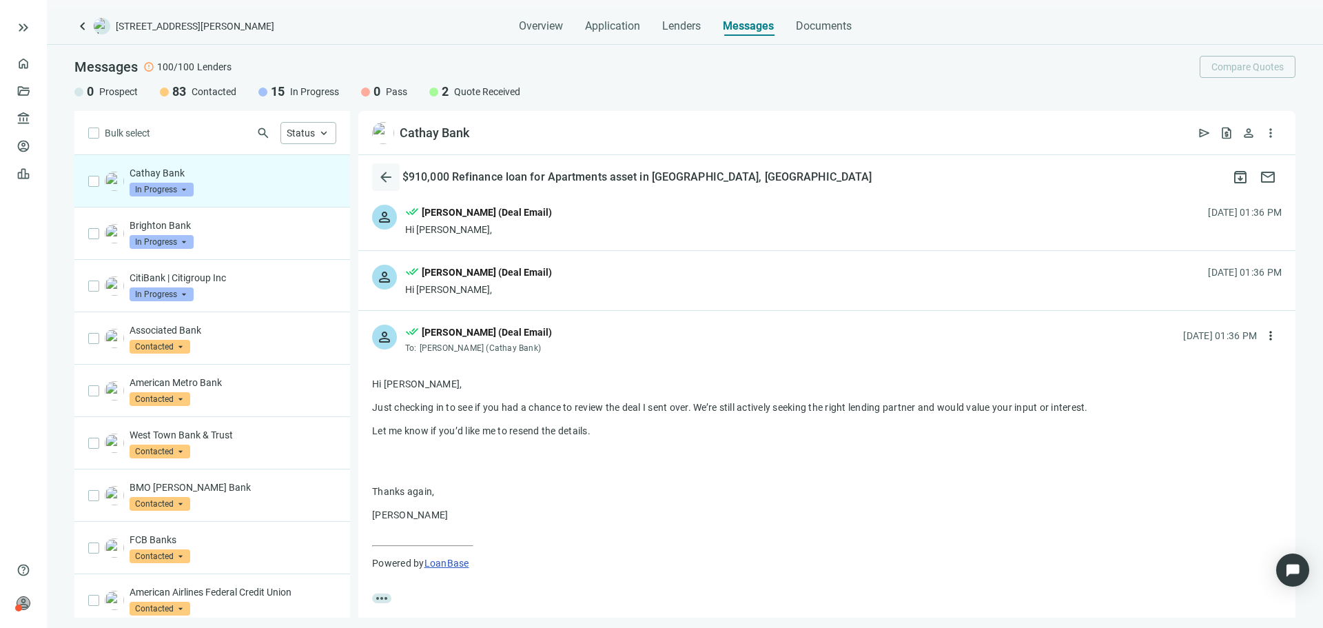
click at [384, 174] on span "arrow_back" at bounding box center [386, 177] width 17 height 17
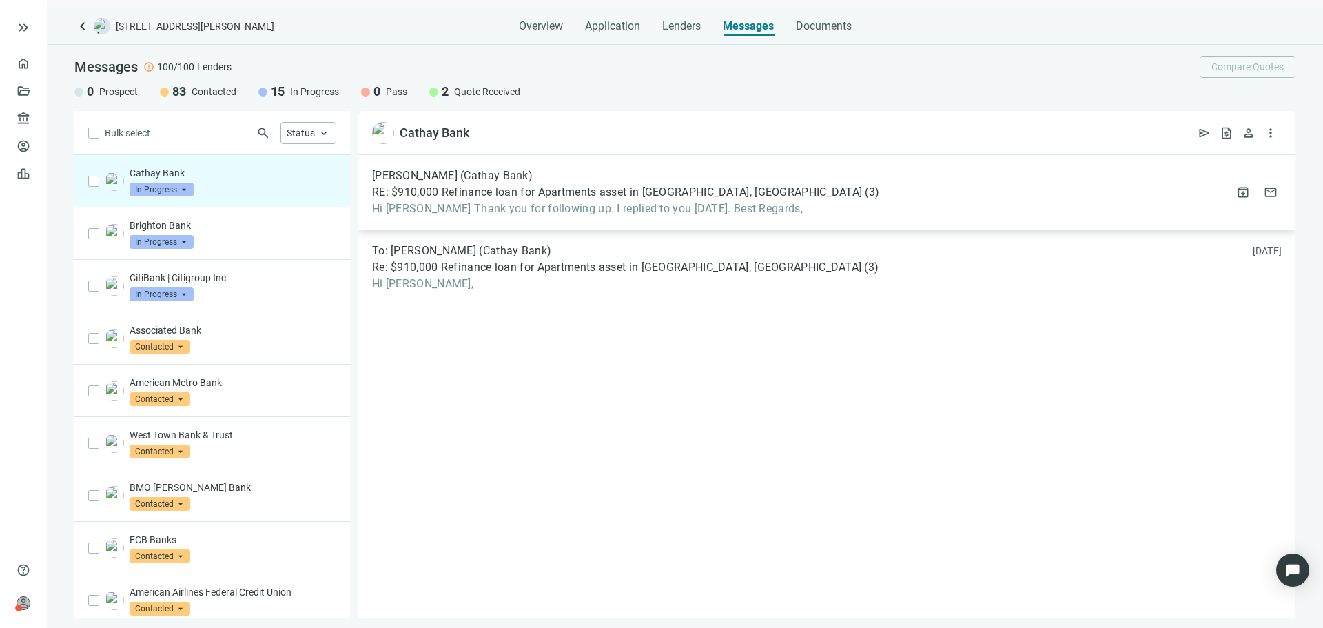
click at [526, 203] on span "Hi Asher Thank you for following up. I replied to you yesterday. Best Regards," at bounding box center [625, 209] width 507 height 14
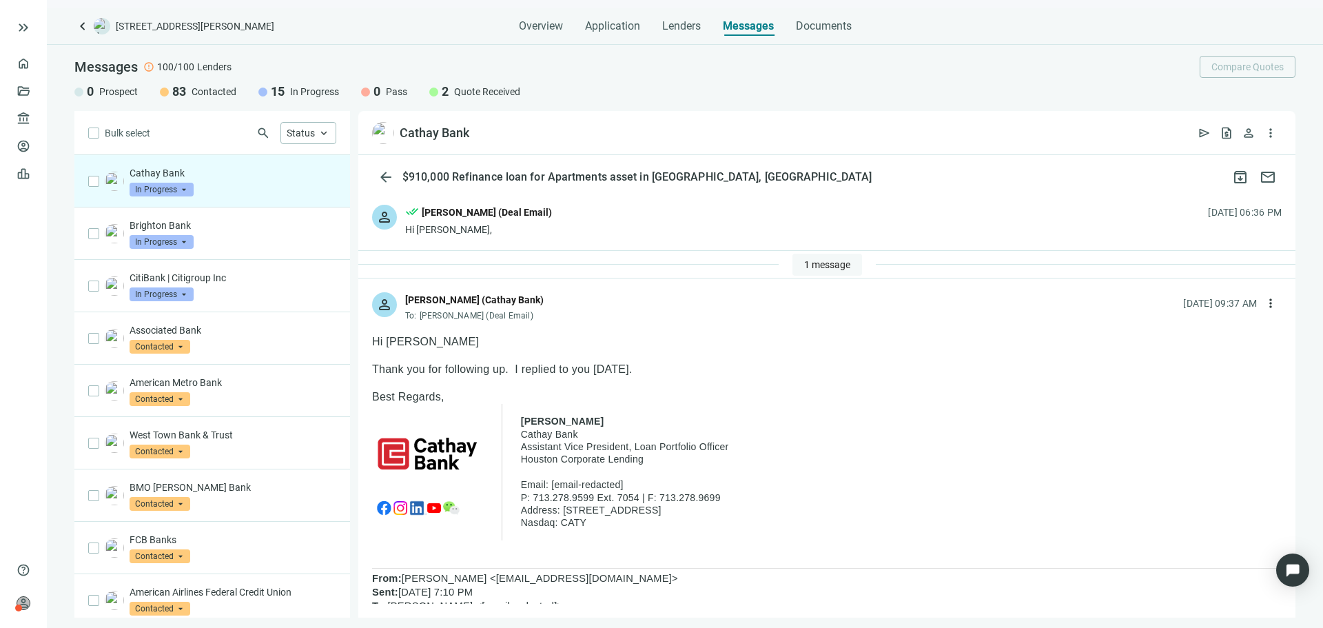
click at [805, 268] on span "1 message" at bounding box center [827, 264] width 46 height 11
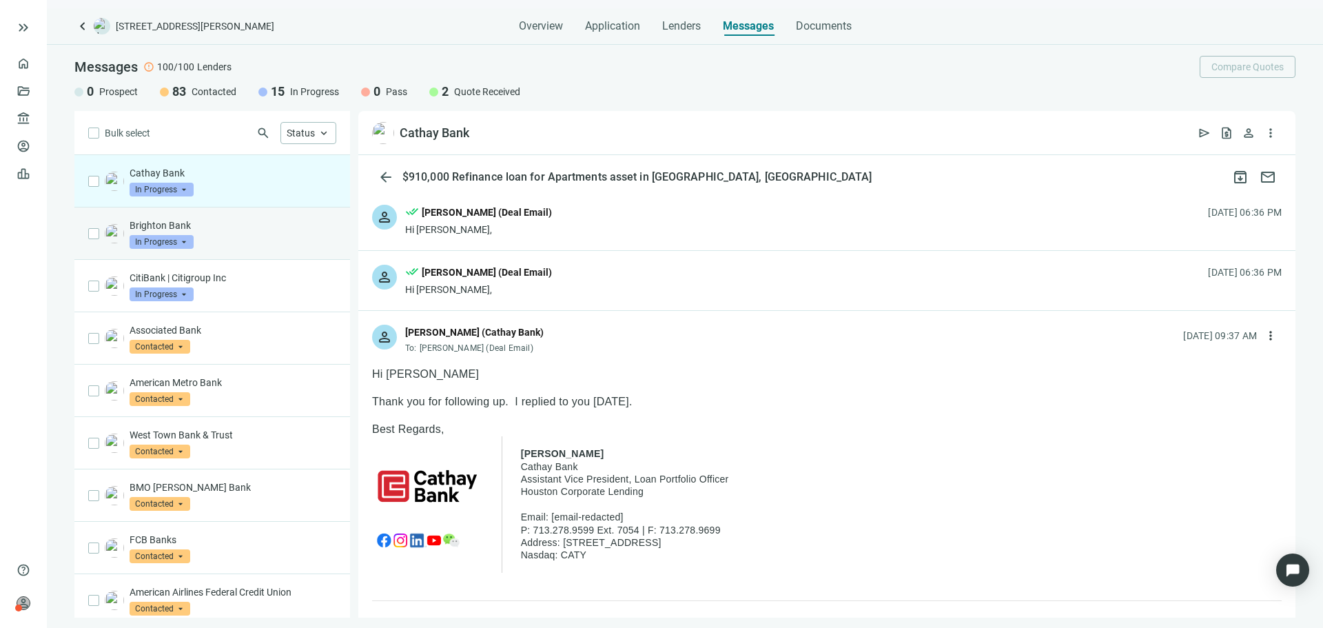
click at [266, 243] on div "Brighton Bank In Progress arrow_drop_down" at bounding box center [233, 233] width 207 height 30
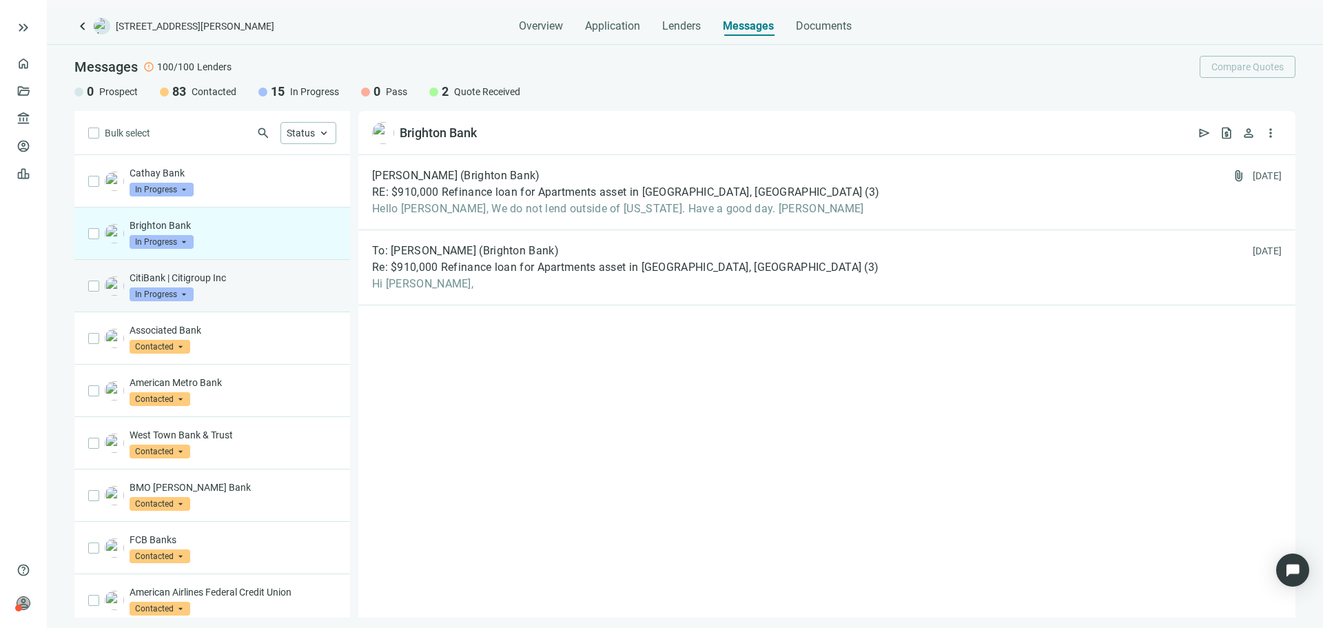
click at [260, 301] on div "CitiBank | Citigroup Inc In Progress arrow_drop_down" at bounding box center [212, 286] width 276 height 52
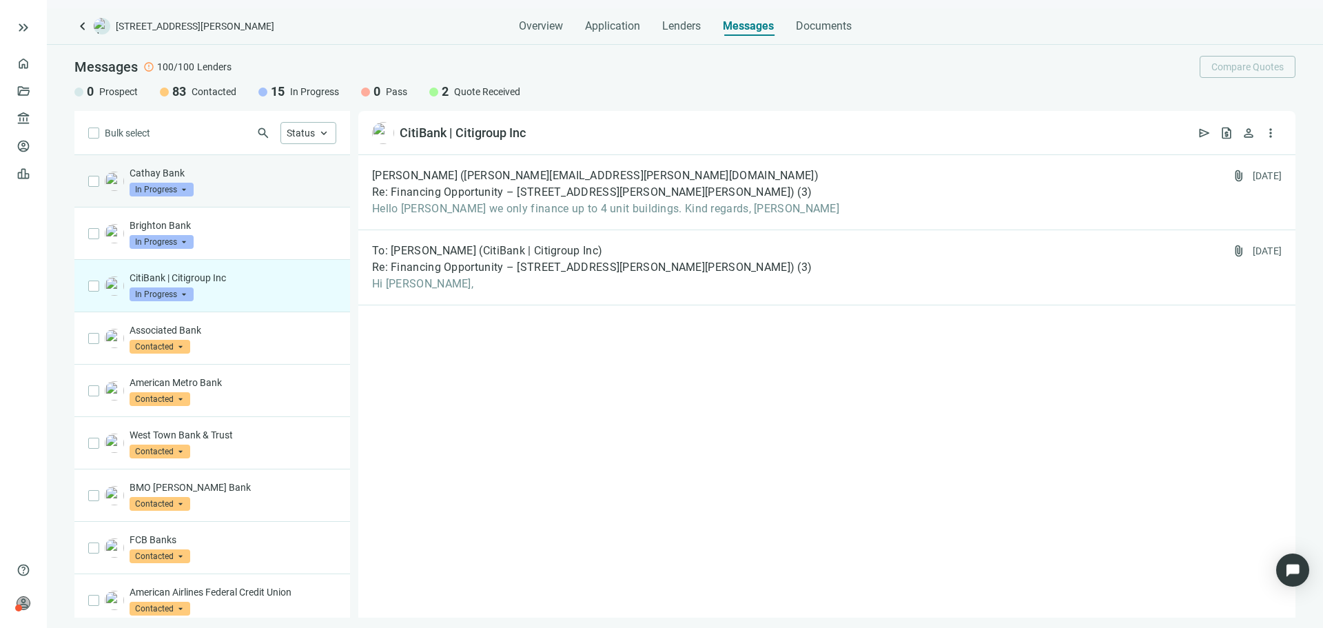
click at [258, 194] on div "Cathay Bank In Progress arrow_drop_down" at bounding box center [233, 181] width 207 height 30
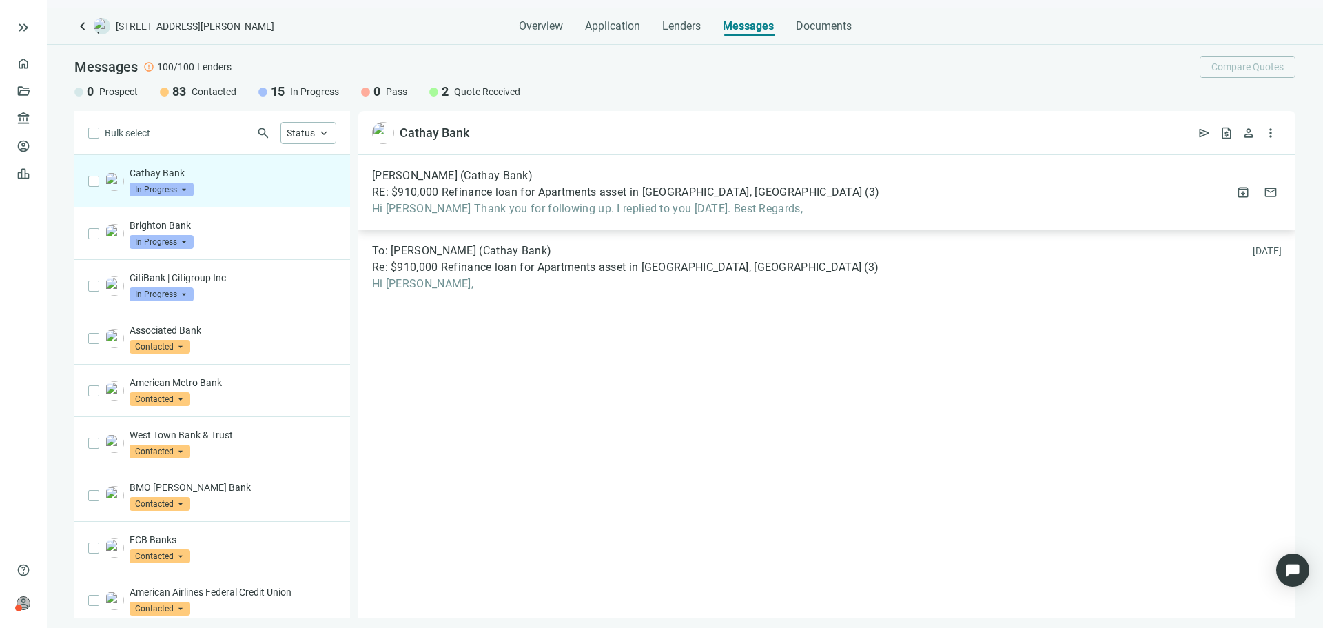
click at [668, 209] on span "Hi Asher Thank you for following up. I replied to you yesterday. Best Regards," at bounding box center [625, 209] width 507 height 14
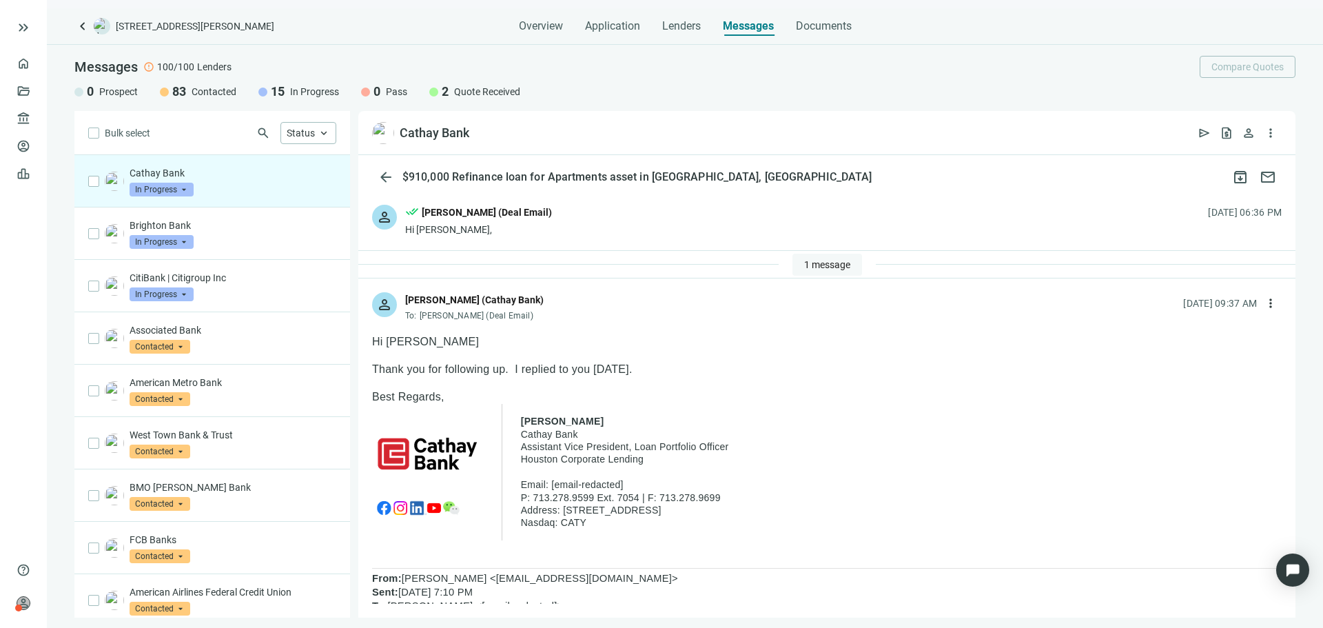
click at [833, 259] on span "1 message" at bounding box center [827, 264] width 46 height 11
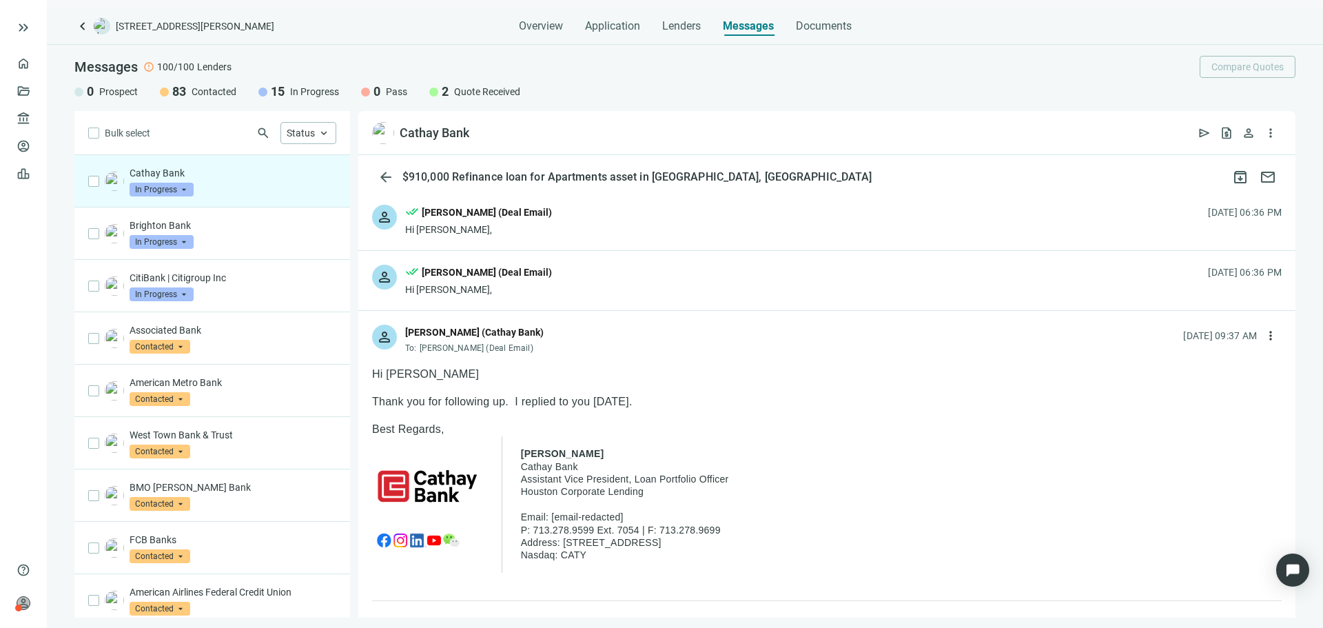
click at [528, 285] on div "Hi Elise," at bounding box center [478, 289] width 147 height 14
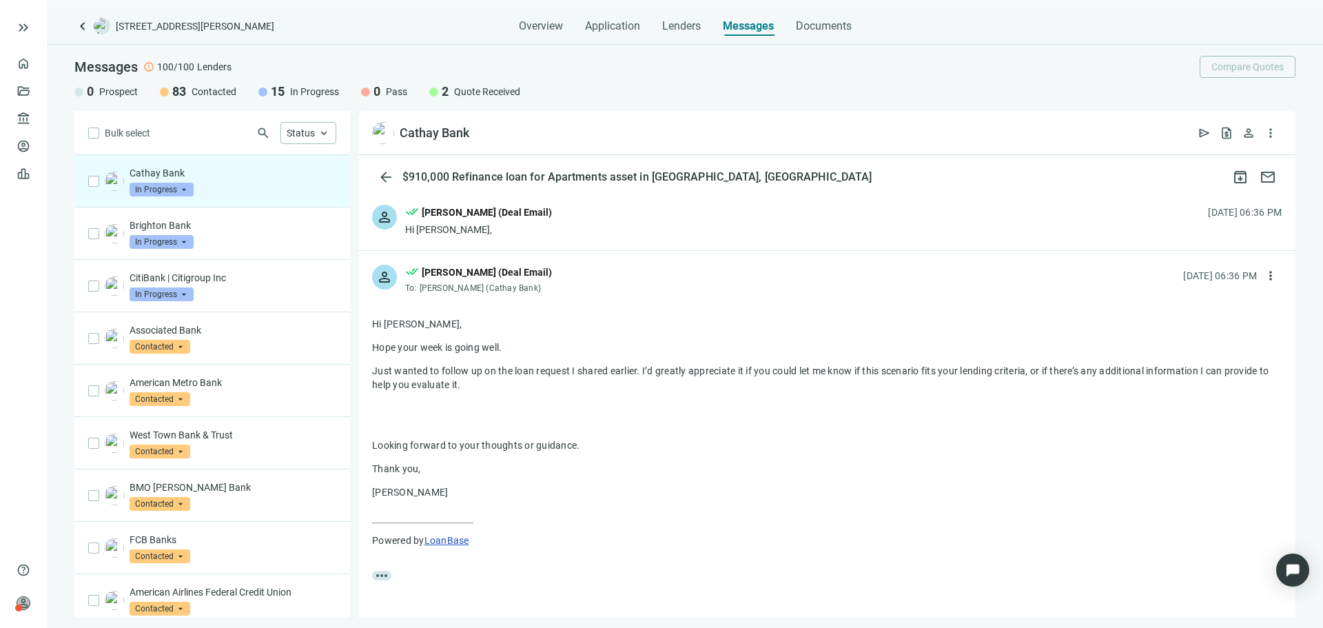
drag, startPoint x: 568, startPoint y: 222, endPoint x: 544, endPoint y: 225, distance: 23.7
click at [567, 221] on div "person done_all Asher Motew (Deal Email) Hi Elise, 09.14.2025, 06:36 PM" at bounding box center [826, 220] width 937 height 59
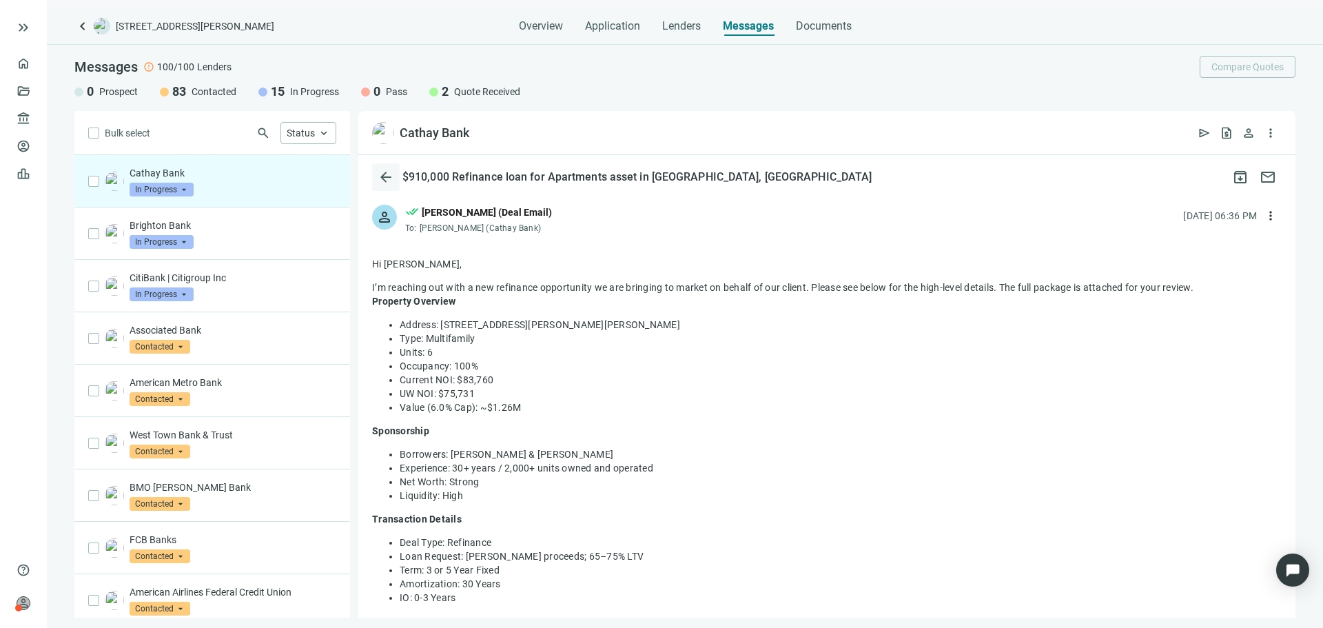
click at [387, 183] on span "arrow_back" at bounding box center [386, 177] width 17 height 17
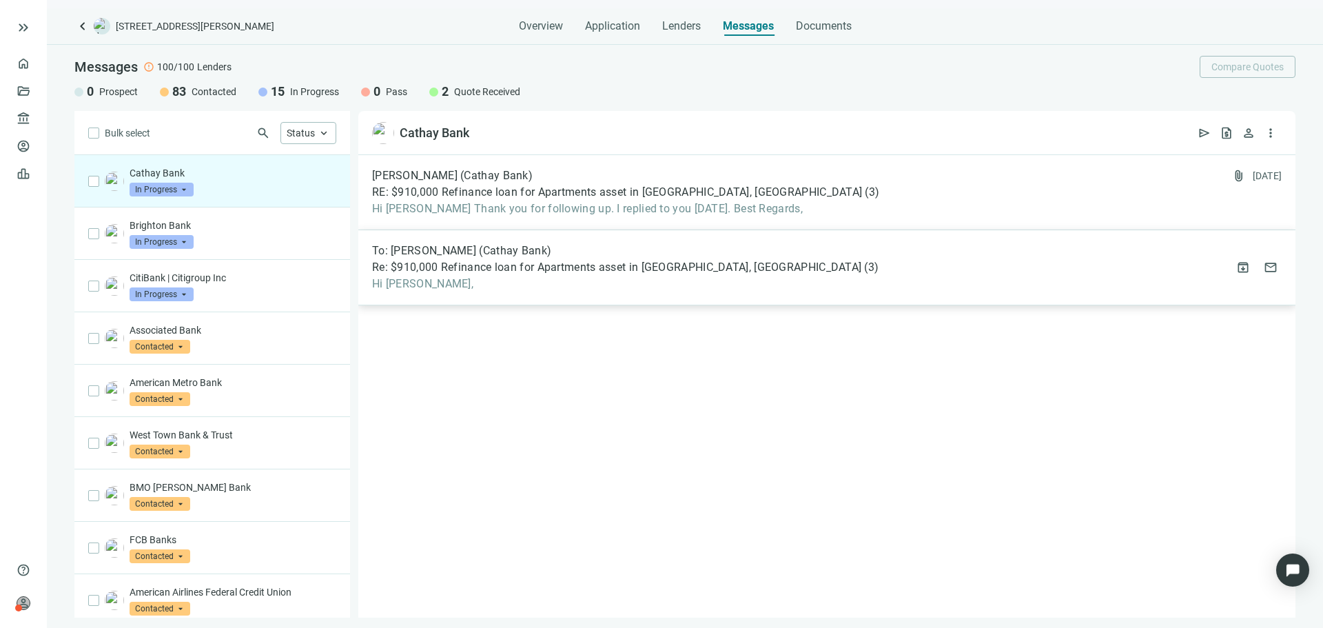
click at [1015, 273] on div "To: Catherine Chan (Cathay Bank) Re: $910,000 Refinance loan for Apartments ass…" at bounding box center [826, 267] width 937 height 75
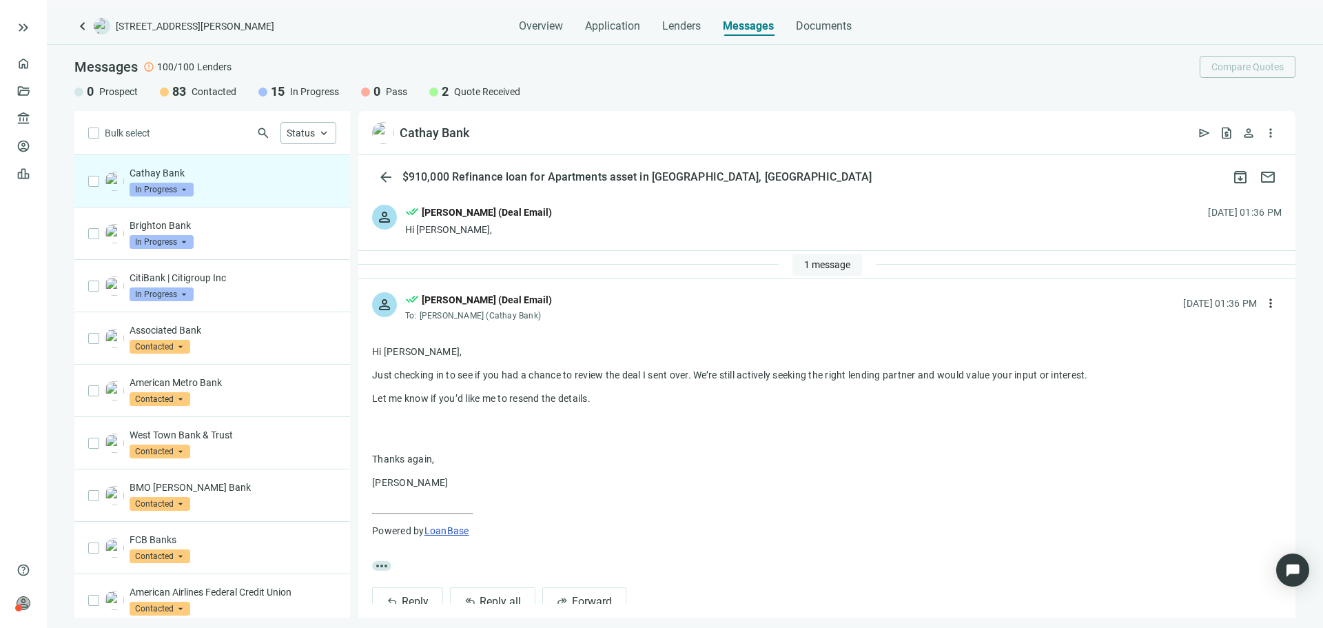
click at [854, 258] on button "1 message" at bounding box center [827, 265] width 70 height 22
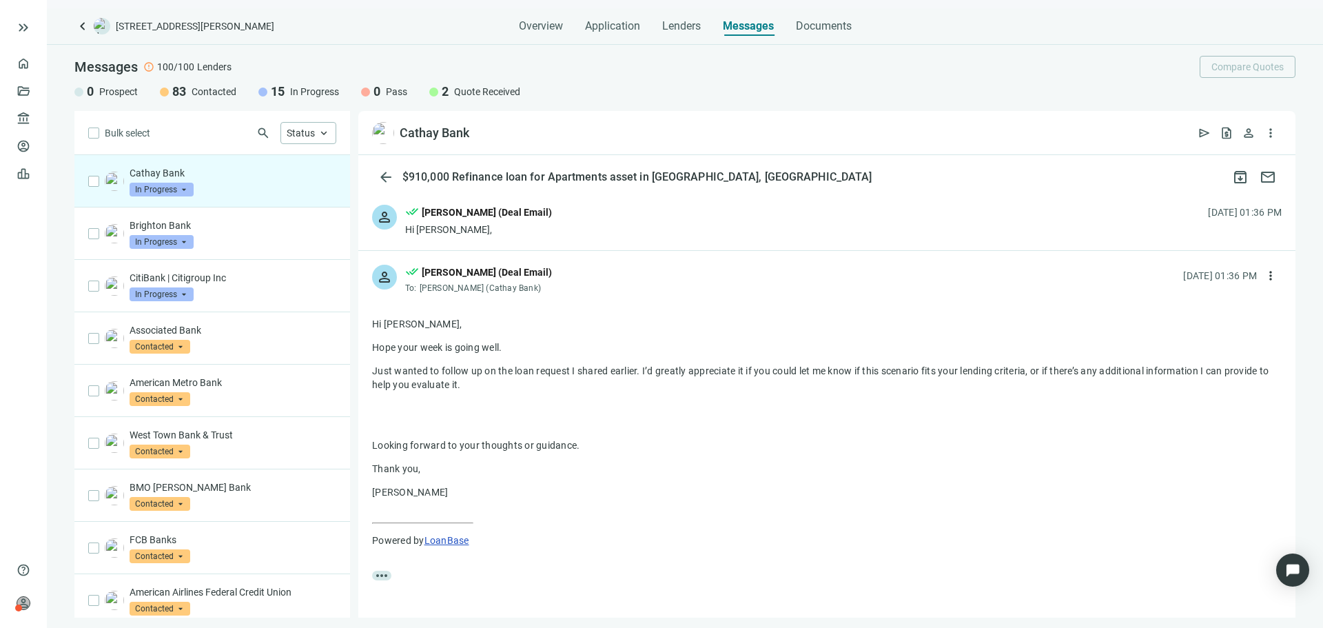
click at [843, 260] on div "person done_all Asher Motew (Deal Email) To: Catherine Chan (Cathay Bank) 09.13…" at bounding box center [826, 273] width 937 height 45
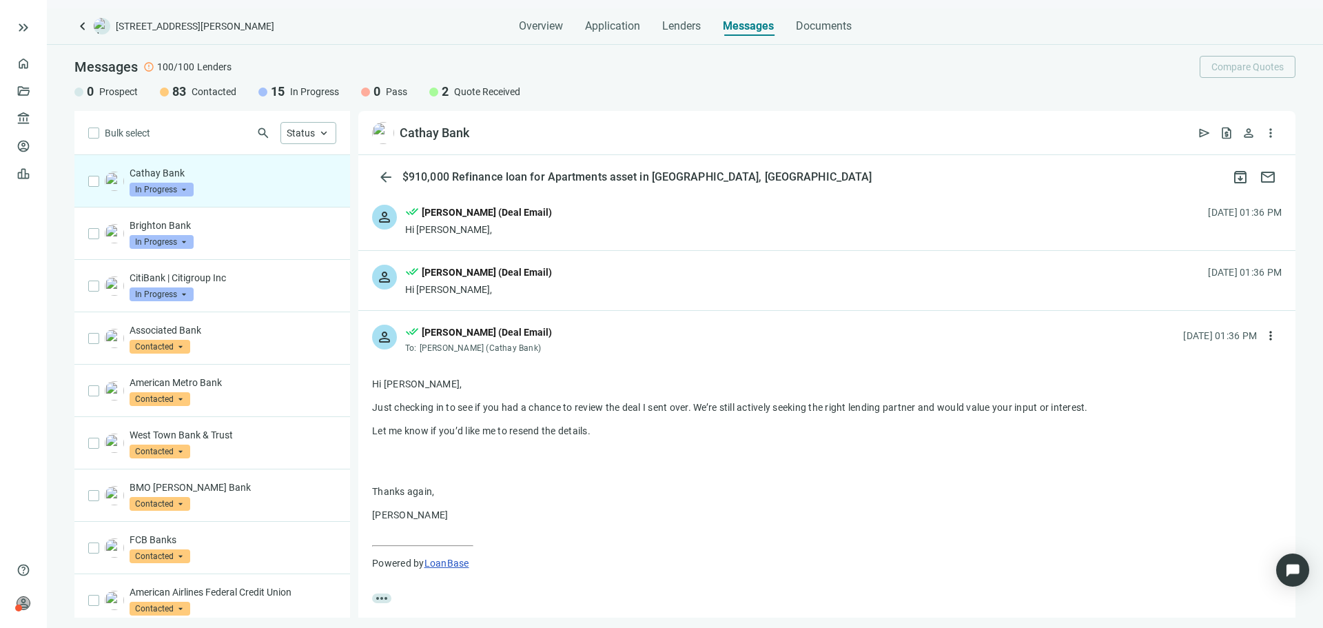
click at [826, 229] on div "person done_all Asher Motew (Deal Email) Hi Catherine, 09.12.2025, 01:36 PM" at bounding box center [826, 220] width 937 height 59
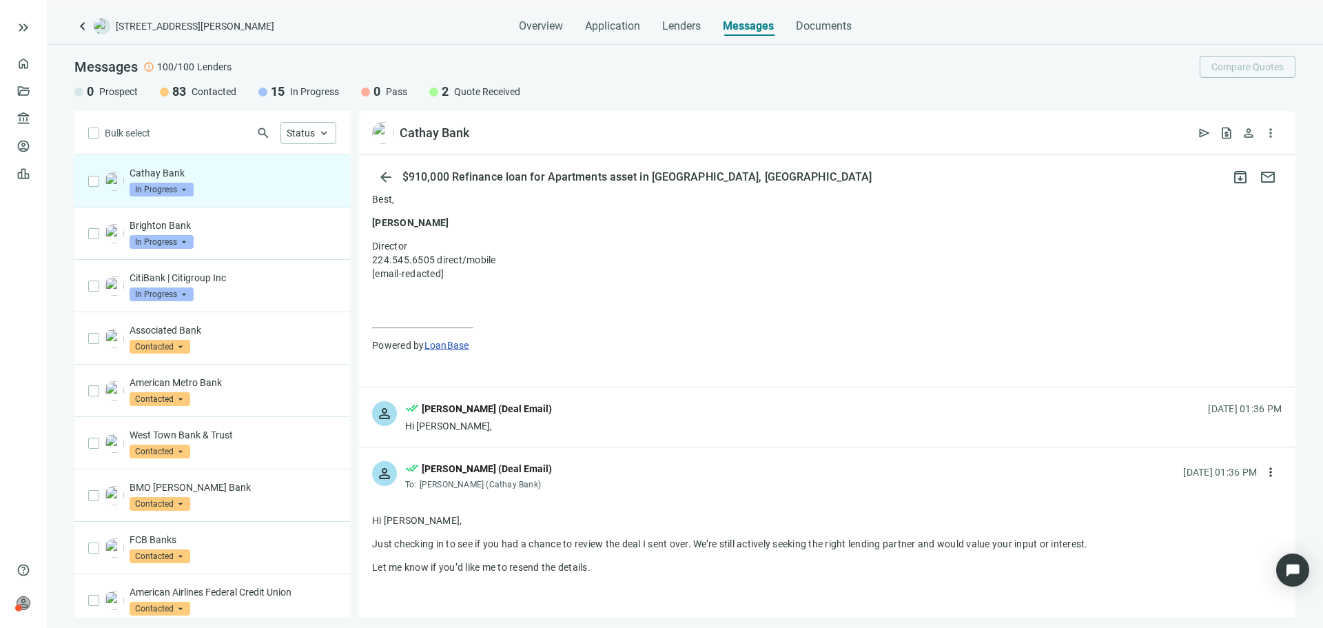
scroll to position [689, 0]
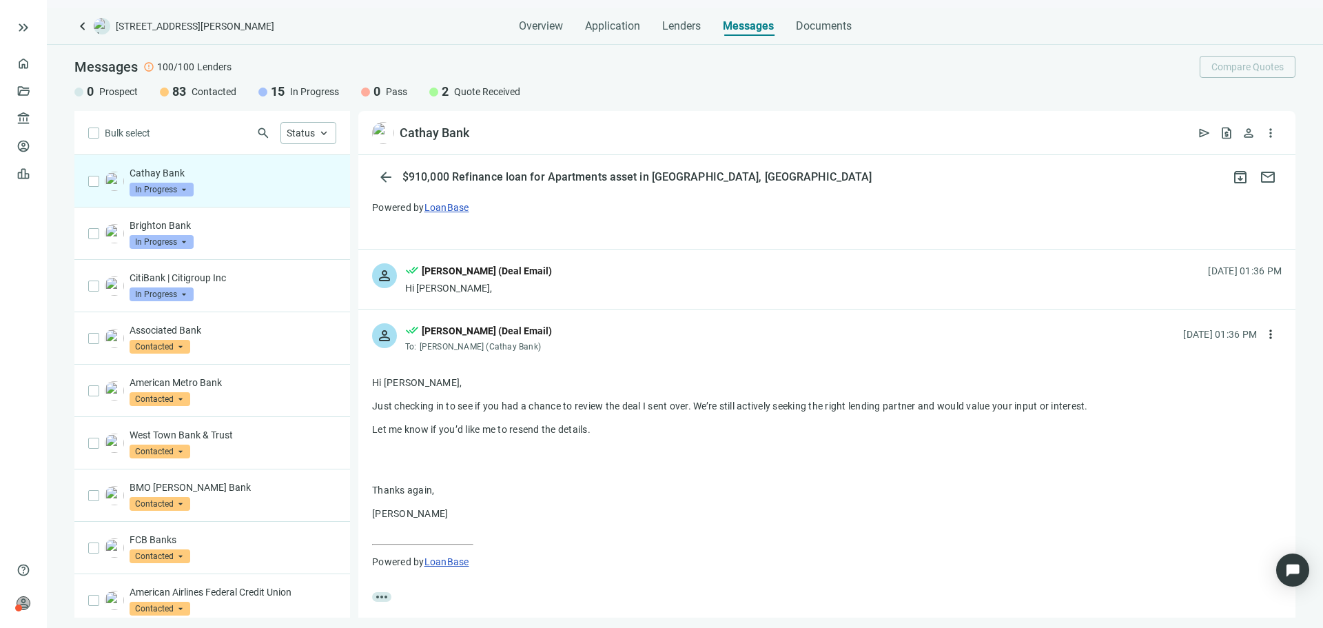
click at [779, 277] on div "person done_all Asher Motew (Deal Email) Hi Catherine, 09.13.2025, 01:36 PM" at bounding box center [826, 278] width 937 height 59
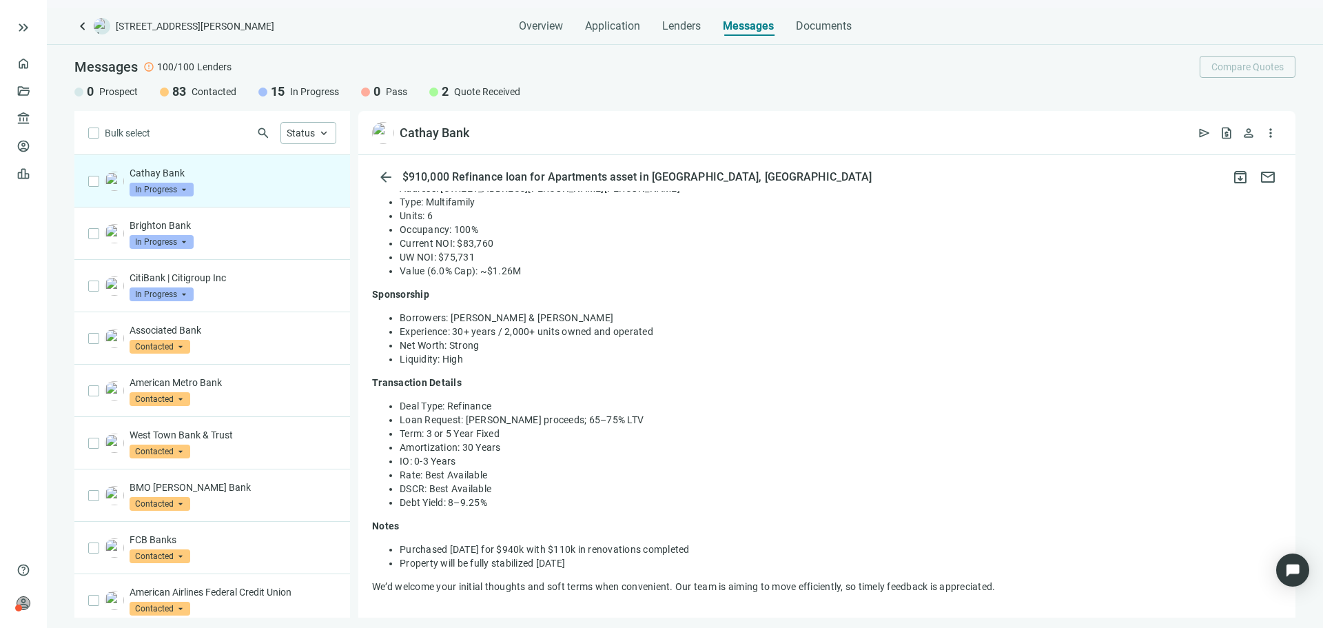
scroll to position [0, 0]
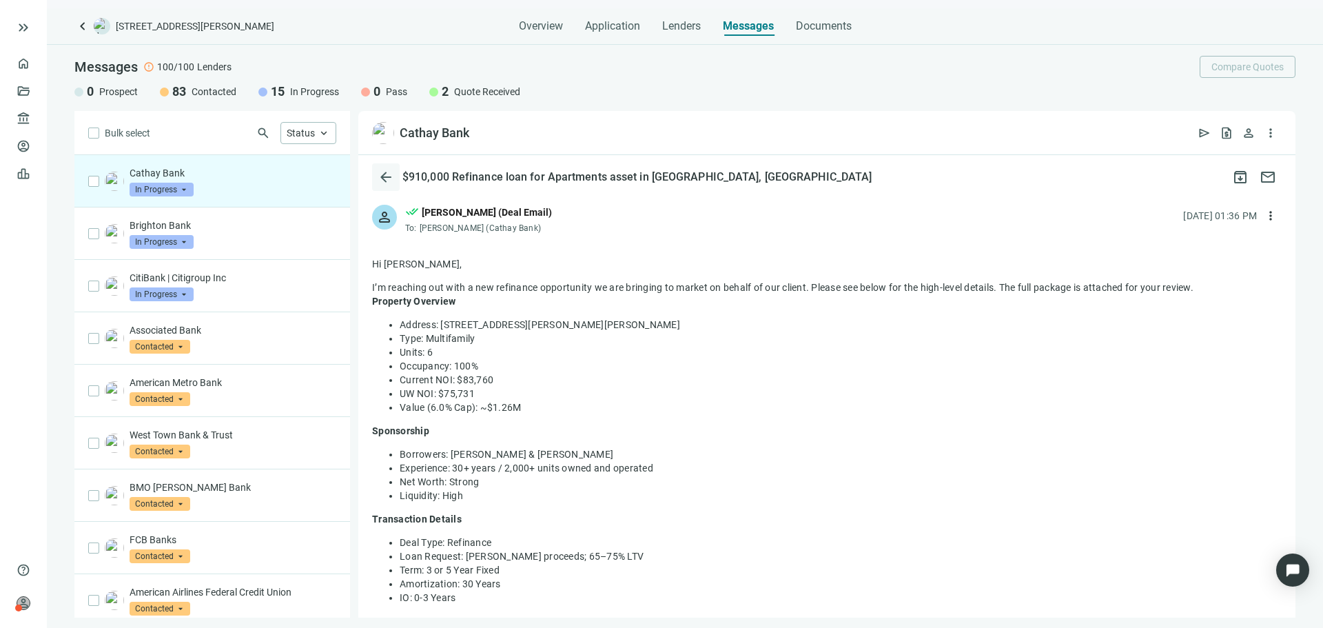
click at [385, 173] on span "arrow_back" at bounding box center [386, 177] width 17 height 17
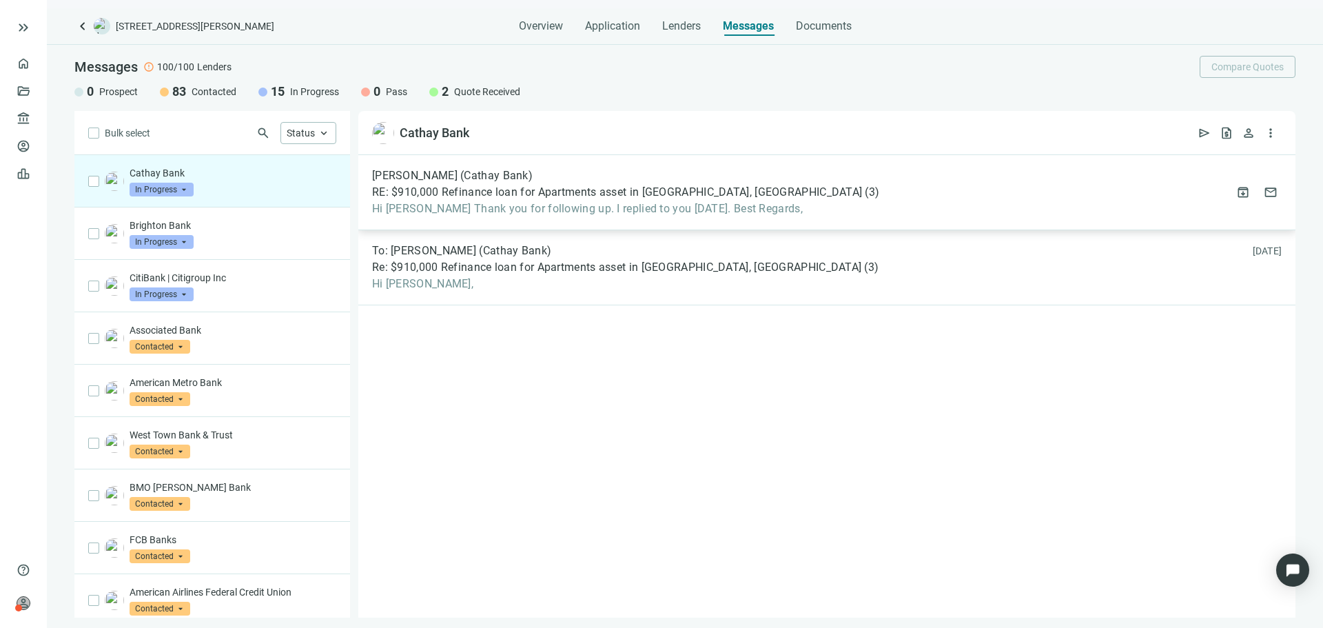
click at [585, 206] on span "Hi Asher Thank you for following up. I replied to you yesterday. Best Regards," at bounding box center [625, 209] width 507 height 14
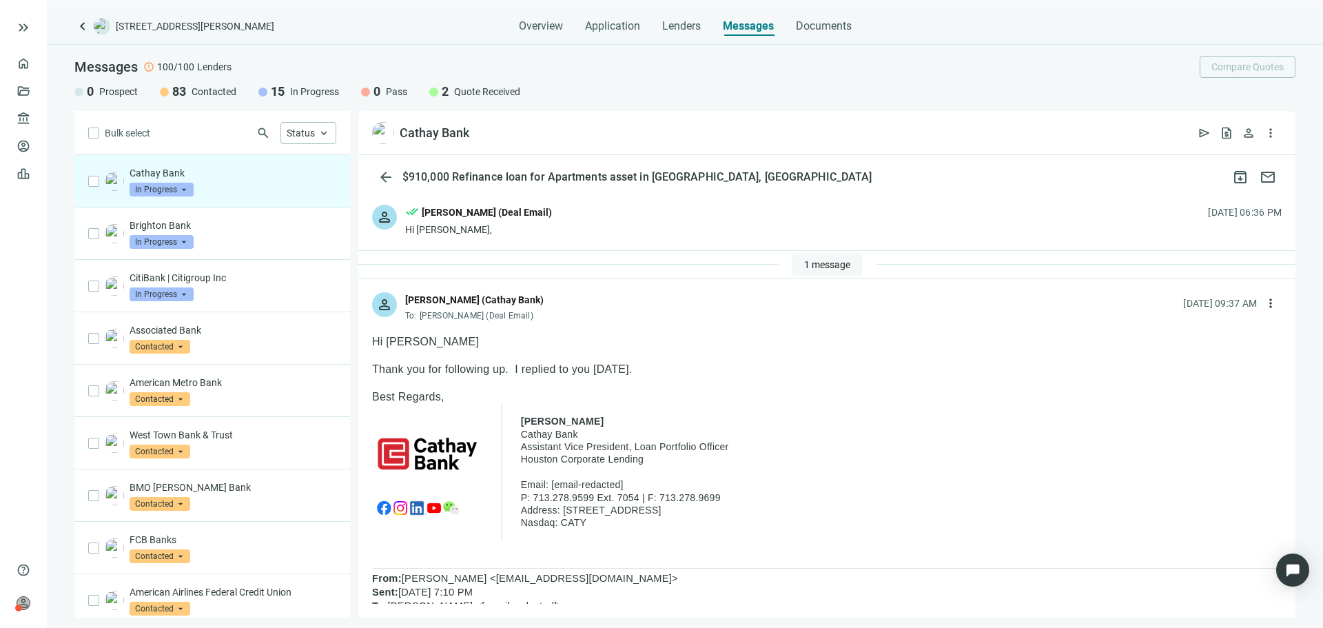
click at [816, 259] on span "1 message" at bounding box center [827, 264] width 46 height 11
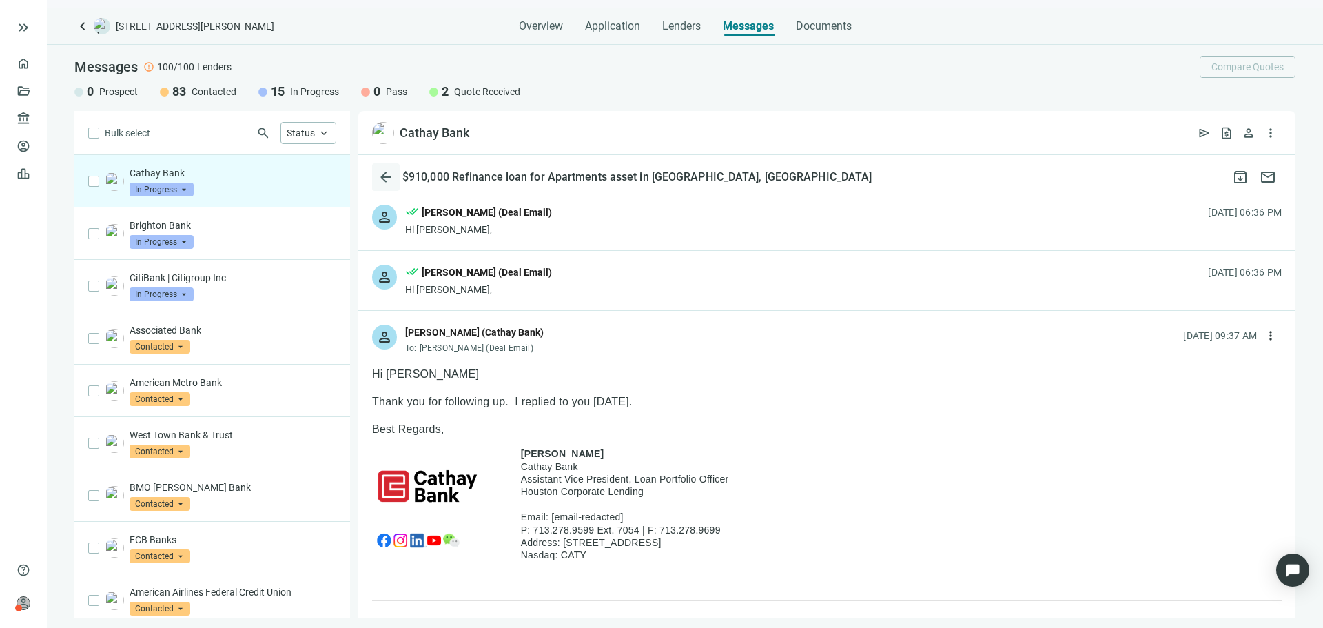
click at [389, 185] on span "arrow_back" at bounding box center [386, 177] width 17 height 17
